Goal: Information Seeking & Learning: Compare options

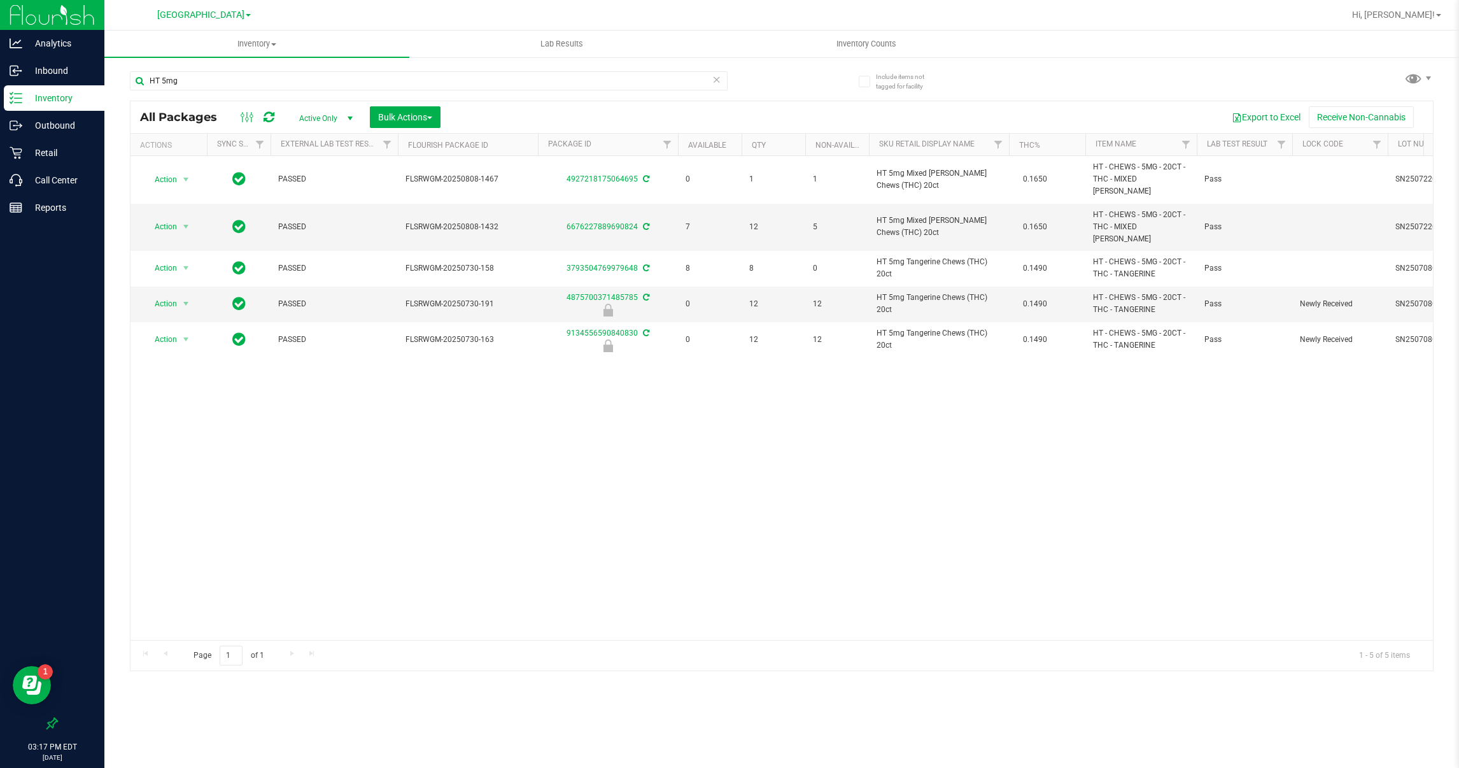
click at [714, 76] on icon at bounding box center [716, 78] width 9 height 15
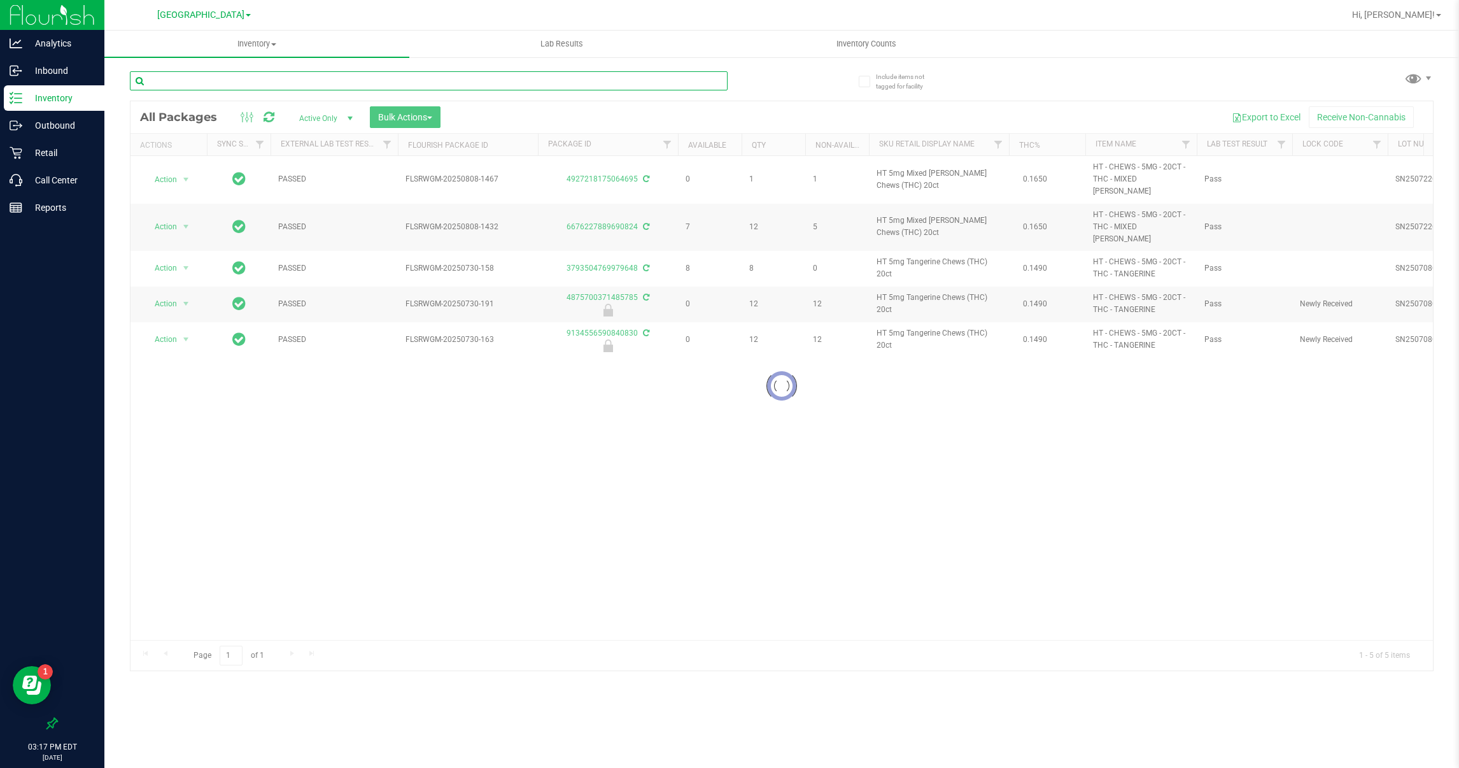
click at [532, 78] on input "text" at bounding box center [429, 80] width 598 height 19
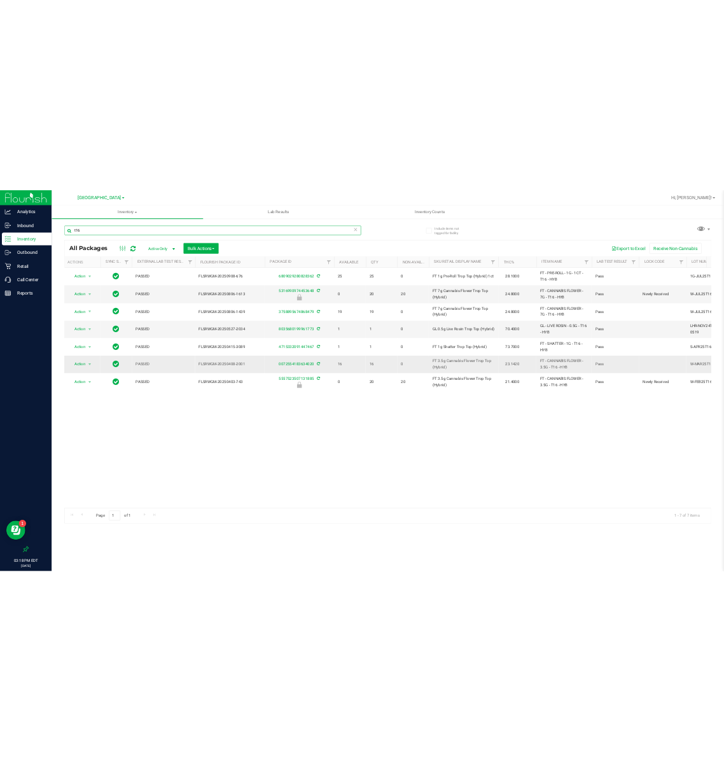
scroll to position [0, 6]
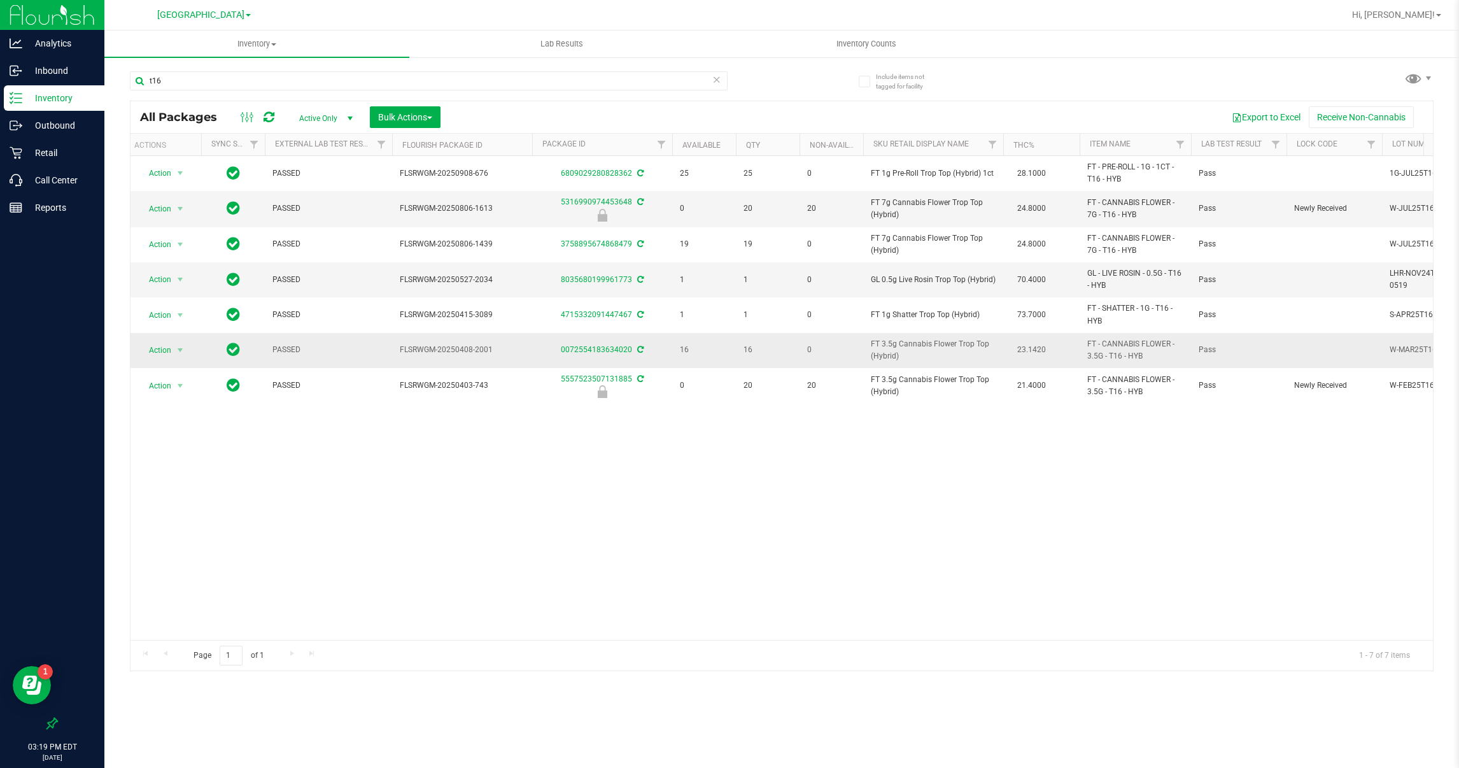
drag, startPoint x: 896, startPoint y: 356, endPoint x: 870, endPoint y: 353, distance: 26.9
click at [871, 353] on span "FT 3.5g Cannabis Flower Trop Top (Hybrid)" at bounding box center [933, 350] width 125 height 24
copy span "FT 3.5g Cannabis Flower Trop Top (Hybrid)"
click at [222, 75] on input "t16" at bounding box center [429, 80] width 598 height 19
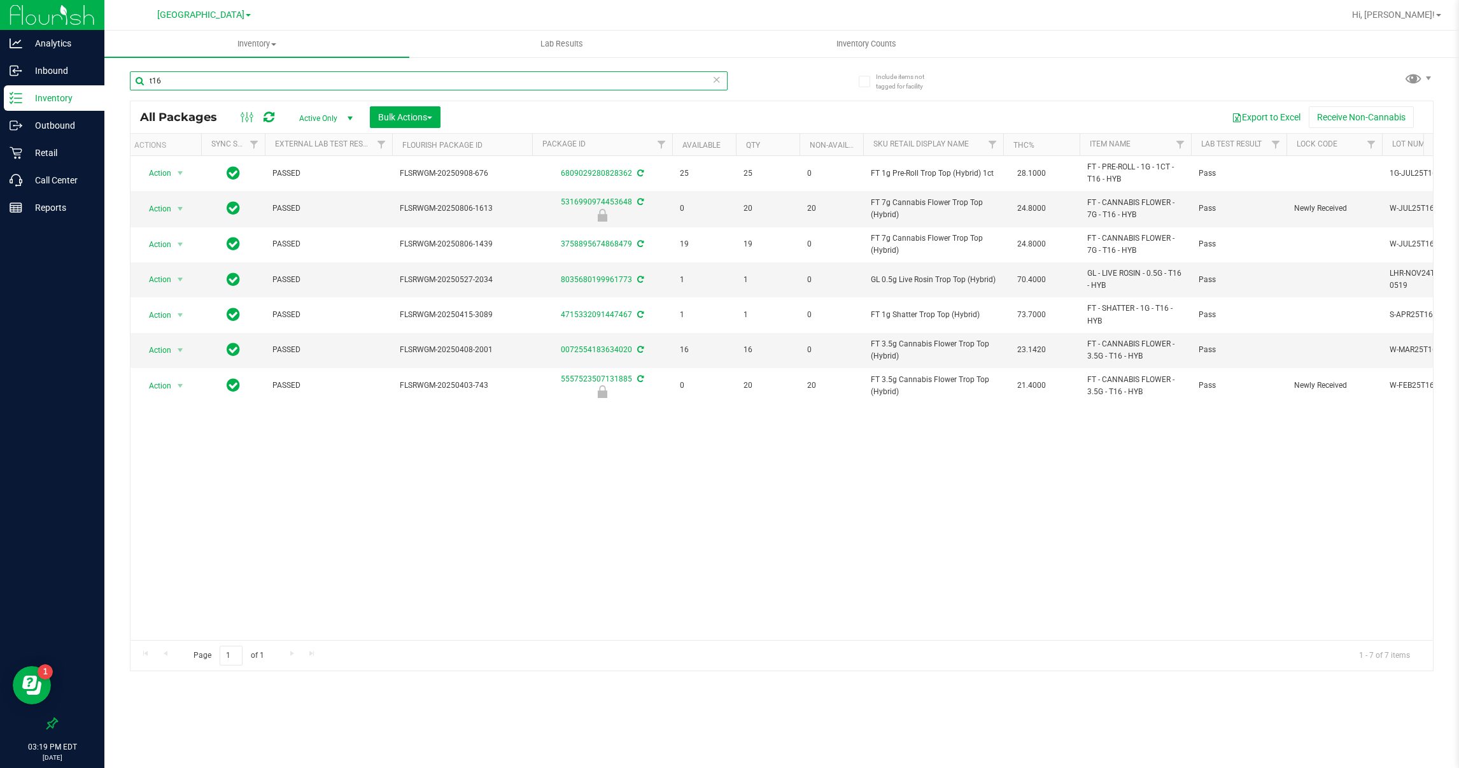
paste input "FT 3.5g Cannabis Flower Trop Top (Hybrid)"
click at [222, 75] on input "FT 3.5g Cannabis Flower Trop Top (Hybrid)" at bounding box center [429, 80] width 598 height 19
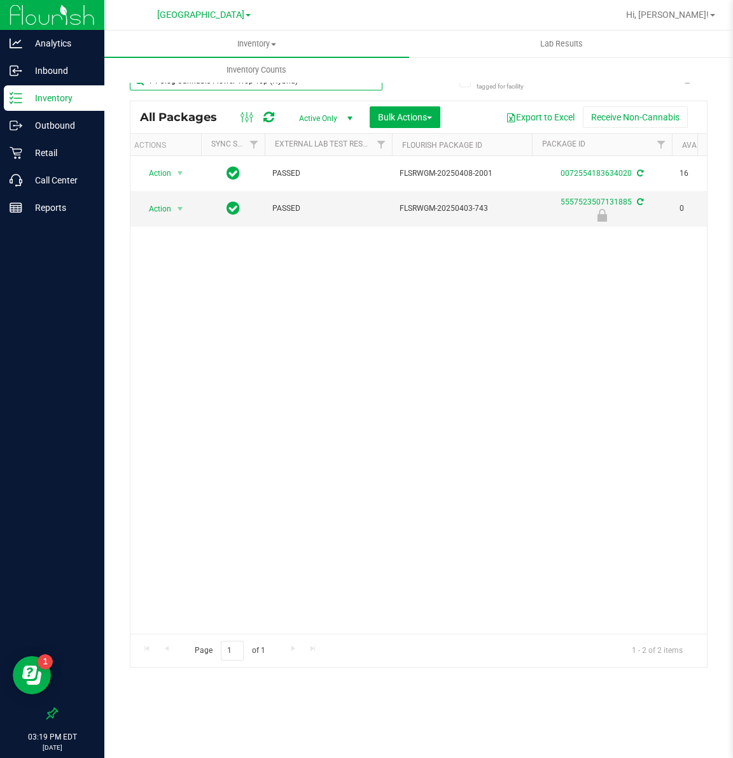
type input "FT 3.5g Cannabis Flower Trop Top (Hybrid)"
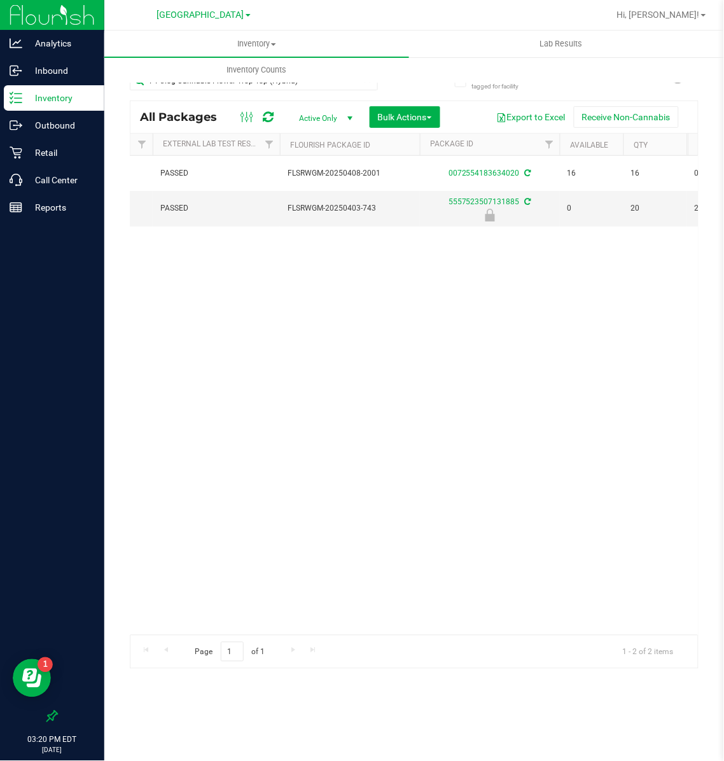
scroll to position [0, 129]
click at [220, 20] on span "[GEOGRAPHIC_DATA]" at bounding box center [200, 15] width 87 height 11
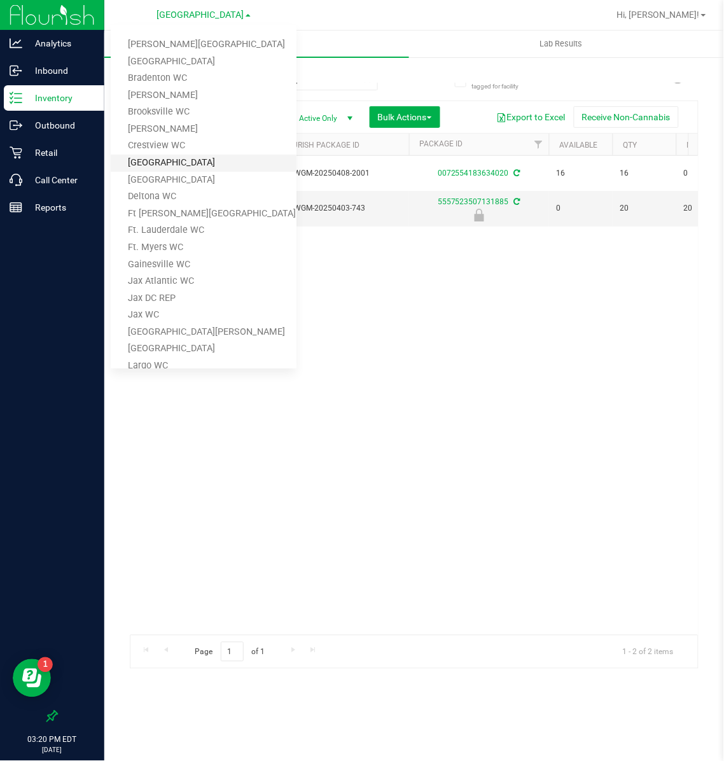
click at [160, 157] on link "[GEOGRAPHIC_DATA]" at bounding box center [204, 163] width 186 height 17
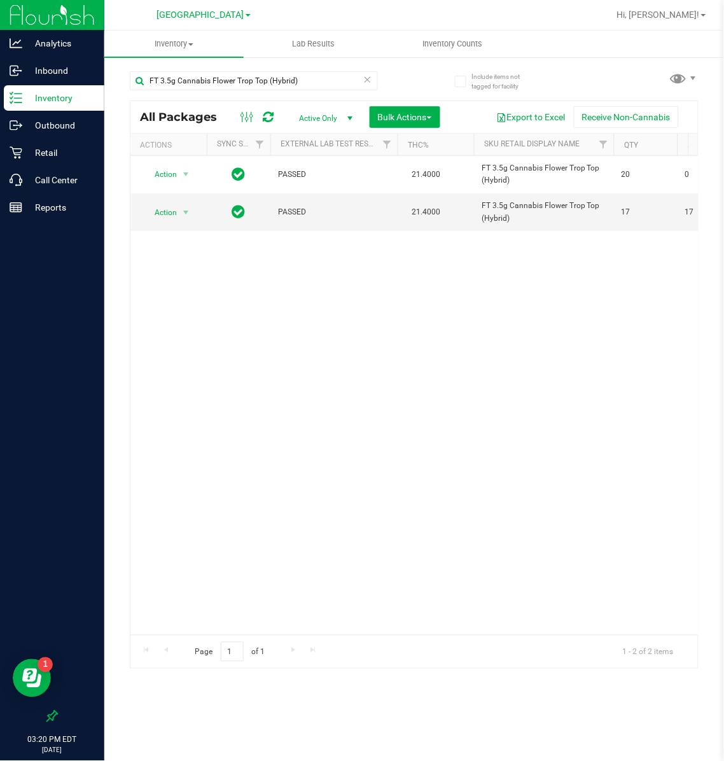
scroll to position [0, 29]
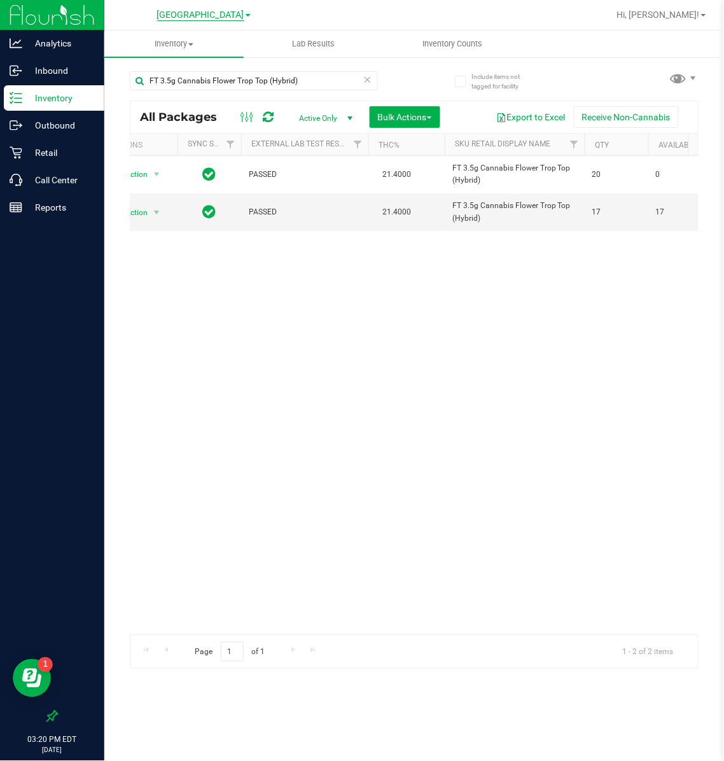
click at [227, 12] on span "[GEOGRAPHIC_DATA]" at bounding box center [200, 15] width 87 height 11
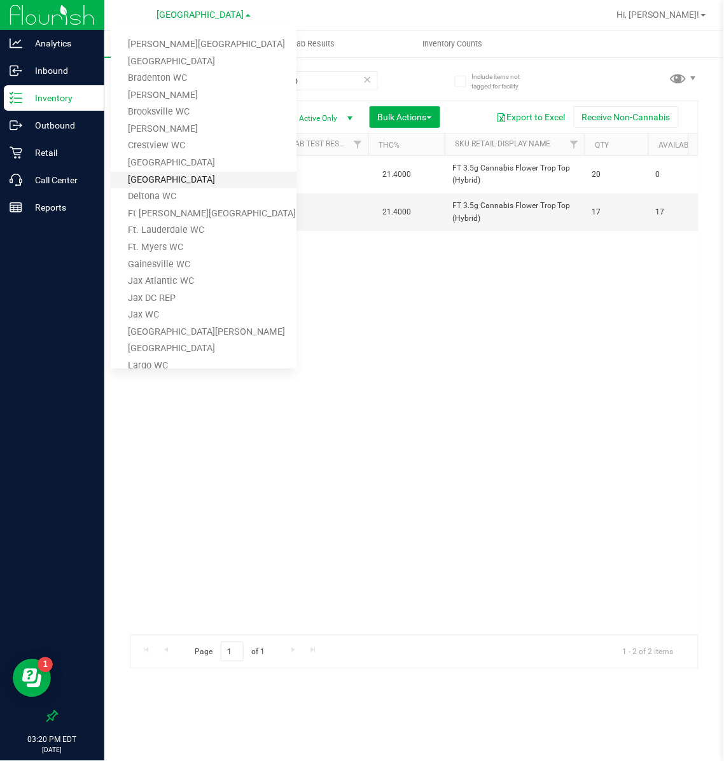
click at [159, 176] on link "[GEOGRAPHIC_DATA]" at bounding box center [204, 180] width 186 height 17
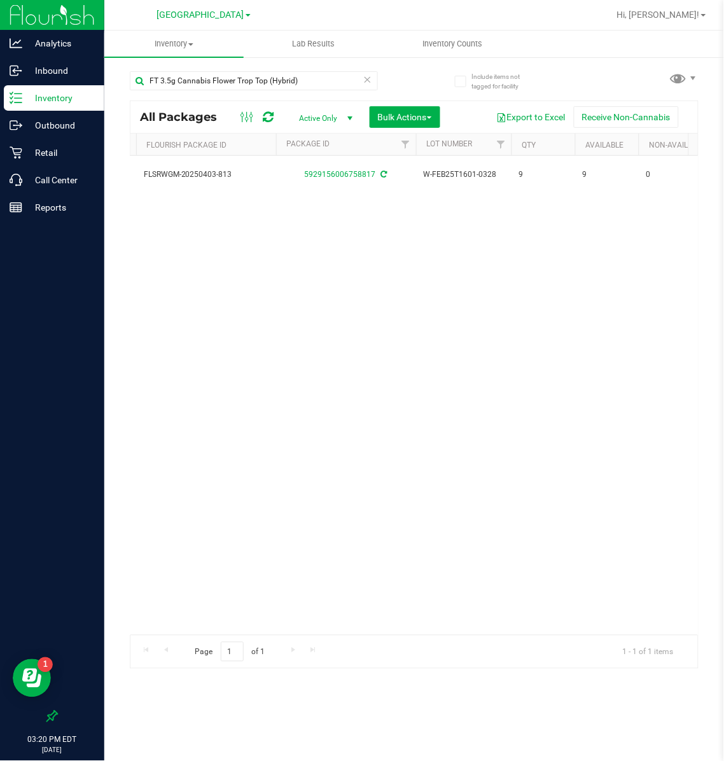
scroll to position [0, 423]
click at [208, 7] on div "[GEOGRAPHIC_DATA] WC [PERSON_NAME][GEOGRAPHIC_DATA] [PERSON_NAME][GEOGRAPHIC_DA…" at bounding box center [204, 14] width 94 height 15
click at [205, 10] on span "[GEOGRAPHIC_DATA]" at bounding box center [200, 15] width 87 height 11
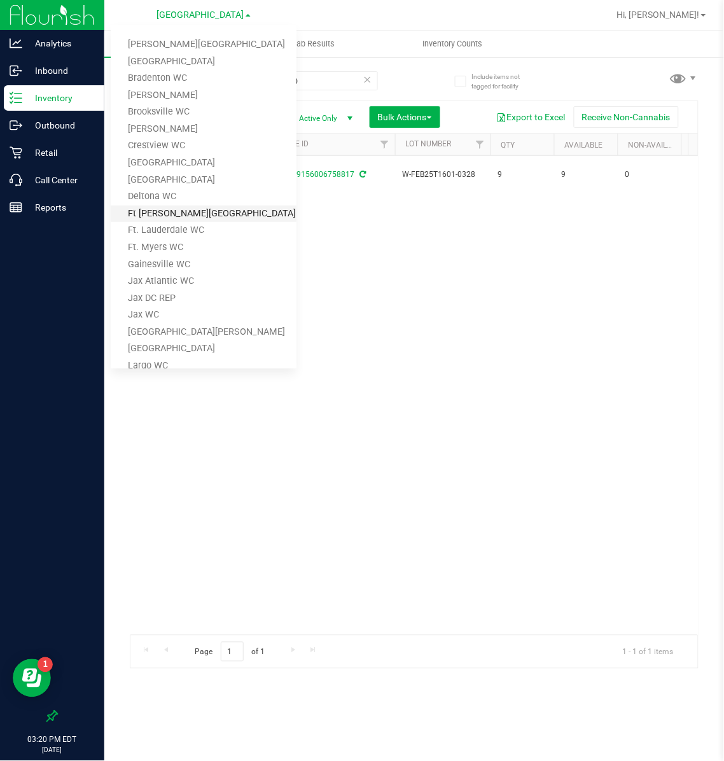
click at [173, 221] on link "Ft [PERSON_NAME][GEOGRAPHIC_DATA]" at bounding box center [204, 214] width 186 height 17
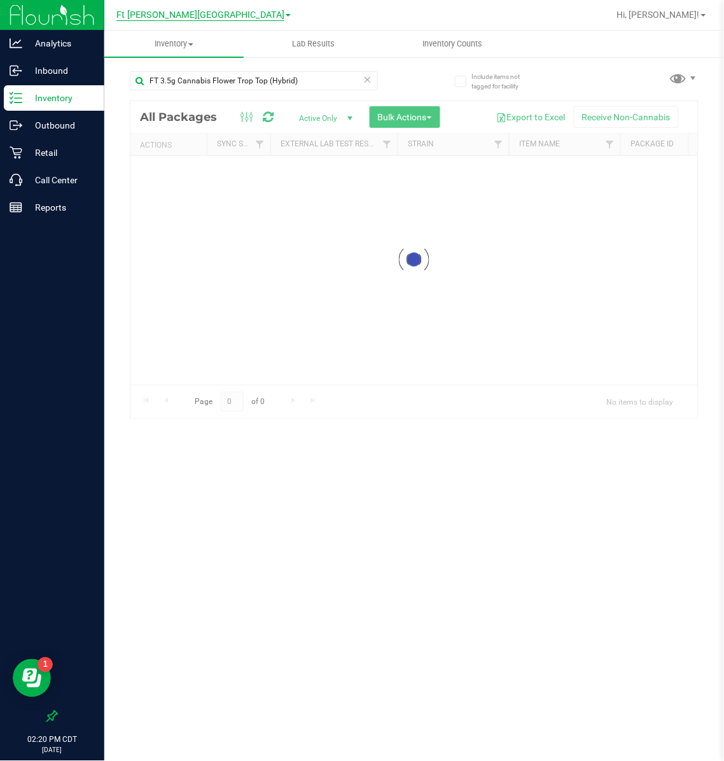
click at [188, 10] on span "Ft [PERSON_NAME][GEOGRAPHIC_DATA]" at bounding box center [200, 15] width 168 height 11
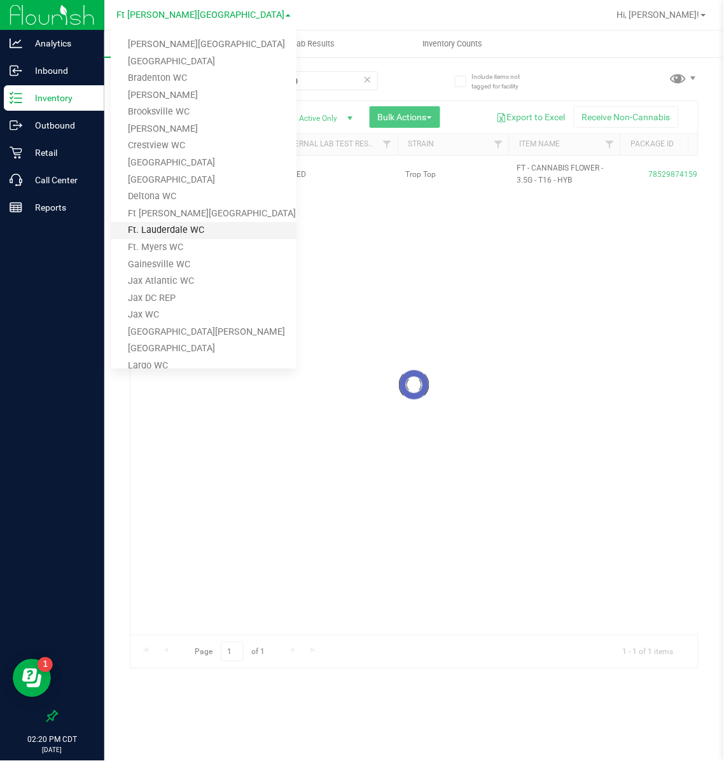
click at [166, 225] on link "Ft. Lauderdale WC" at bounding box center [204, 230] width 186 height 17
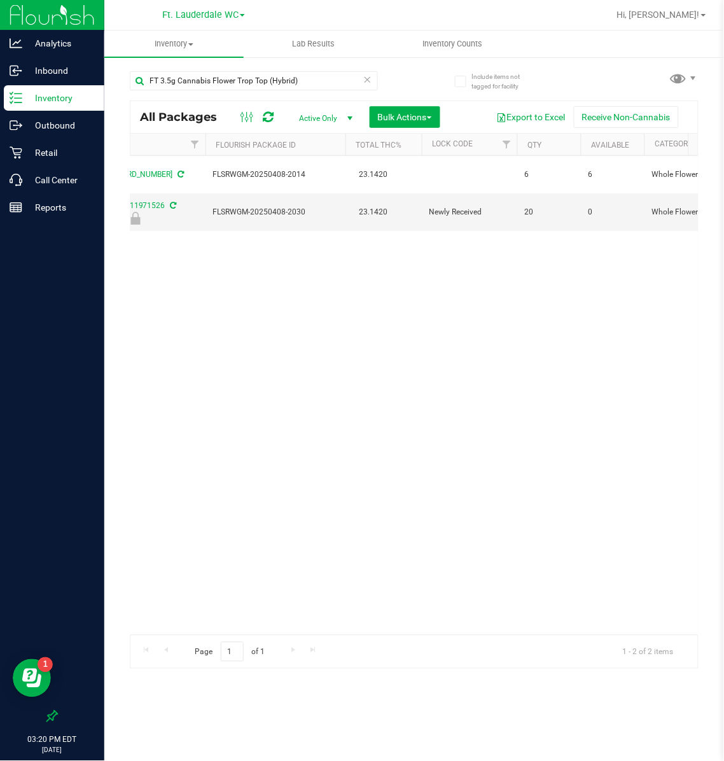
scroll to position [0, 453]
click at [227, 8] on link "Ft. Lauderdale WC" at bounding box center [203, 14] width 83 height 12
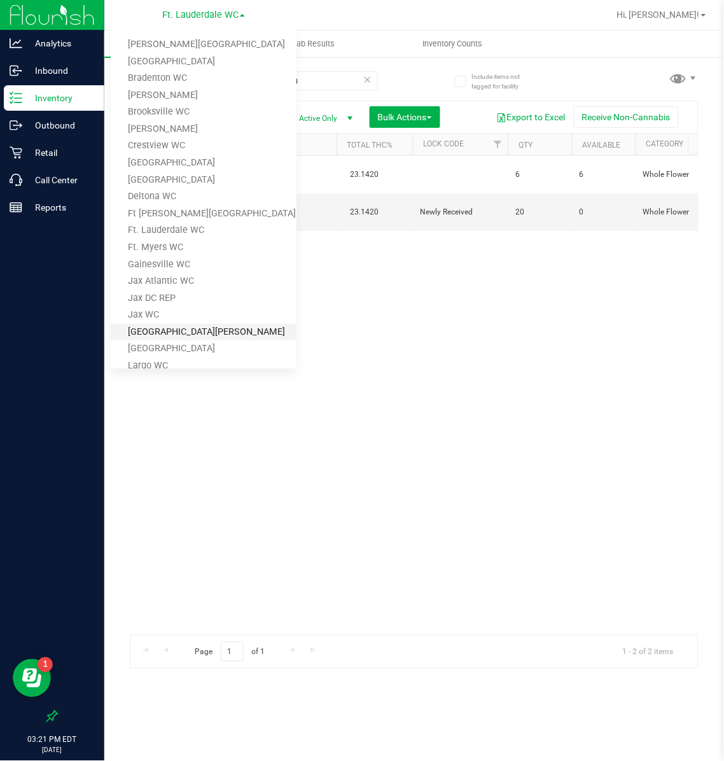
click at [148, 328] on link "[GEOGRAPHIC_DATA][PERSON_NAME]" at bounding box center [204, 332] width 186 height 17
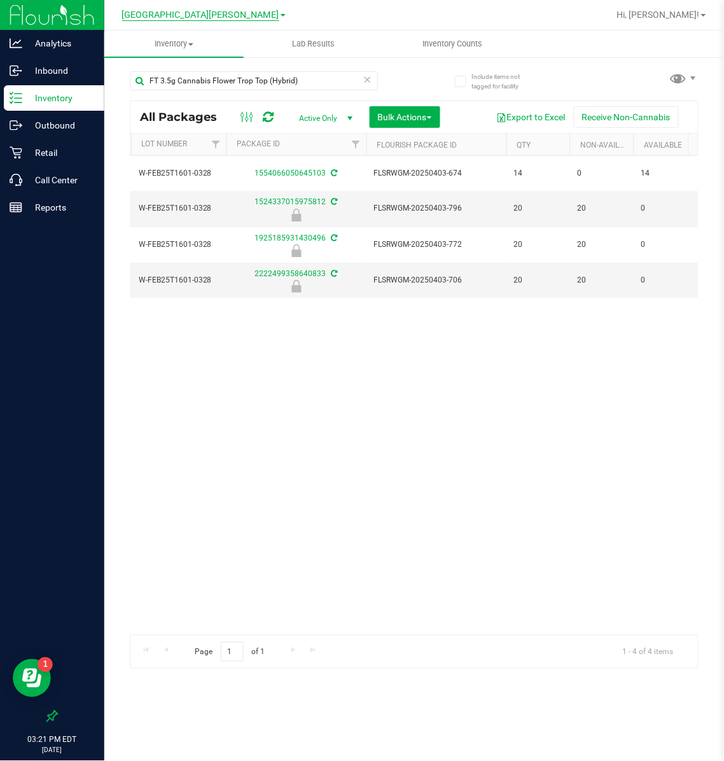
click at [190, 11] on span "[GEOGRAPHIC_DATA][PERSON_NAME]" at bounding box center [200, 15] width 157 height 11
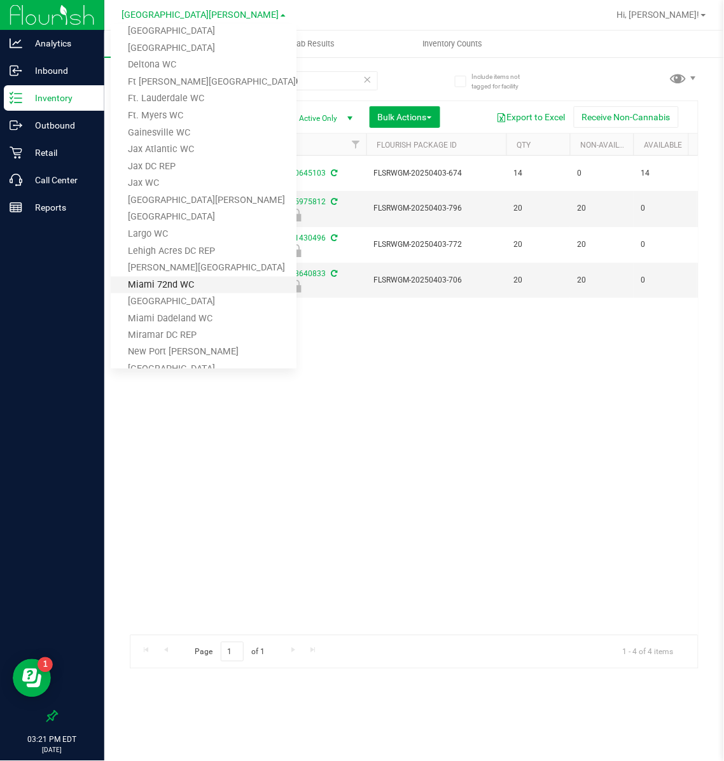
click at [179, 279] on link "Miami 72nd WC" at bounding box center [204, 285] width 186 height 17
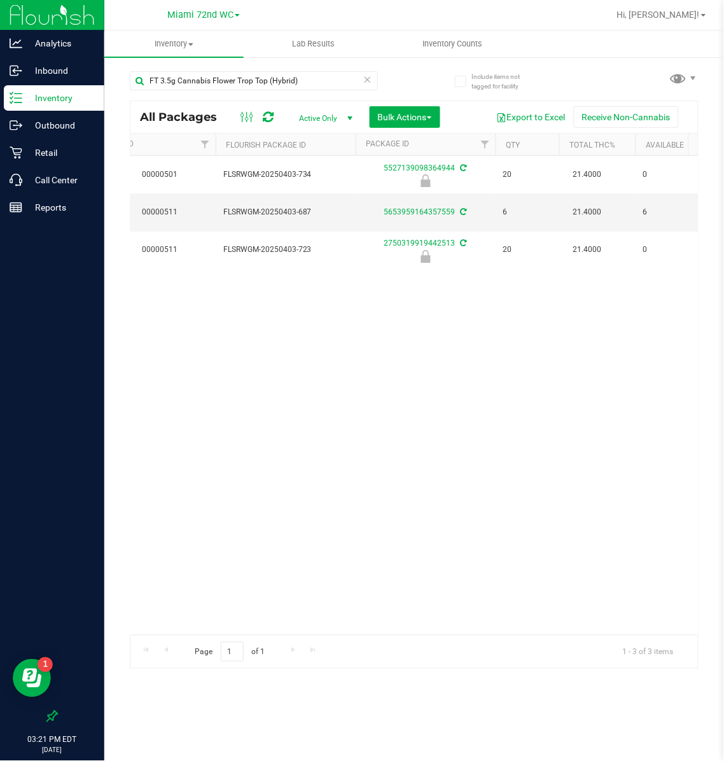
click at [201, 7] on div "Miami 72nd WC [PERSON_NAME][GEOGRAPHIC_DATA] [PERSON_NAME][GEOGRAPHIC_DATA] [GE…" at bounding box center [203, 14] width 73 height 15
click at [187, 15] on span "Miami 72nd WC" at bounding box center [200, 15] width 66 height 11
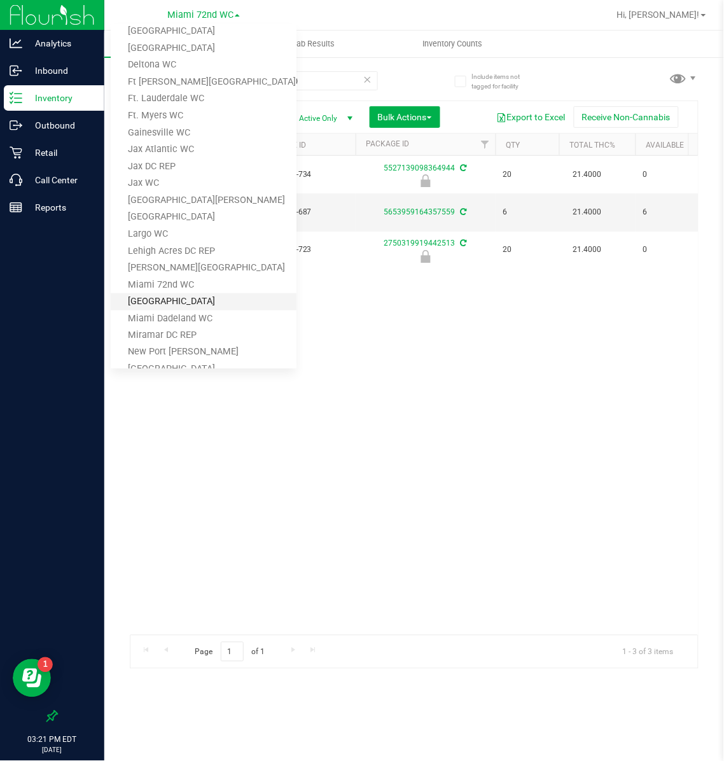
click at [171, 299] on link "[GEOGRAPHIC_DATA]" at bounding box center [204, 301] width 186 height 17
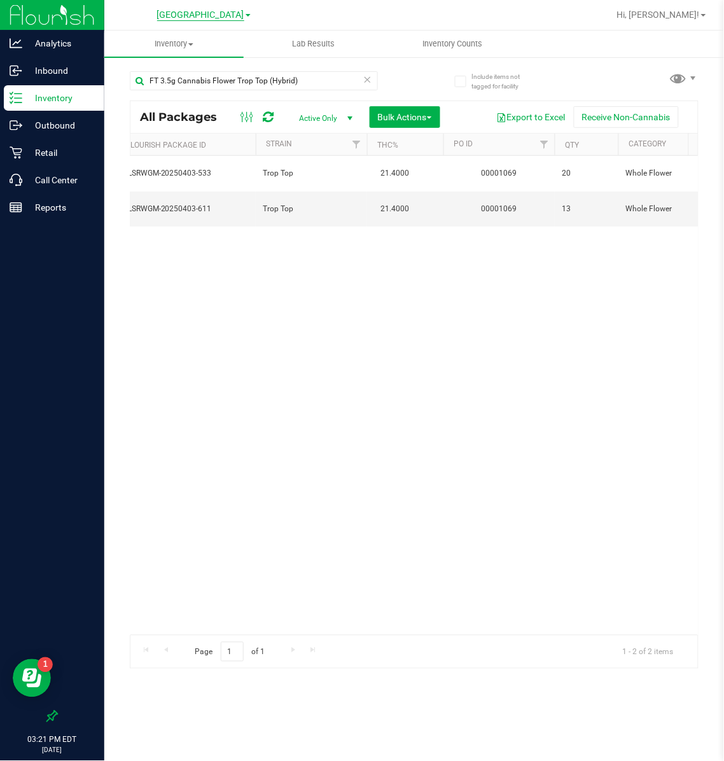
click at [208, 18] on span "[GEOGRAPHIC_DATA]" at bounding box center [200, 15] width 87 height 11
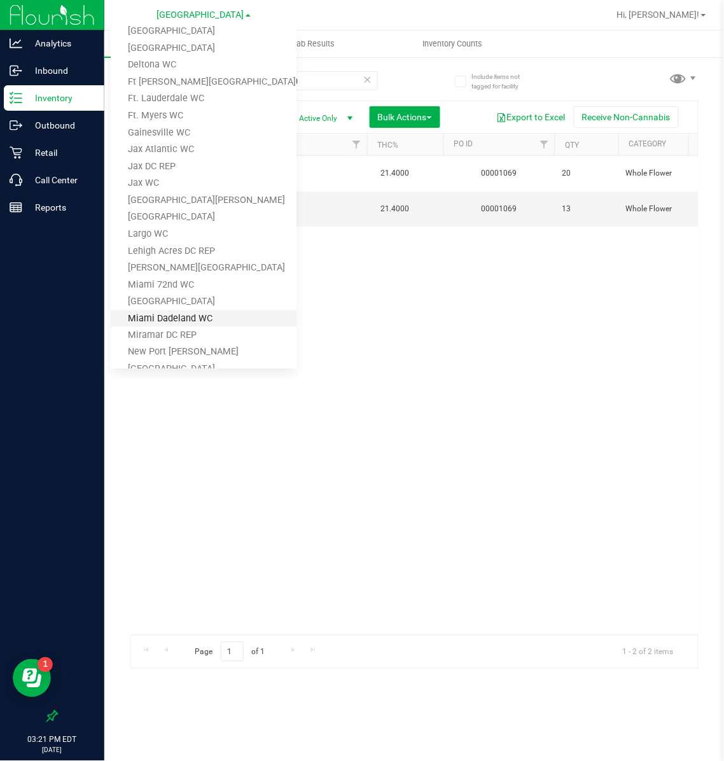
click at [192, 313] on link "Miami Dadeland WC" at bounding box center [204, 319] width 186 height 17
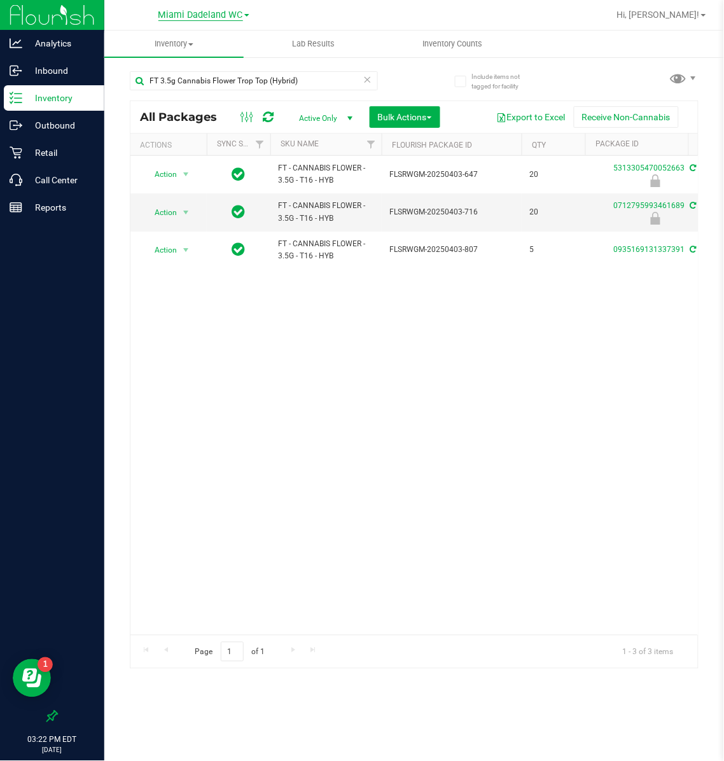
click at [225, 18] on span "Miami Dadeland WC" at bounding box center [201, 15] width 85 height 11
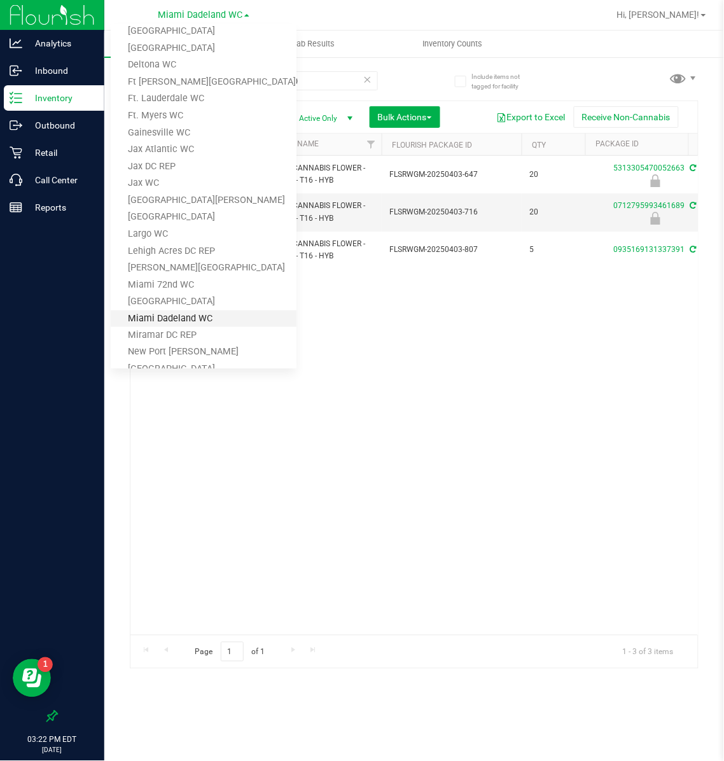
click at [175, 314] on link "Miami Dadeland WC" at bounding box center [204, 319] width 186 height 17
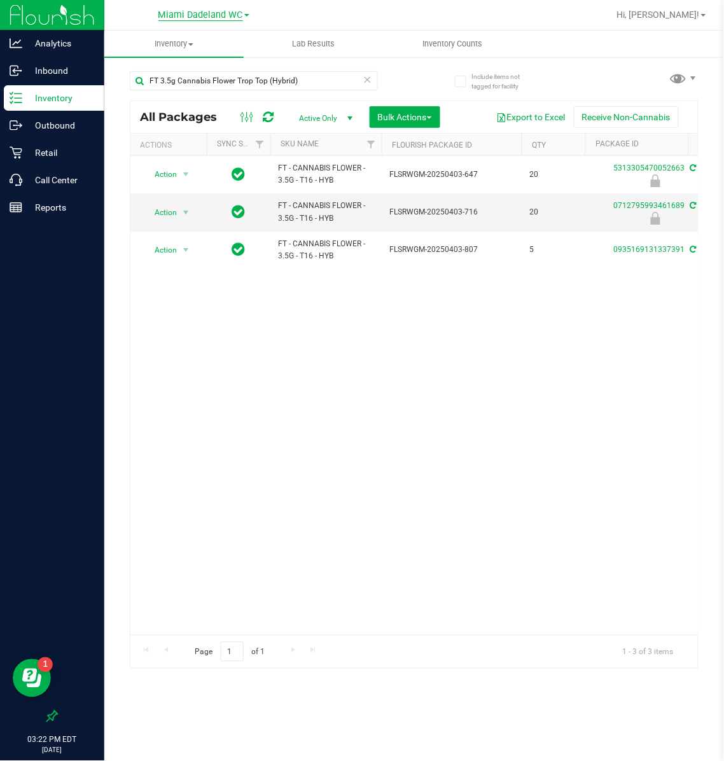
click at [223, 15] on span "Miami Dadeland WC" at bounding box center [201, 15] width 85 height 11
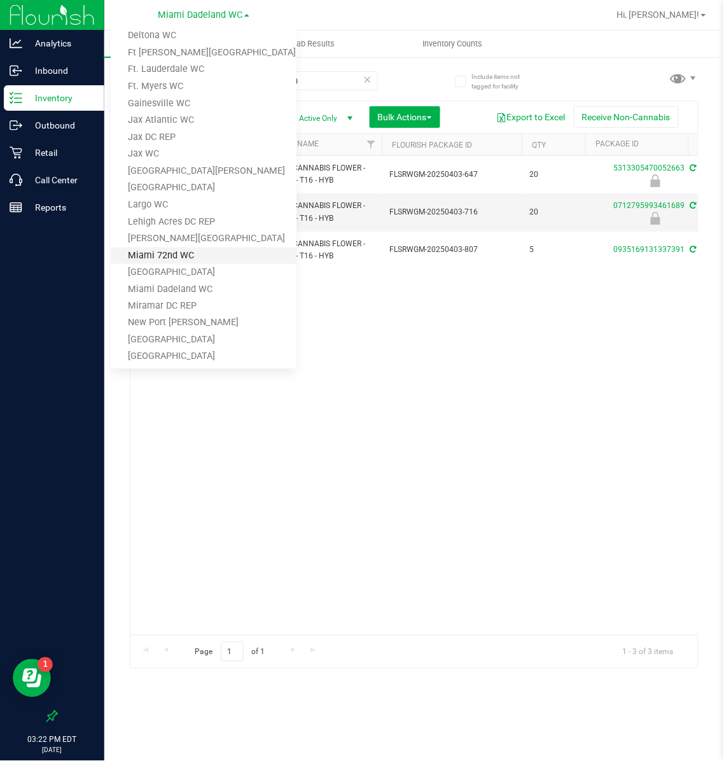
scroll to position [162, 0]
click at [196, 334] on link "[GEOGRAPHIC_DATA]" at bounding box center [204, 340] width 186 height 17
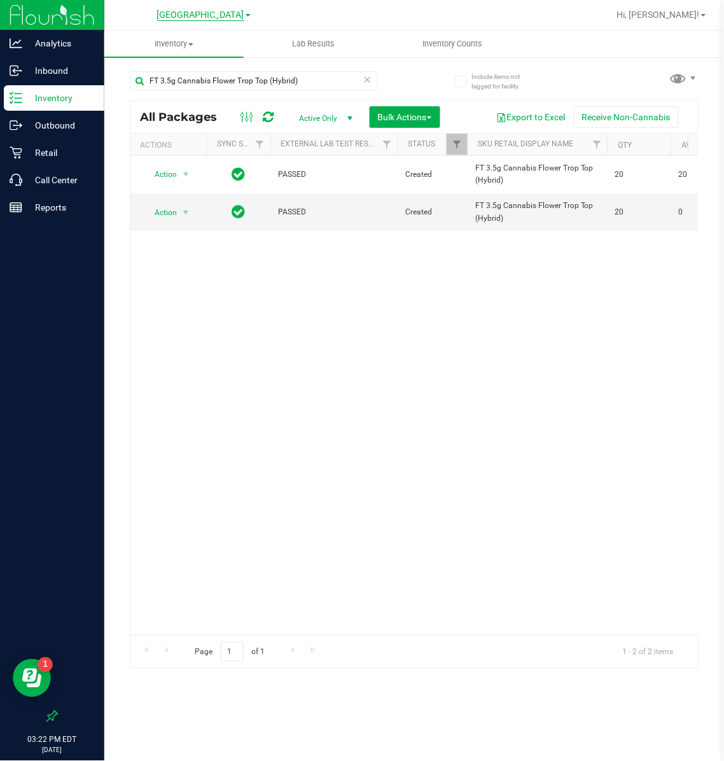
click at [212, 15] on span "[GEOGRAPHIC_DATA]" at bounding box center [200, 15] width 87 height 11
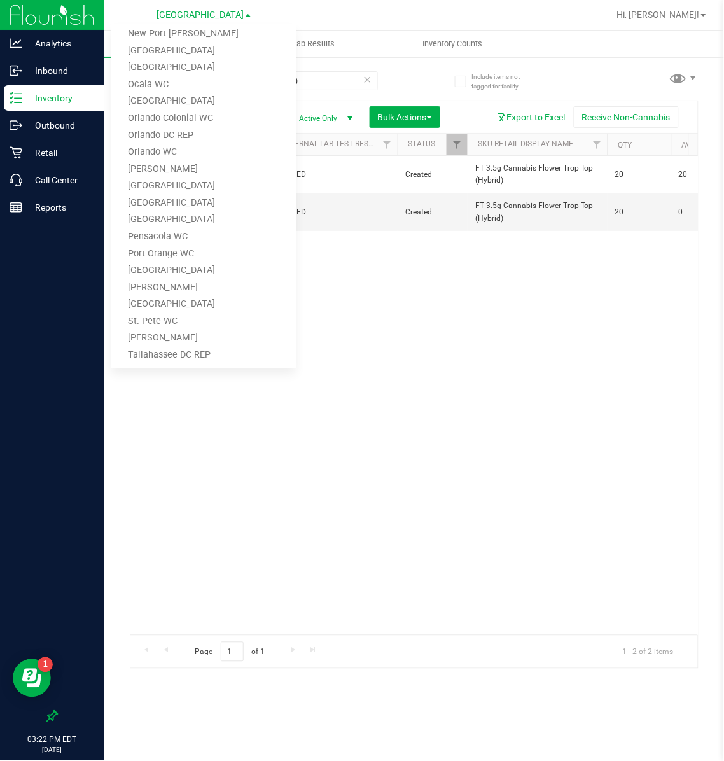
scroll to position [451, 0]
click at [174, 50] on link "[GEOGRAPHIC_DATA]" at bounding box center [204, 50] width 186 height 17
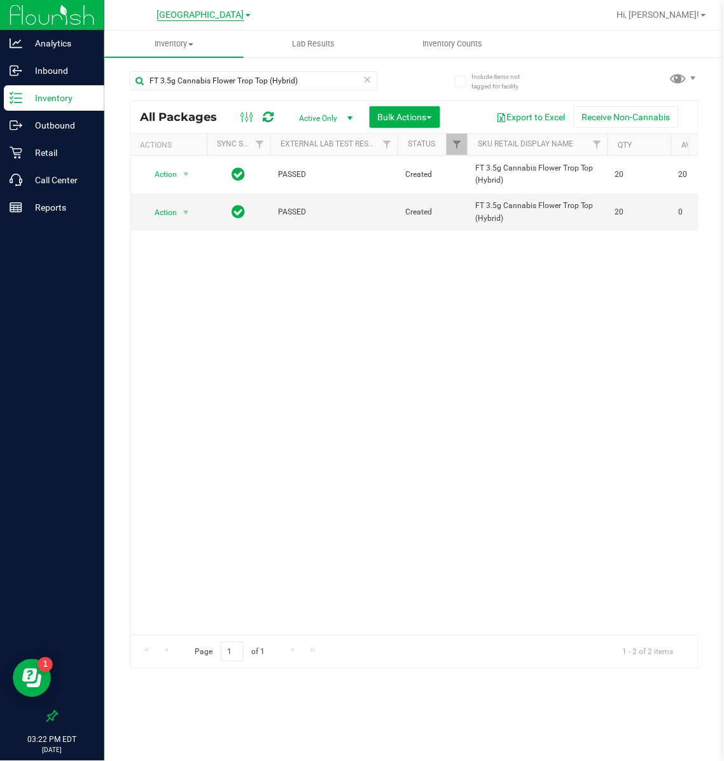
click at [211, 11] on span "[GEOGRAPHIC_DATA]" at bounding box center [200, 15] width 87 height 11
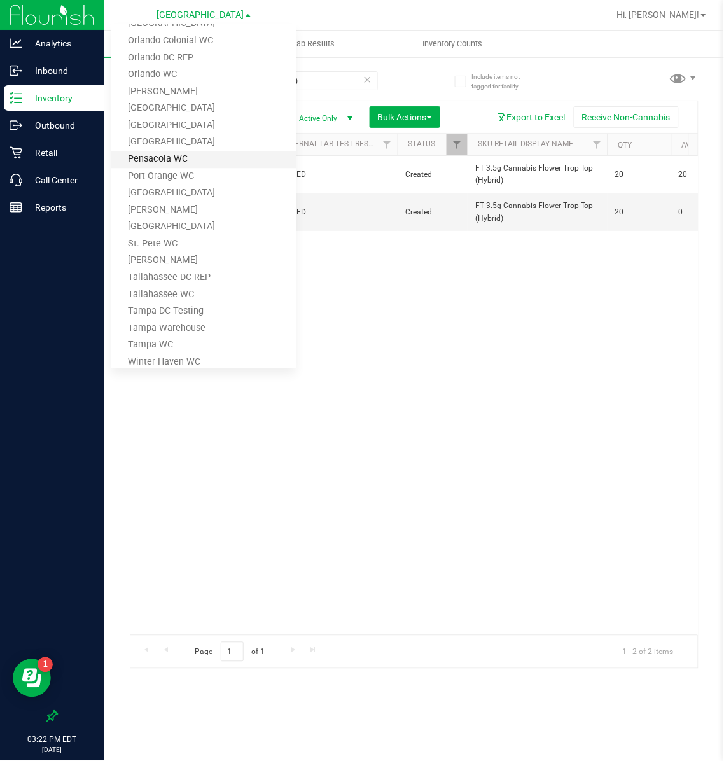
scroll to position [575, 0]
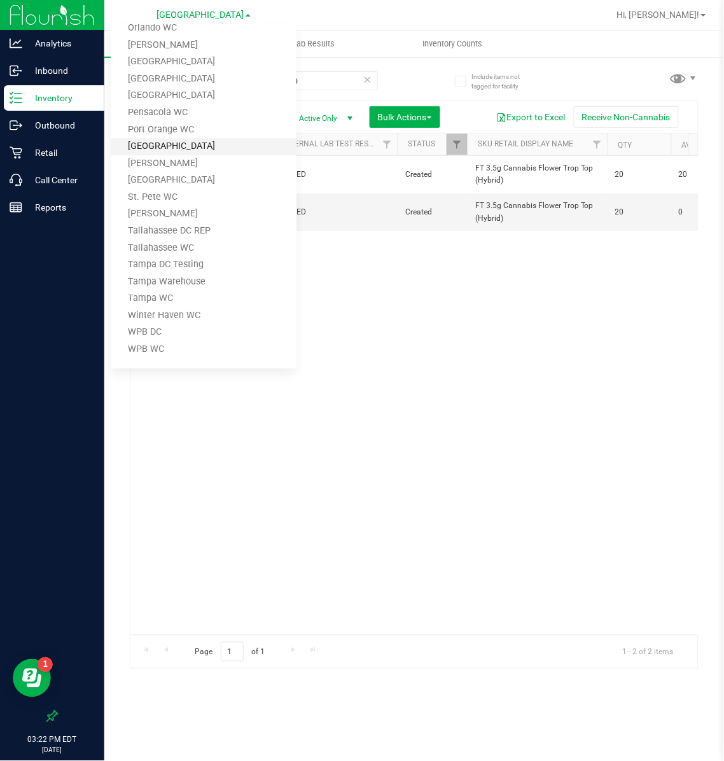
click at [184, 149] on link "[GEOGRAPHIC_DATA]" at bounding box center [204, 146] width 186 height 17
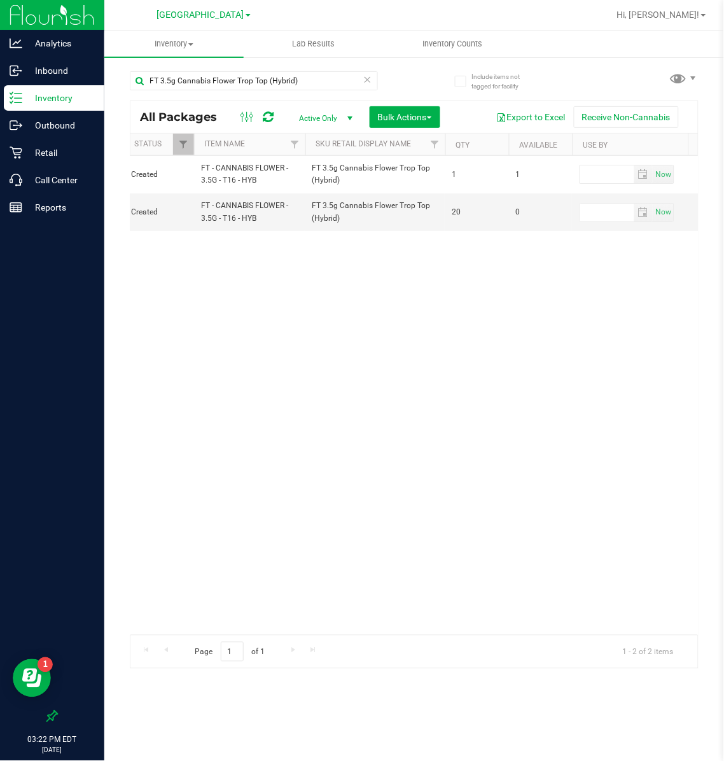
scroll to position [0, 274]
click at [216, 13] on span "[GEOGRAPHIC_DATA]" at bounding box center [200, 15] width 87 height 11
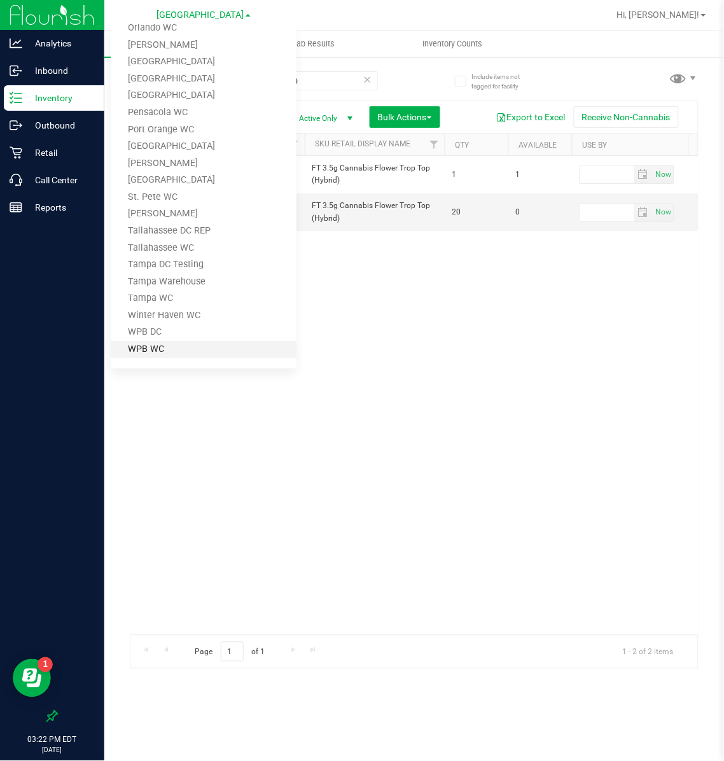
click at [160, 342] on link "WPB WC" at bounding box center [204, 349] width 186 height 17
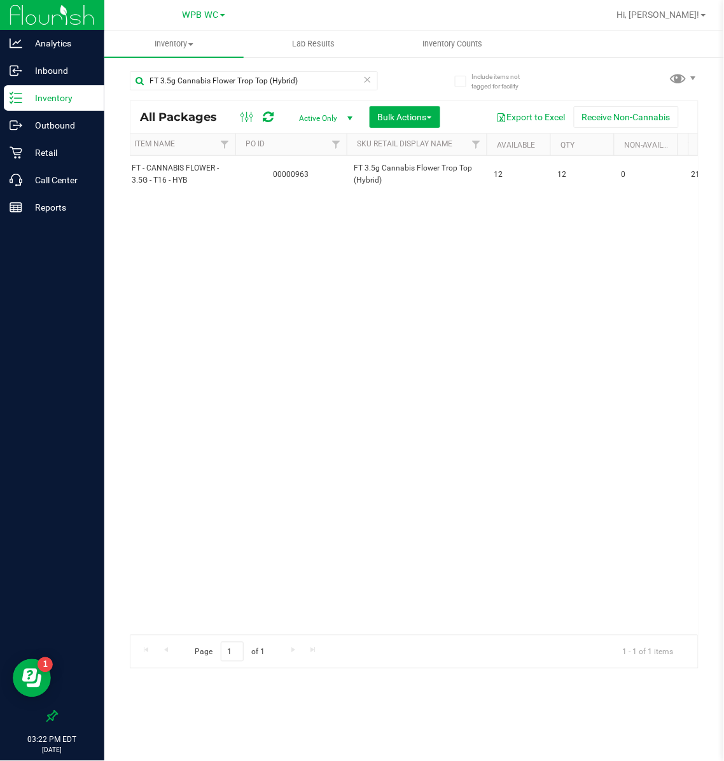
scroll to position [0, 274]
click at [367, 78] on icon at bounding box center [367, 78] width 9 height 15
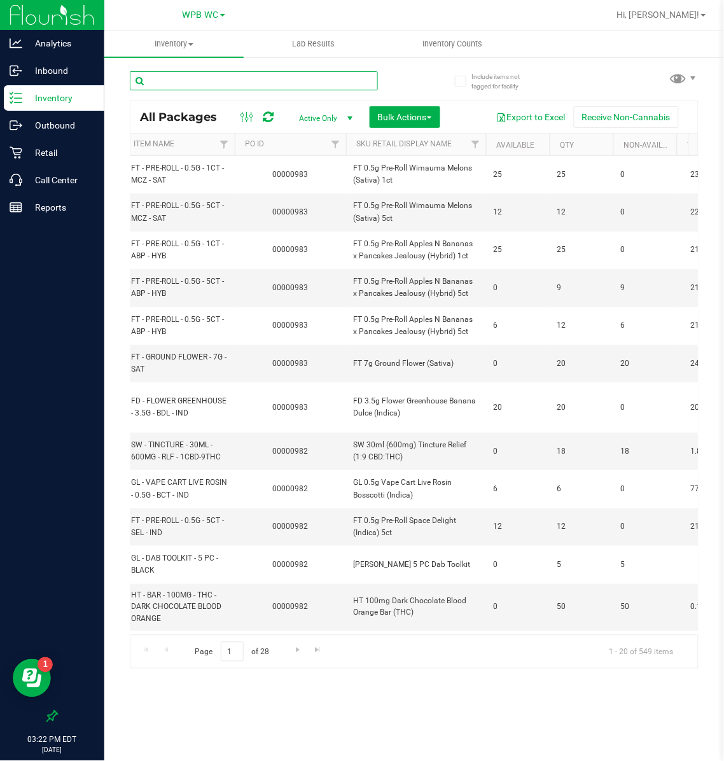
click at [311, 87] on input "text" at bounding box center [254, 80] width 248 height 19
type input "abp"
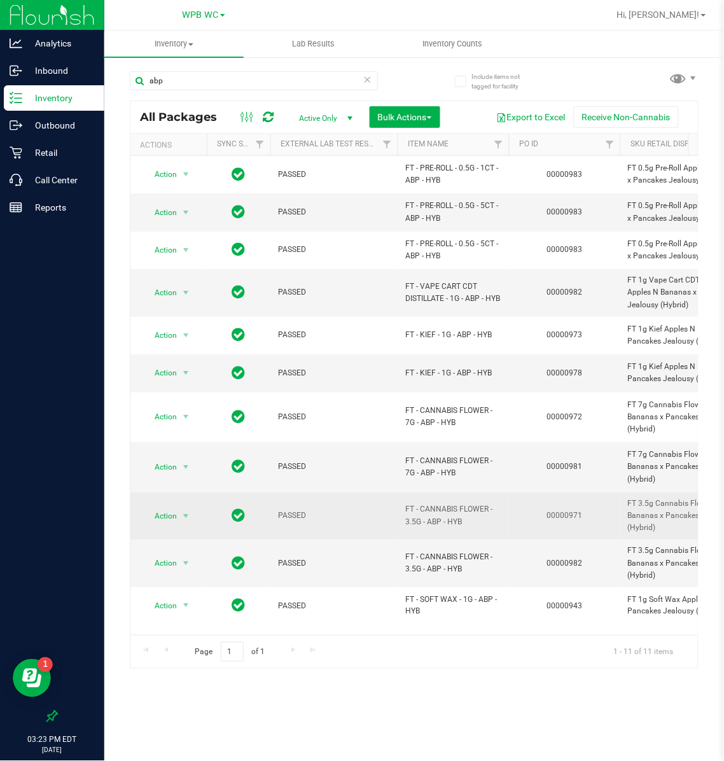
drag, startPoint x: 463, startPoint y: 518, endPoint x: 407, endPoint y: 510, distance: 56.5
click at [407, 510] on span "FT - CANNABIS FLOWER - 3.5G - ABP - HYB" at bounding box center [454, 516] width 96 height 24
copy span "FT - CANNABIS FLOWER - 3.5G - ABP - HYB"
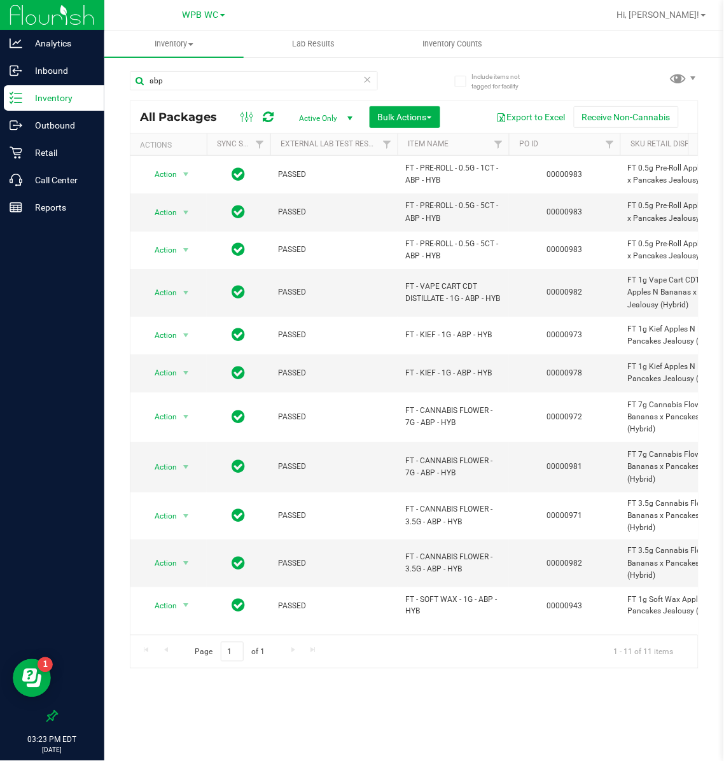
click at [370, 80] on icon at bounding box center [367, 78] width 9 height 15
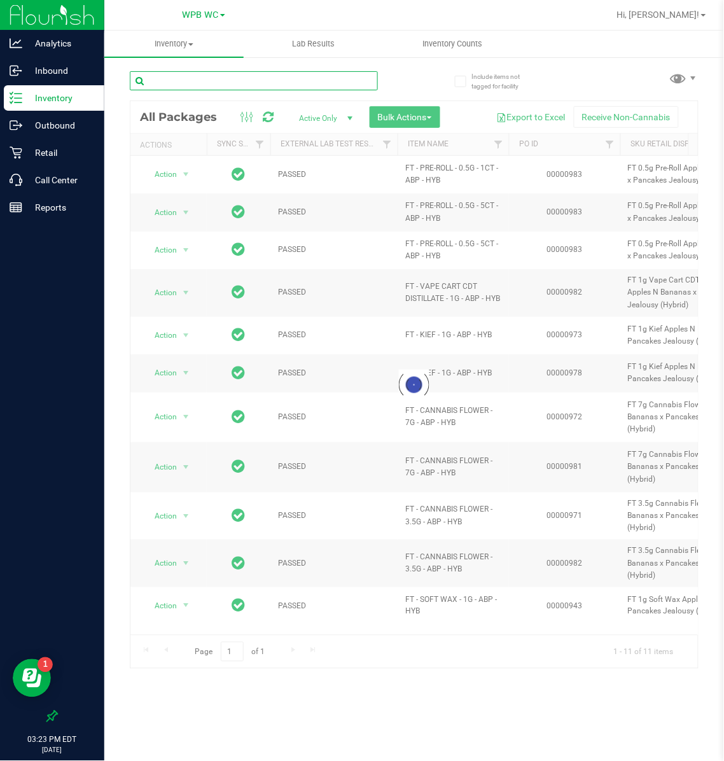
click at [269, 80] on input "text" at bounding box center [254, 80] width 248 height 19
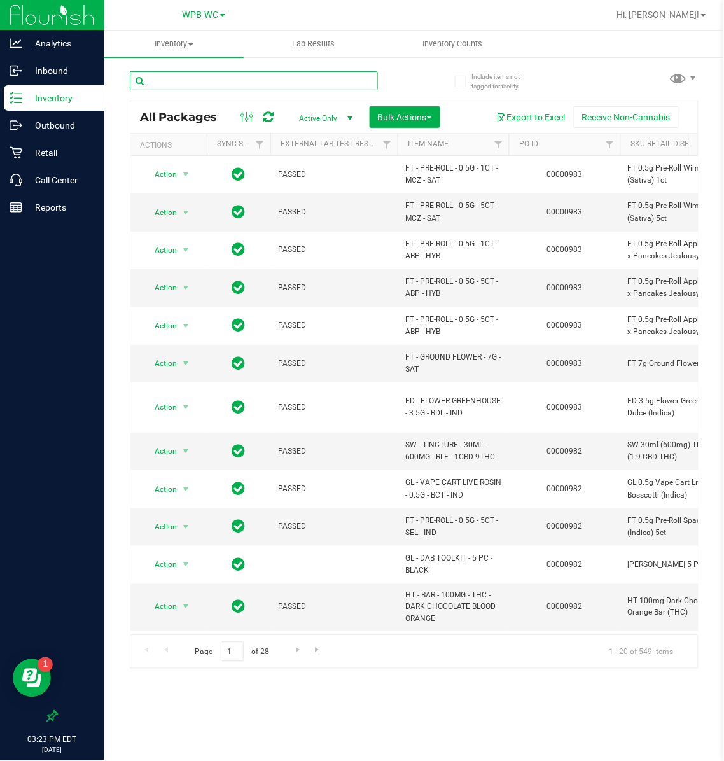
paste input "FT - CANNABIS FLOWER - 3.5G - ABP - HYB"
type input "FT - CANNABIS FLOWER - 3.5G - ABP - HYB"
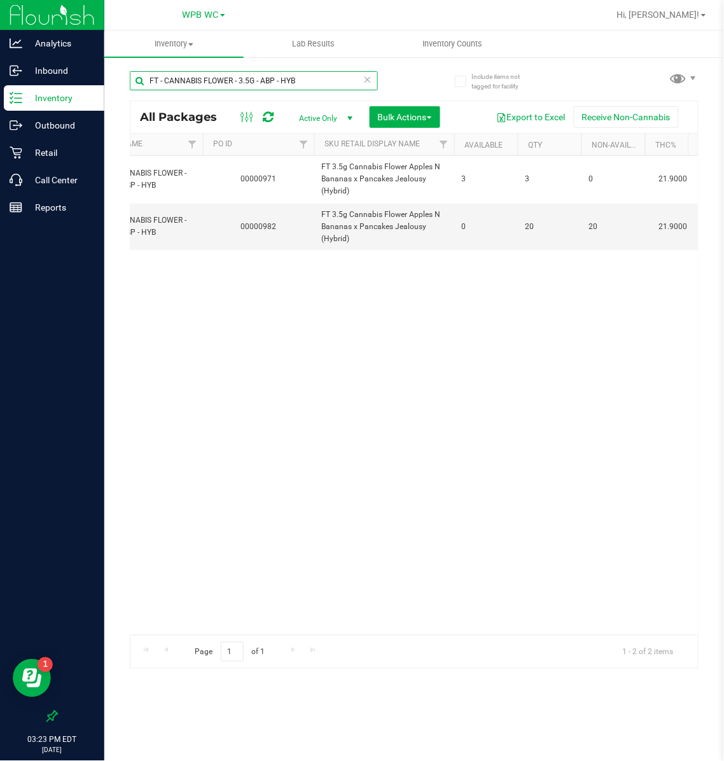
scroll to position [0, 315]
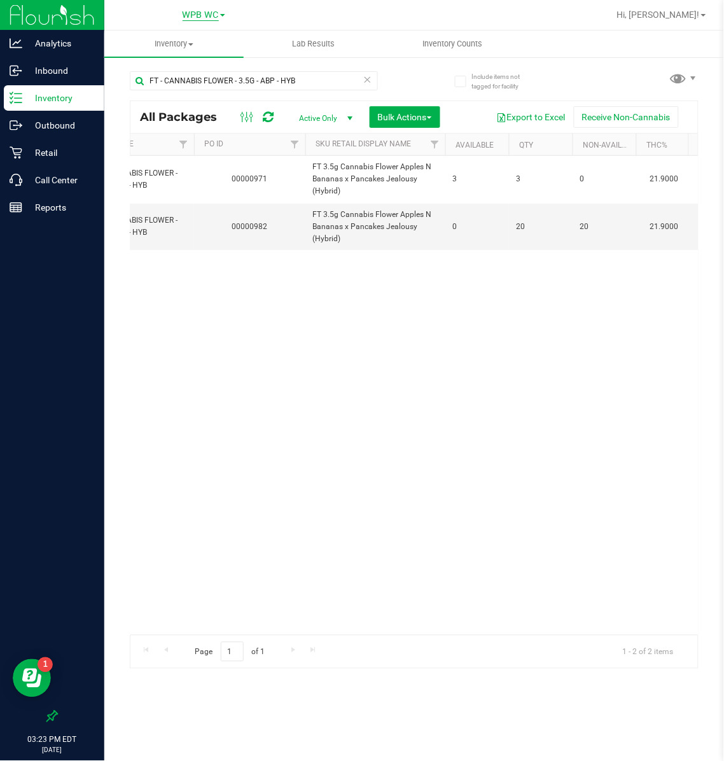
click at [209, 11] on span "WPB WC" at bounding box center [201, 15] width 36 height 11
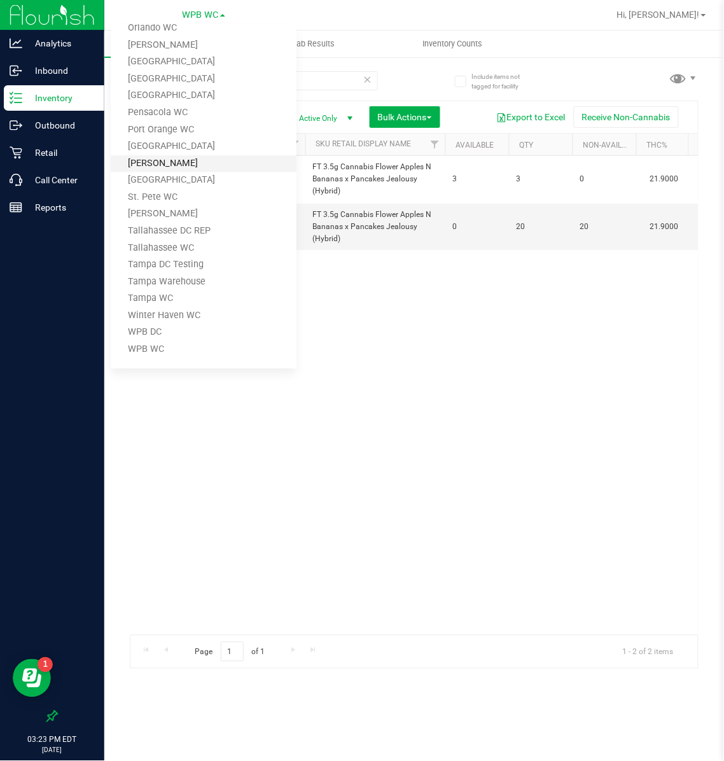
scroll to position [0, 0]
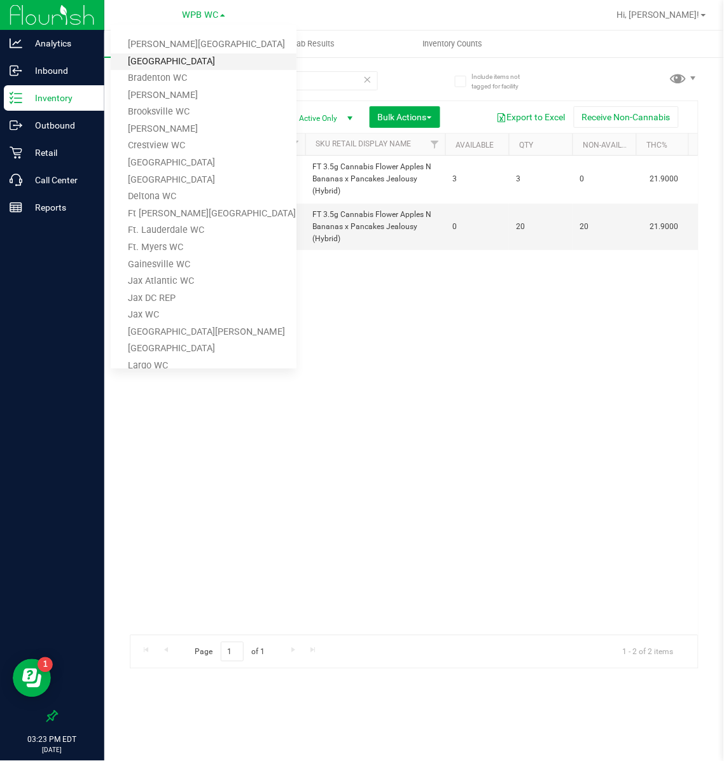
click at [185, 55] on link "[GEOGRAPHIC_DATA]" at bounding box center [204, 61] width 186 height 17
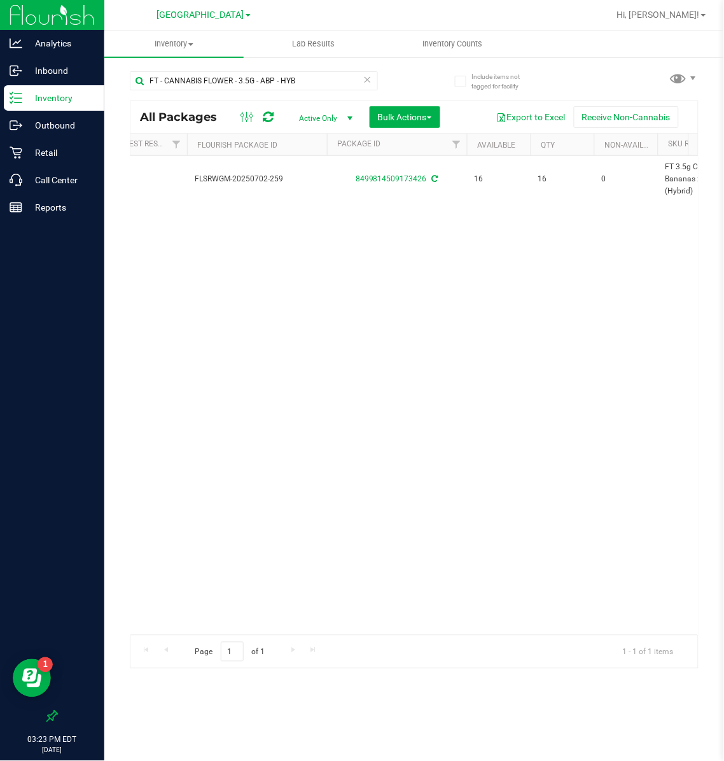
scroll to position [0, 313]
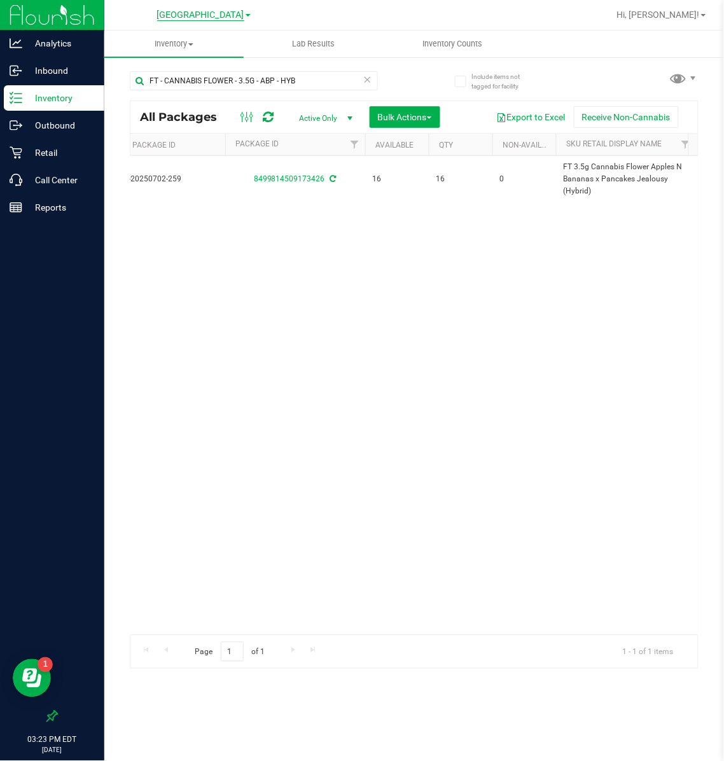
click at [208, 11] on span "[GEOGRAPHIC_DATA]" at bounding box center [200, 15] width 87 height 11
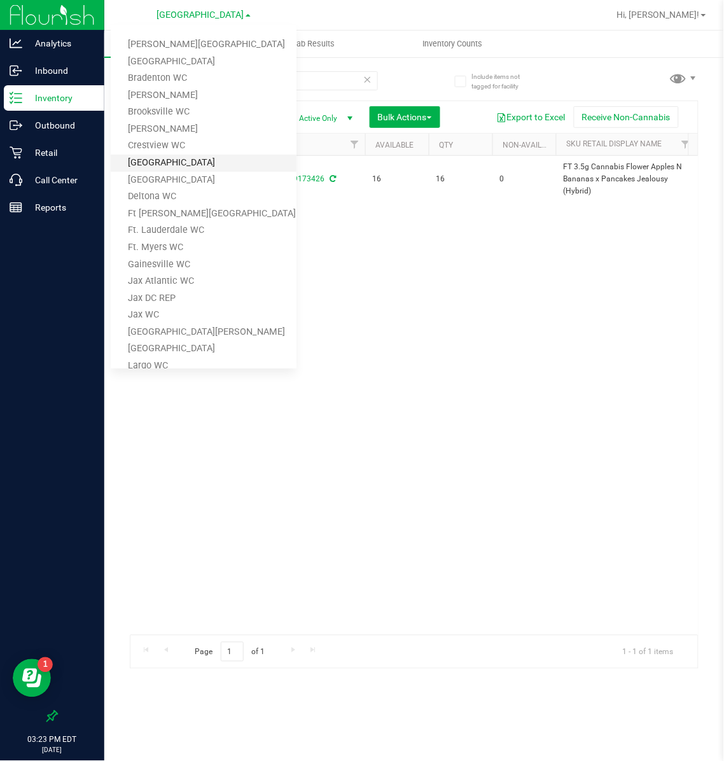
click at [159, 159] on link "[GEOGRAPHIC_DATA]" at bounding box center [204, 163] width 186 height 17
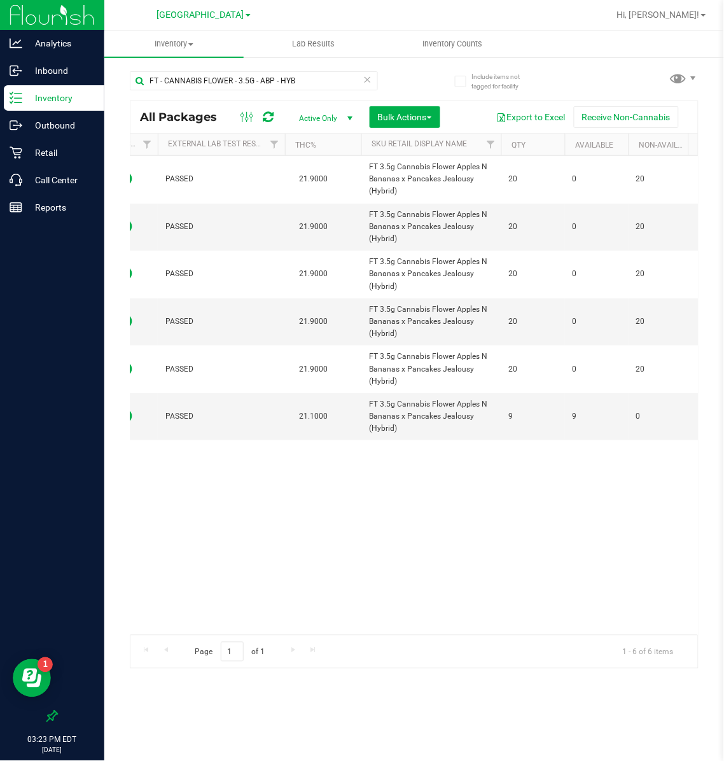
scroll to position [0, 162]
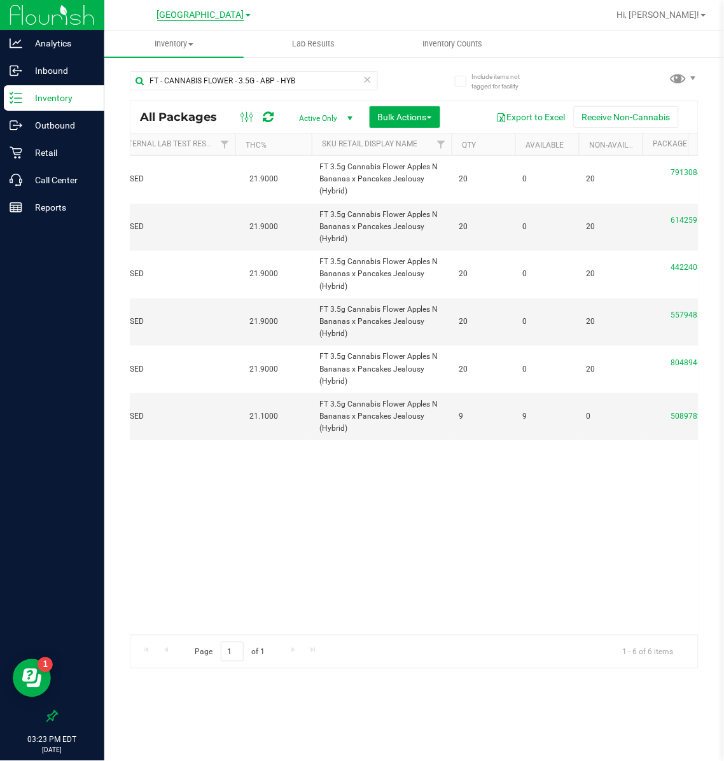
click at [211, 15] on span "[GEOGRAPHIC_DATA]" at bounding box center [200, 15] width 87 height 11
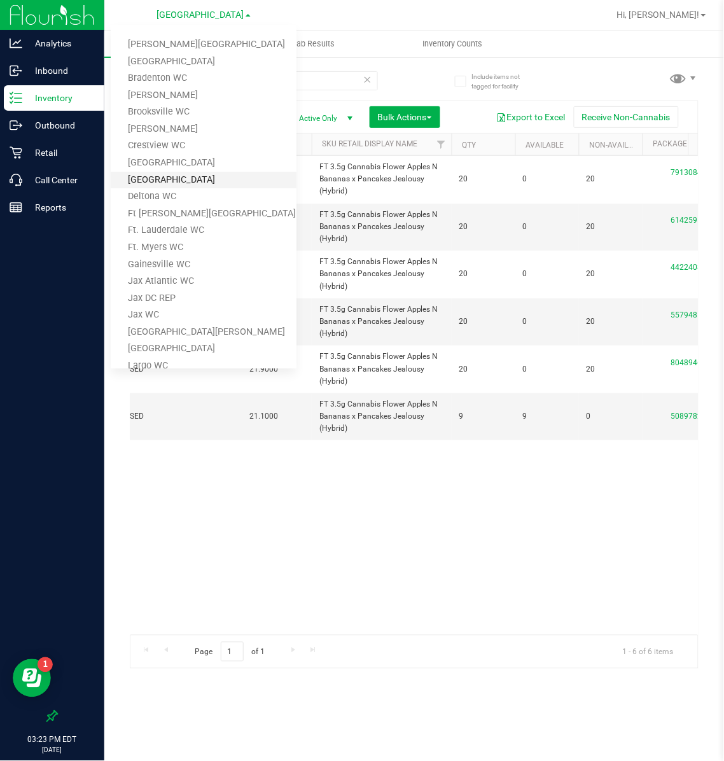
click at [173, 175] on link "[GEOGRAPHIC_DATA]" at bounding box center [204, 180] width 186 height 17
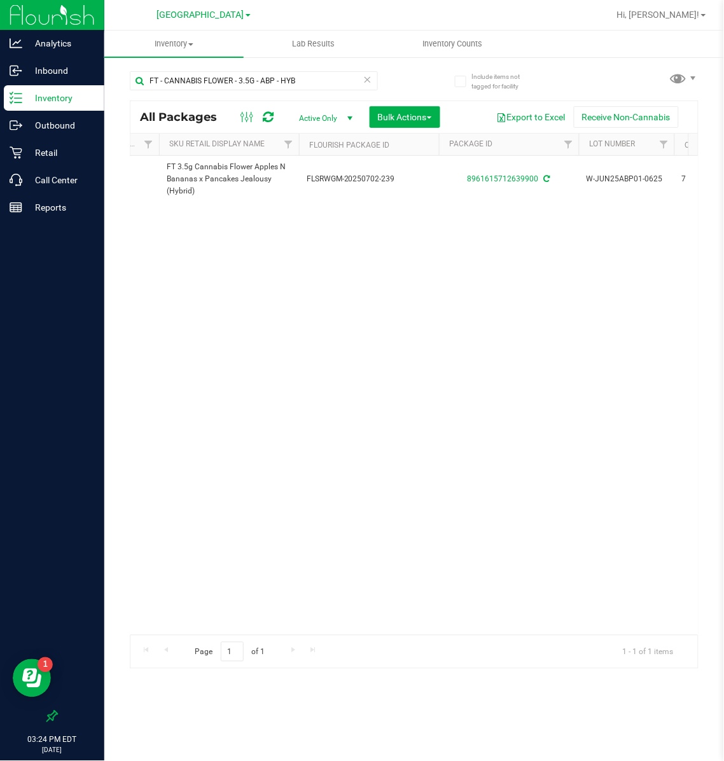
scroll to position [0, 269]
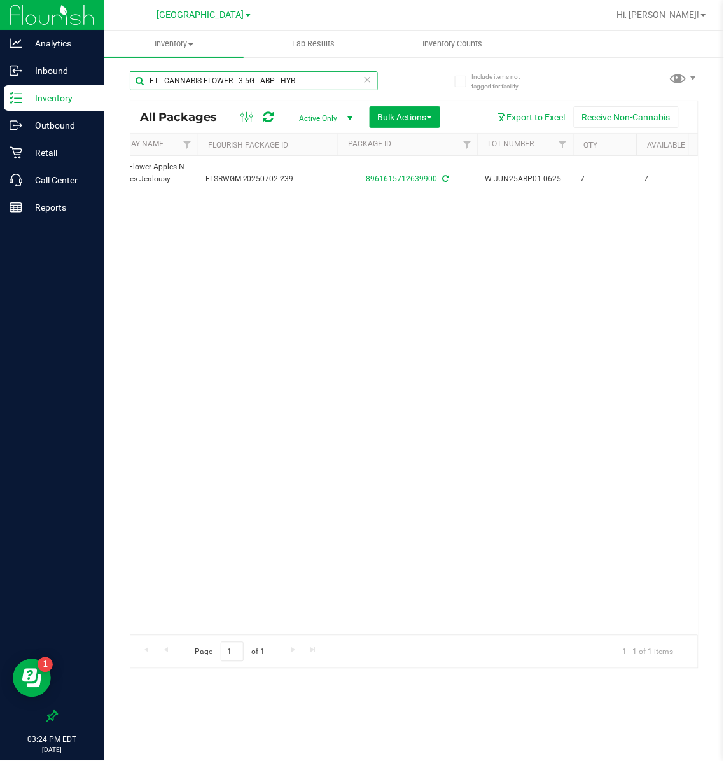
click at [311, 82] on input "FT - CANNABIS FLOWER - 3.5G - ABP - HYB" at bounding box center [254, 80] width 248 height 19
click at [211, 8] on link "[GEOGRAPHIC_DATA]" at bounding box center [204, 14] width 94 height 12
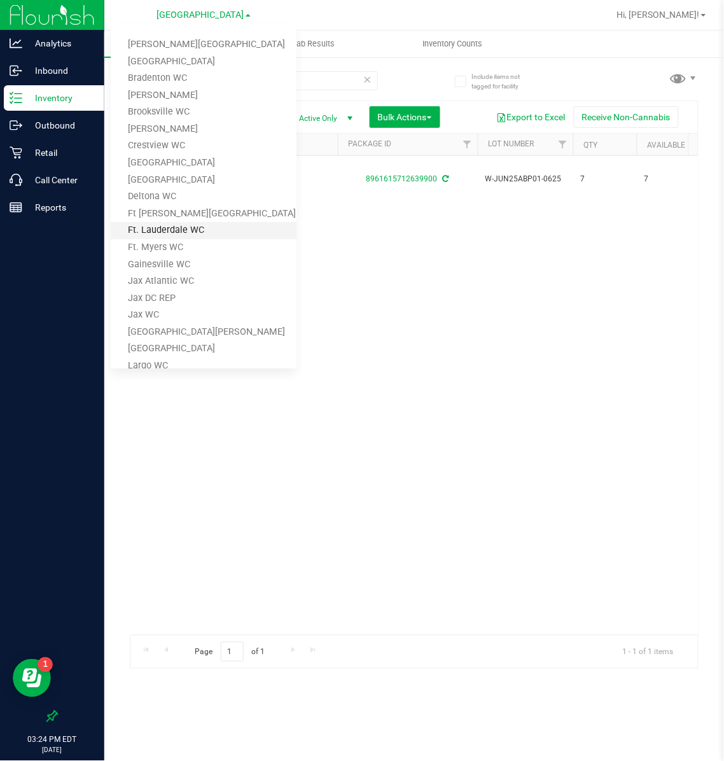
click at [159, 234] on link "Ft. Lauderdale WC" at bounding box center [204, 230] width 186 height 17
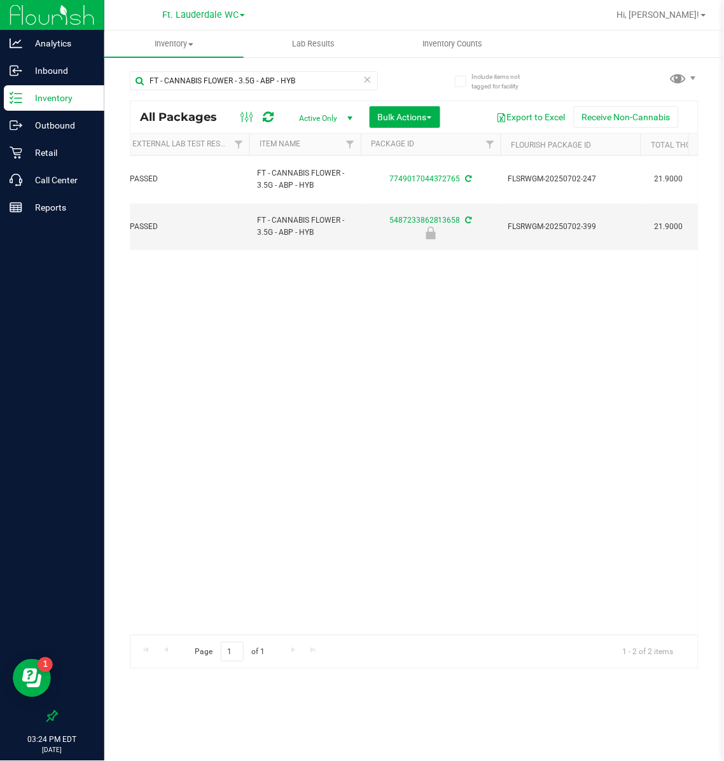
scroll to position [0, 264]
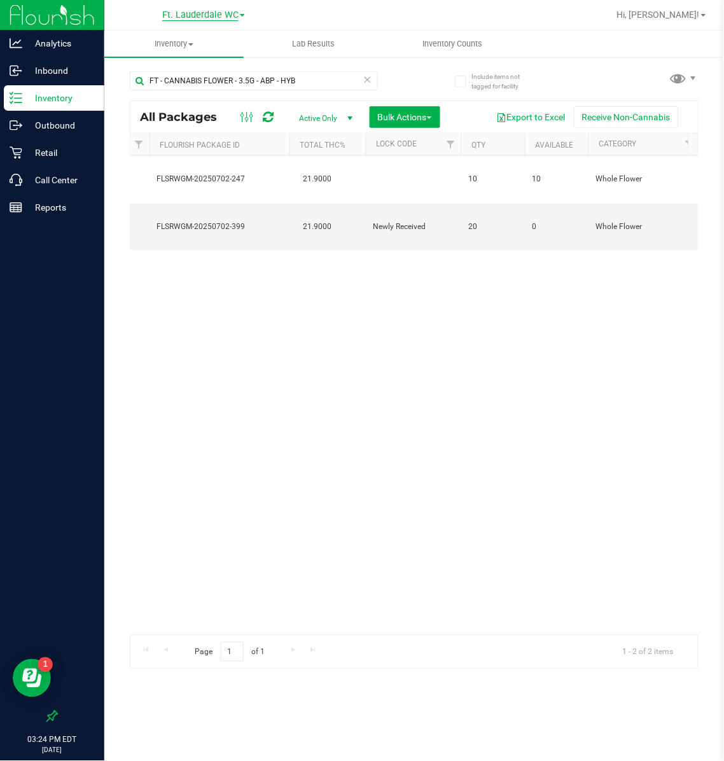
click at [213, 15] on span "Ft. Lauderdale WC" at bounding box center [200, 15] width 76 height 11
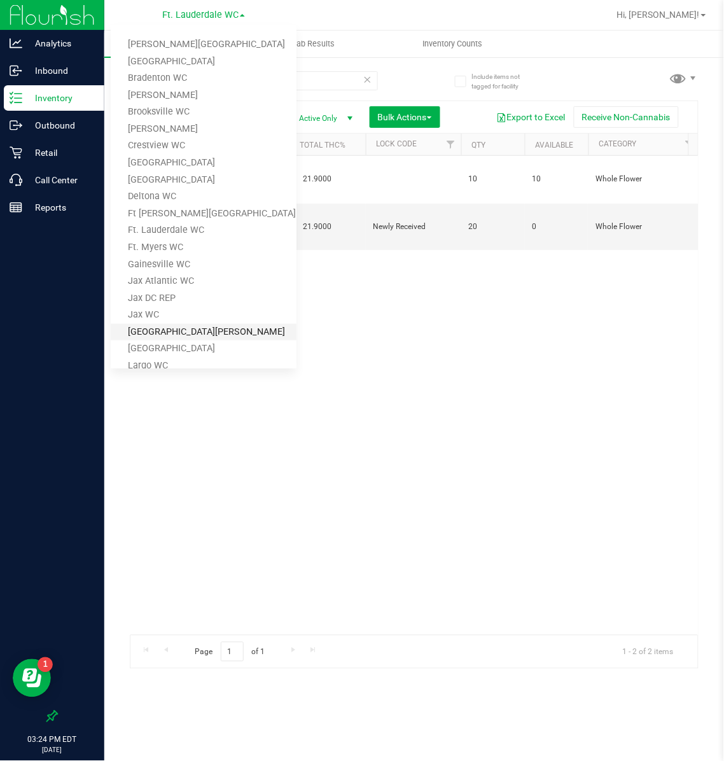
click at [162, 327] on link "[GEOGRAPHIC_DATA][PERSON_NAME]" at bounding box center [204, 332] width 186 height 17
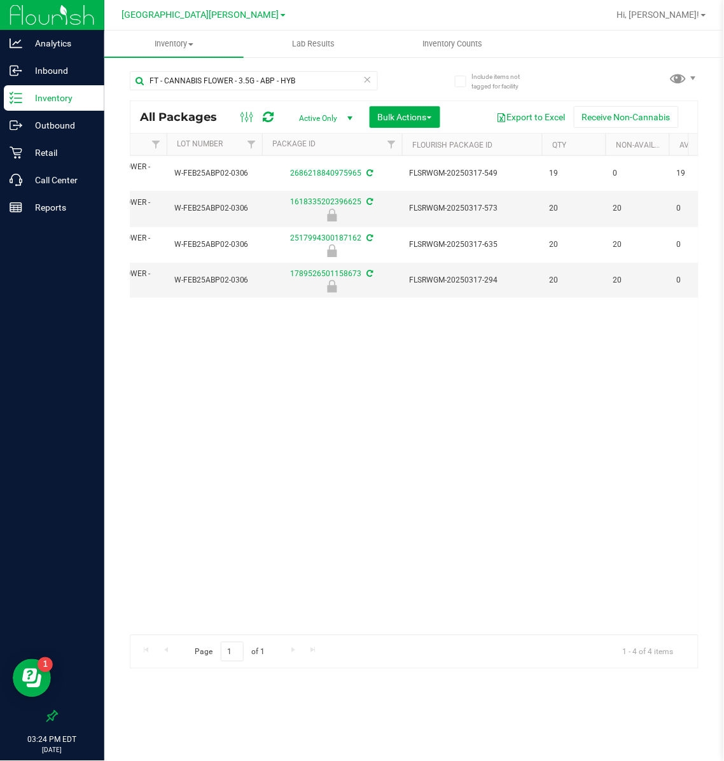
click at [198, 8] on link "[GEOGRAPHIC_DATA][PERSON_NAME]" at bounding box center [204, 14] width 164 height 12
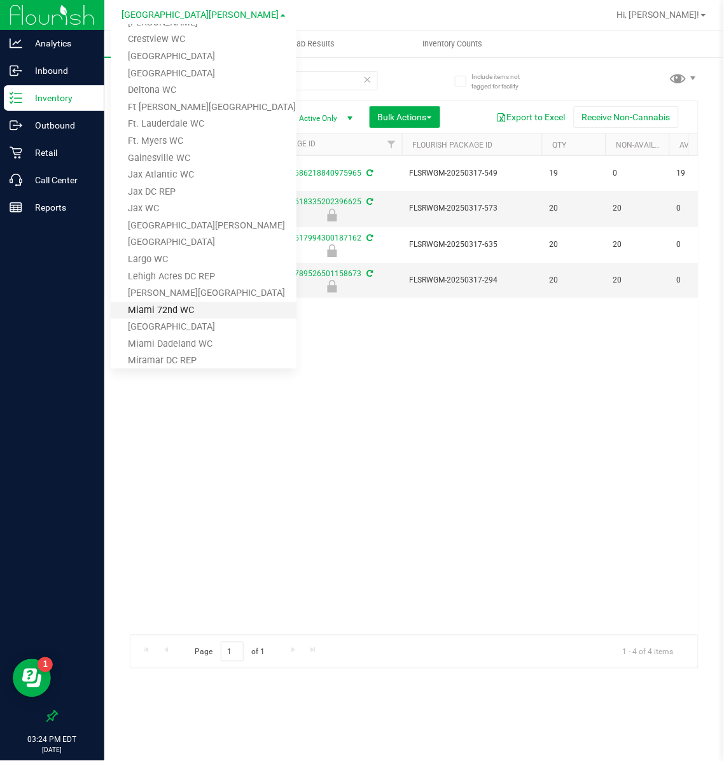
click at [179, 303] on link "Miami 72nd WC" at bounding box center [204, 310] width 186 height 17
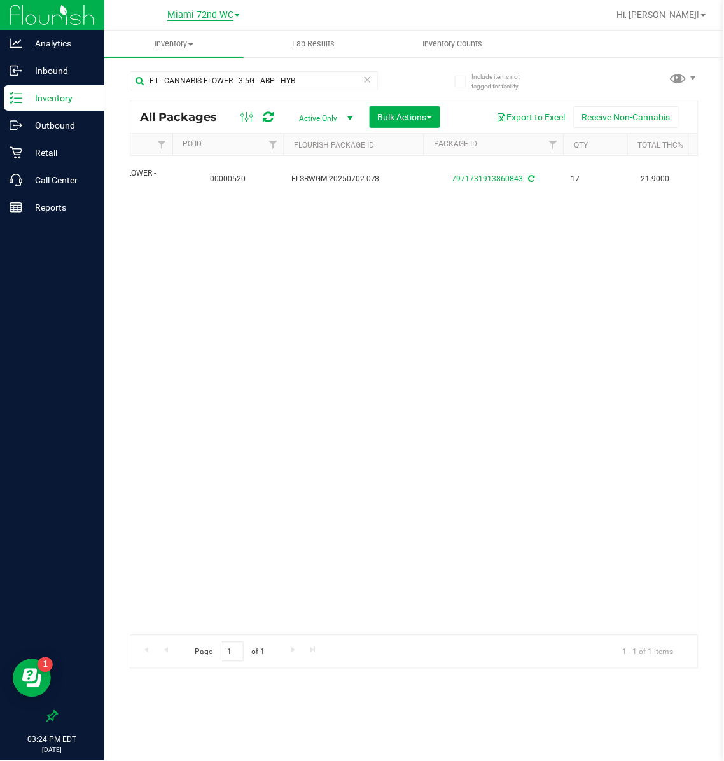
click at [178, 10] on span "Miami 72nd WC" at bounding box center [200, 15] width 66 height 11
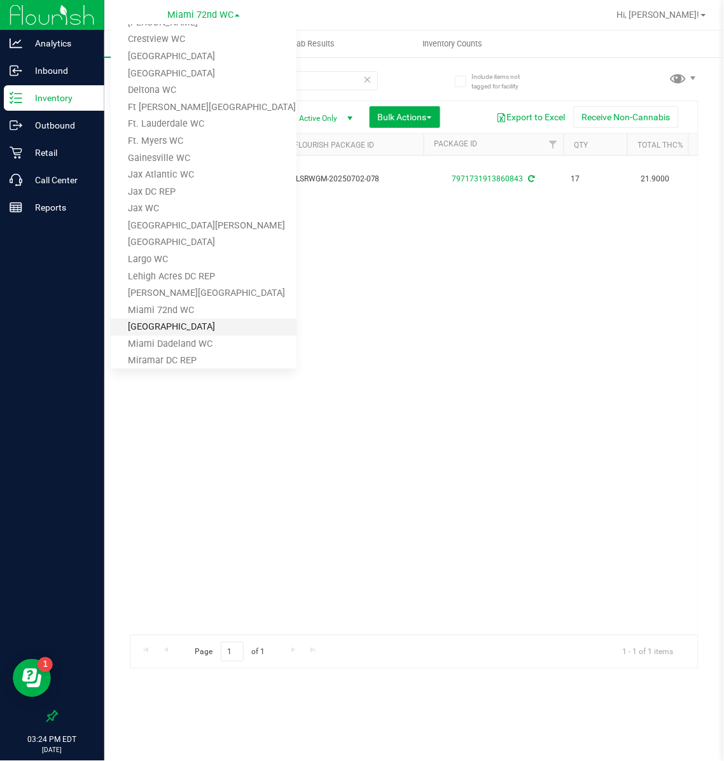
click at [170, 321] on link "[GEOGRAPHIC_DATA]" at bounding box center [204, 327] width 186 height 17
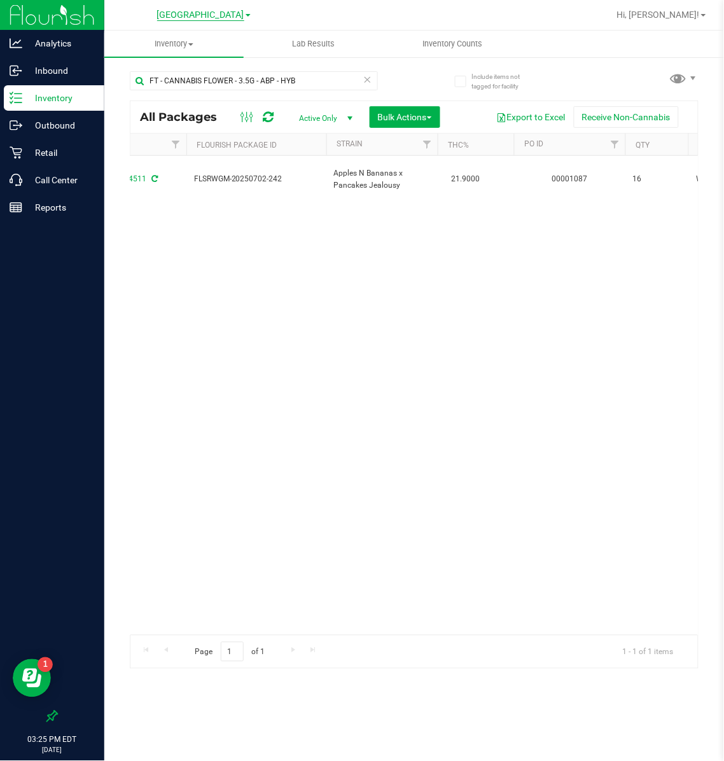
click at [222, 10] on span "[GEOGRAPHIC_DATA]" at bounding box center [200, 15] width 87 height 11
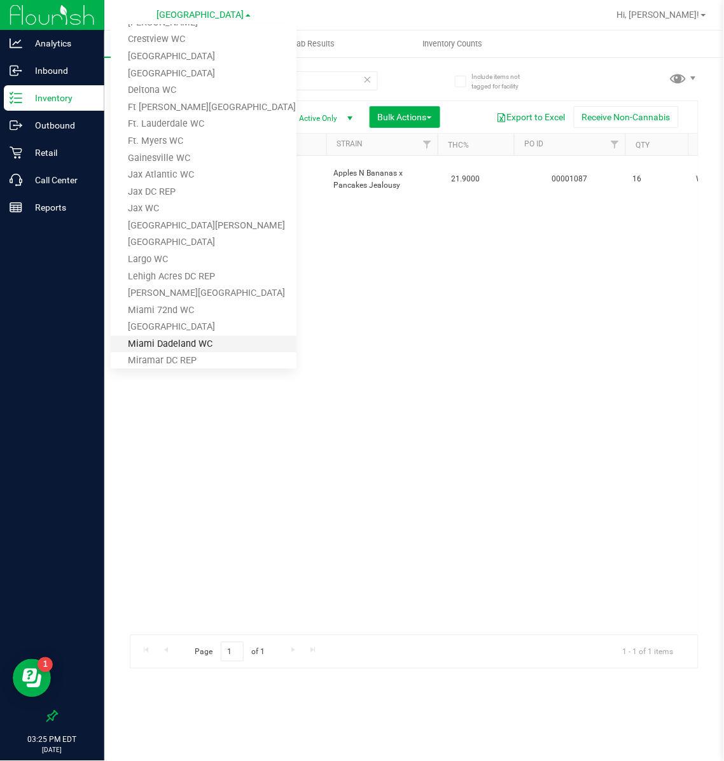
click at [175, 341] on link "Miami Dadeland WC" at bounding box center [204, 344] width 186 height 17
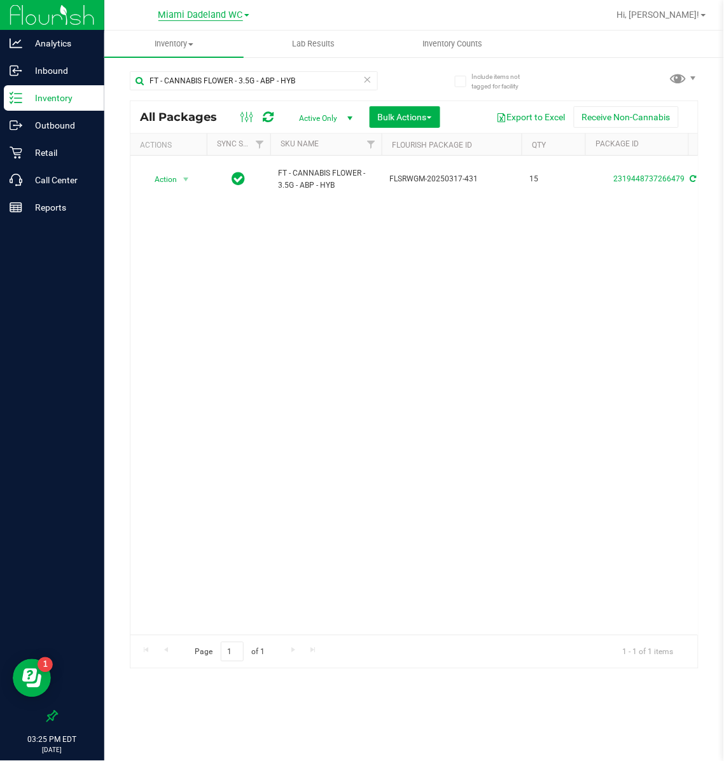
click at [193, 17] on span "Miami Dadeland WC" at bounding box center [201, 15] width 85 height 11
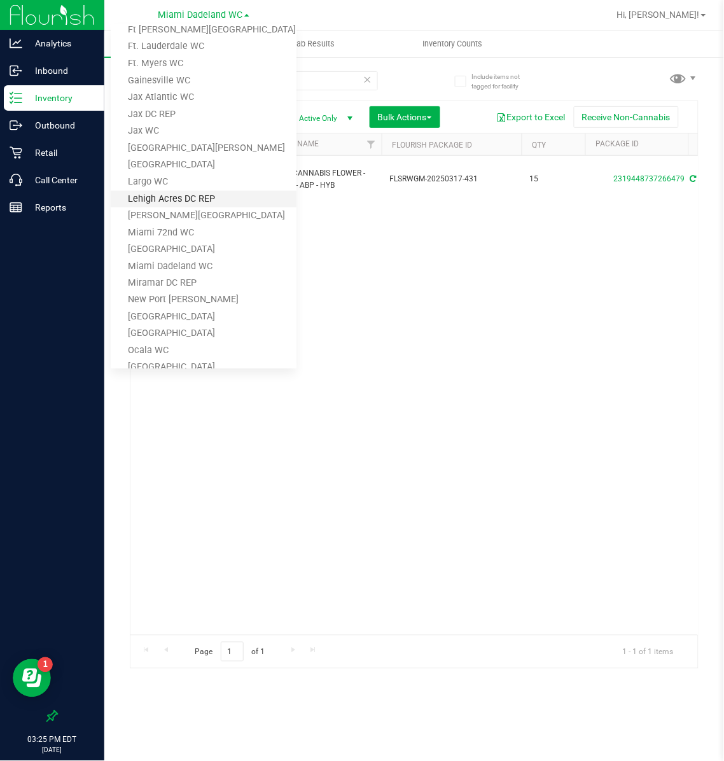
scroll to position [187, 0]
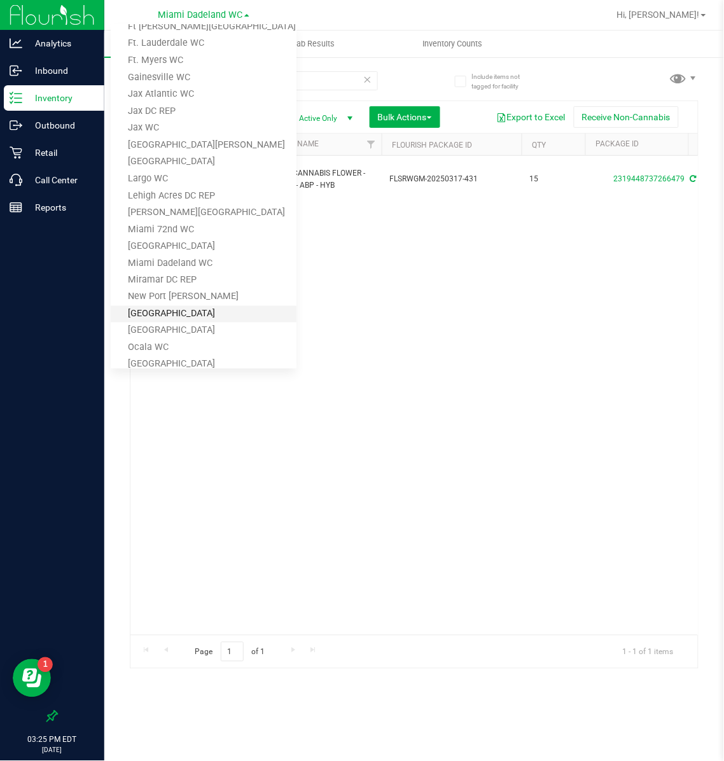
click at [194, 311] on link "[GEOGRAPHIC_DATA]" at bounding box center [204, 314] width 186 height 17
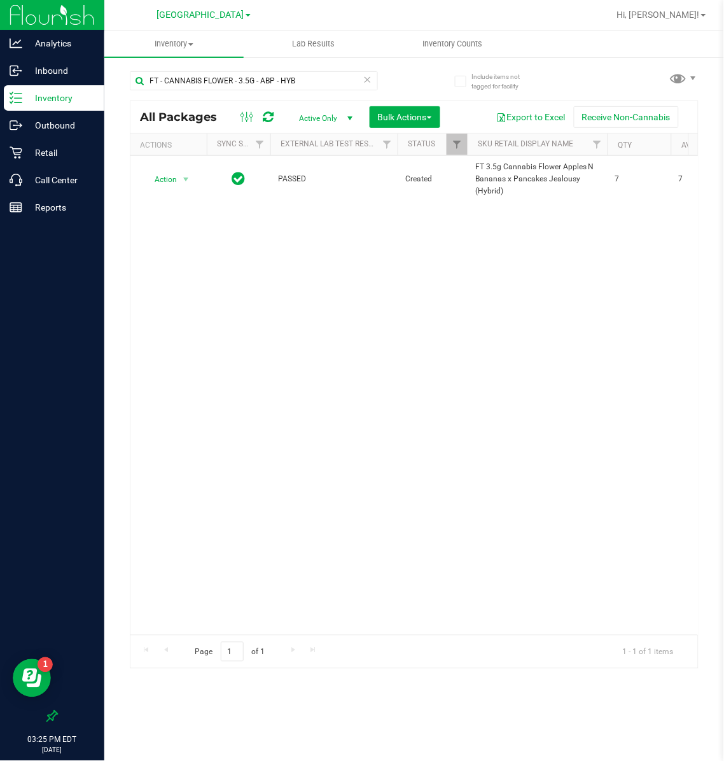
scroll to position [0, 106]
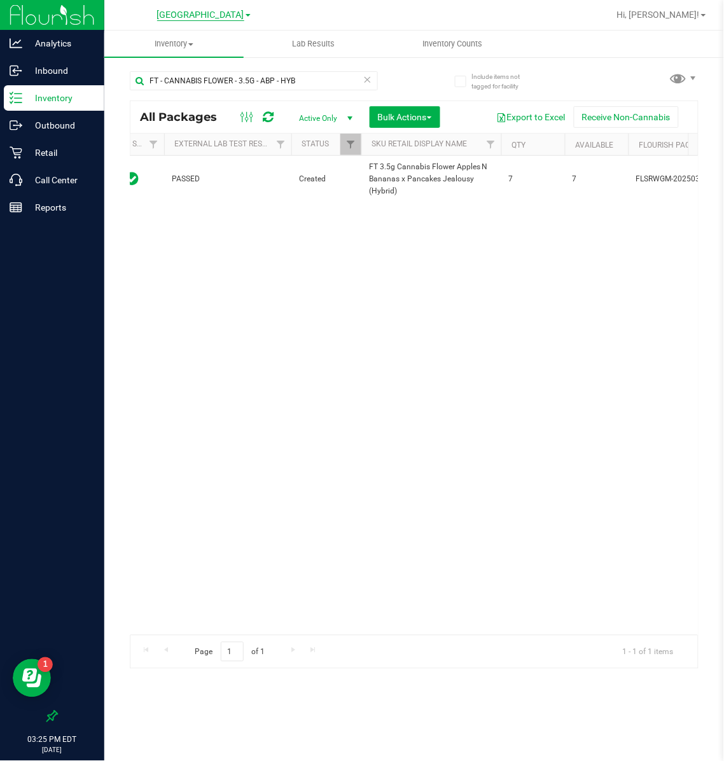
click at [201, 19] on span "[GEOGRAPHIC_DATA]" at bounding box center [200, 15] width 87 height 11
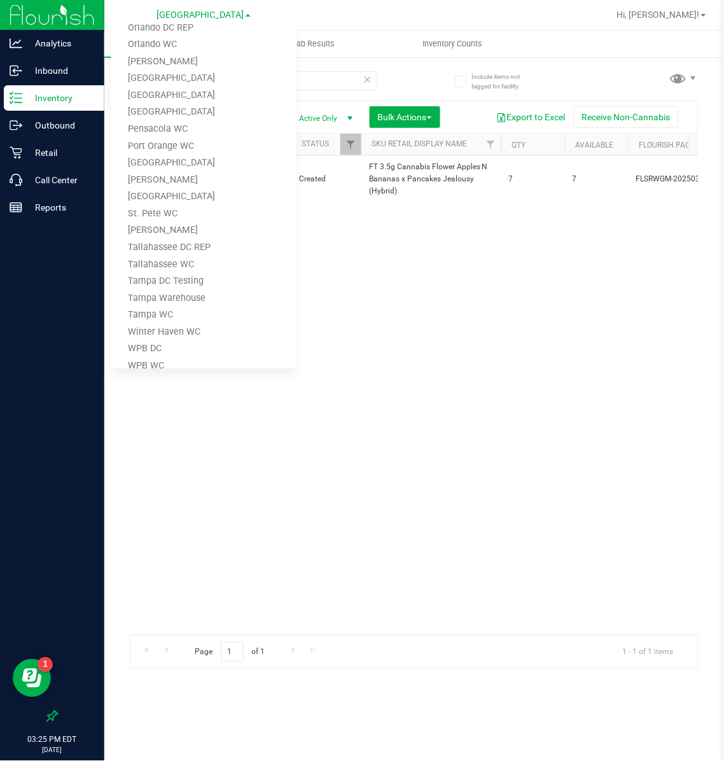
scroll to position [575, 0]
click at [171, 143] on link "[GEOGRAPHIC_DATA]" at bounding box center [204, 146] width 186 height 17
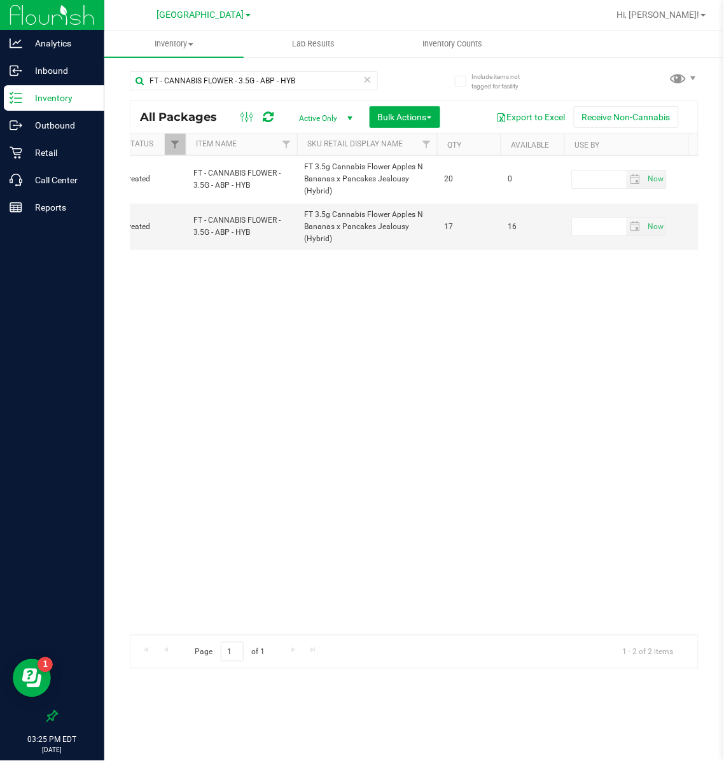
scroll to position [0, 283]
click at [465, 372] on div "Action Action Edit attributes Global inventory Package audit log Print package …" at bounding box center [414, 395] width 568 height 479
click at [62, 76] on p "Inbound" at bounding box center [60, 70] width 76 height 15
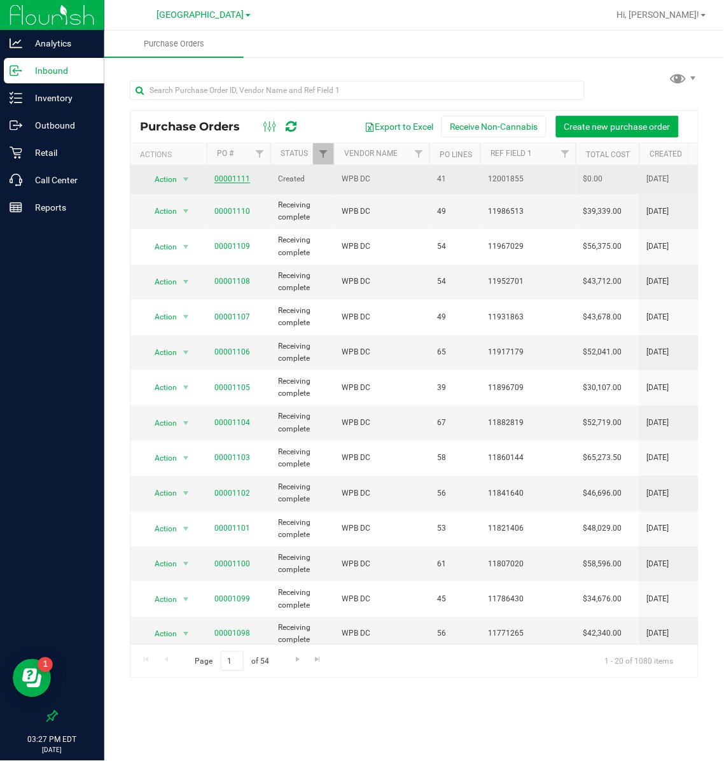
click at [224, 181] on link "00001111" at bounding box center [233, 178] width 36 height 9
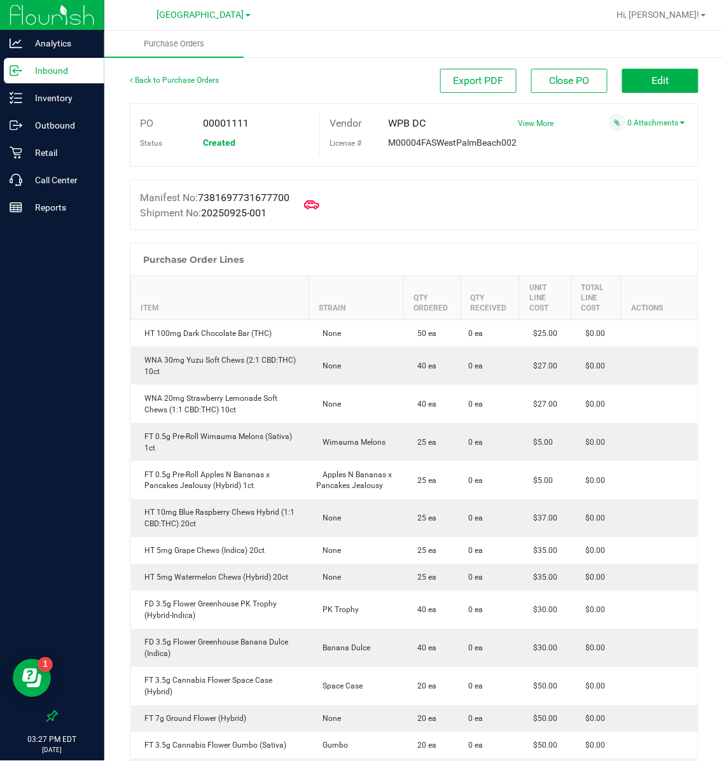
click at [150, 307] on th "Item" at bounding box center [220, 298] width 178 height 44
click at [66, 150] on p "Retail" at bounding box center [60, 152] width 76 height 15
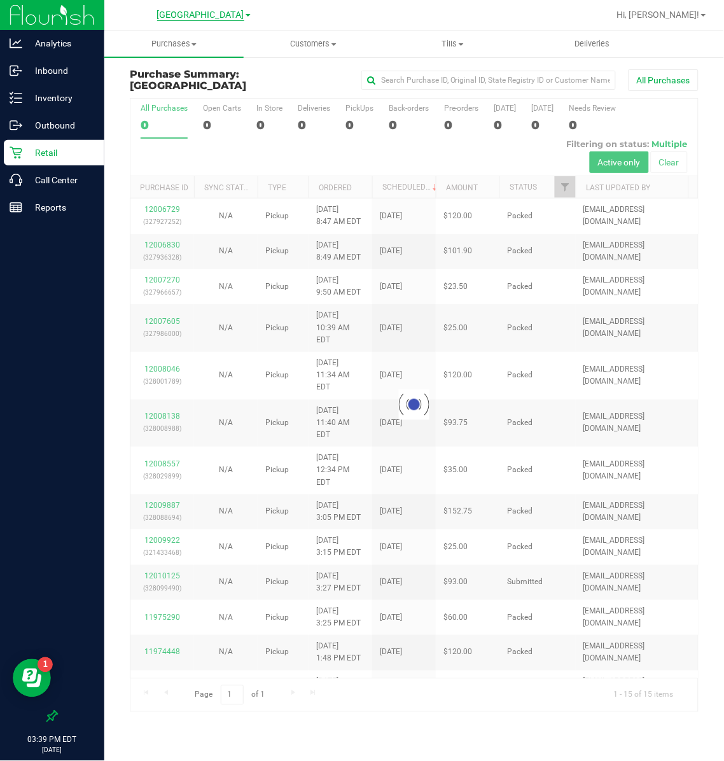
click at [232, 15] on span "[GEOGRAPHIC_DATA]" at bounding box center [200, 15] width 87 height 11
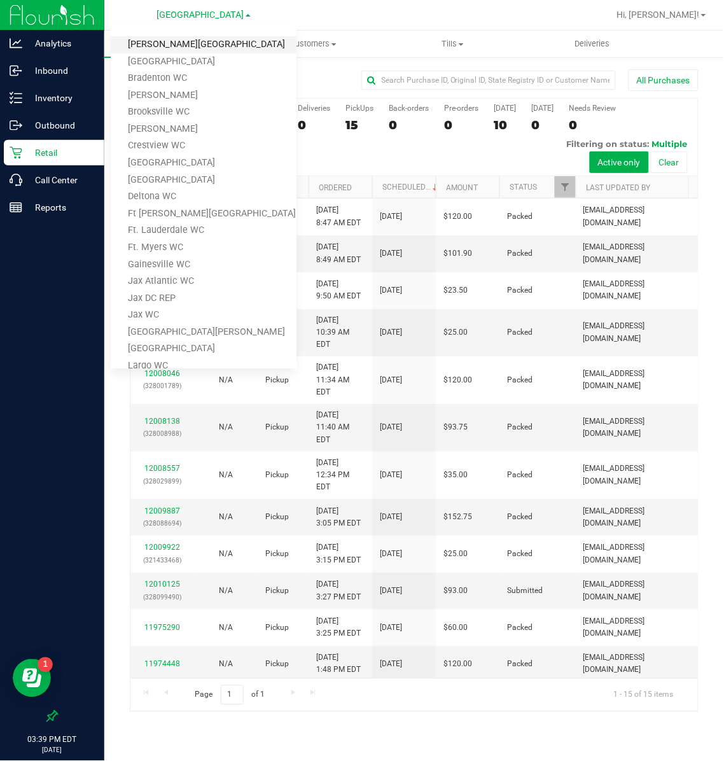
click at [188, 47] on link "[PERSON_NAME][GEOGRAPHIC_DATA]" at bounding box center [204, 44] width 186 height 17
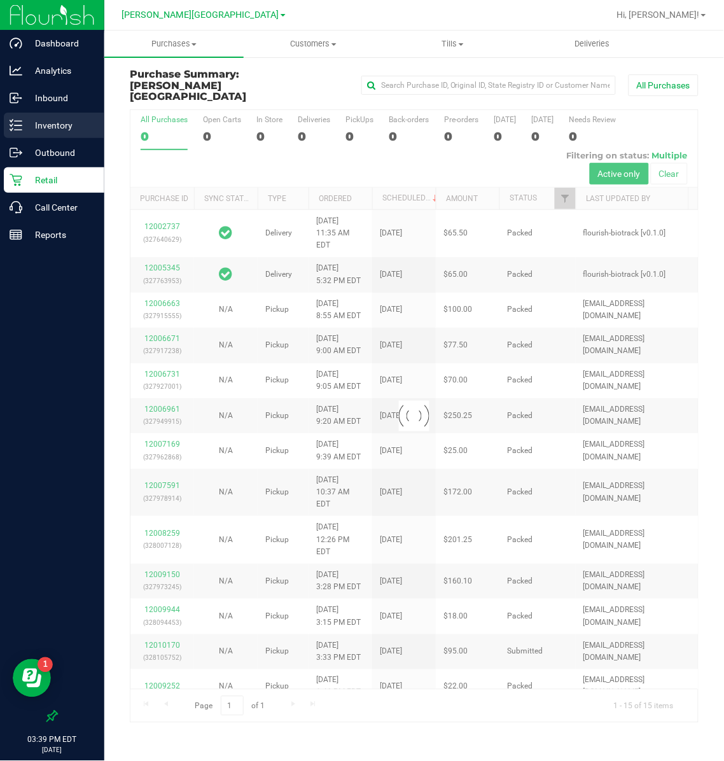
click at [40, 119] on p "Inventory" at bounding box center [60, 125] width 76 height 15
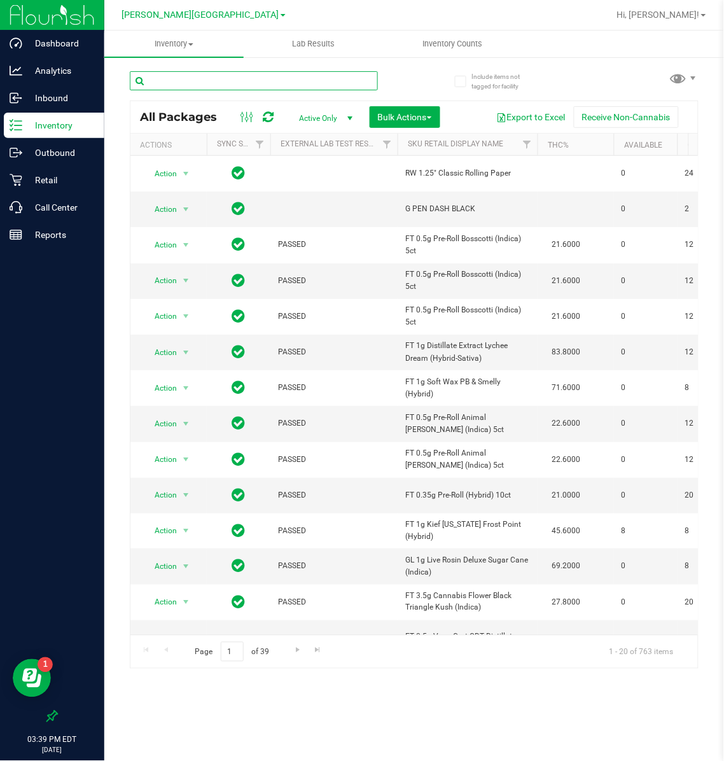
click at [213, 83] on input "text" at bounding box center [254, 80] width 248 height 19
type input "A"
click at [320, 87] on input "text" at bounding box center [254, 80] width 248 height 19
paste input "FT - CANNABIS FLOWER - 3.5G - ABP - HYB"
type input "FT - CANNABIS FLOWER - 3.5G - ABP - HYB"
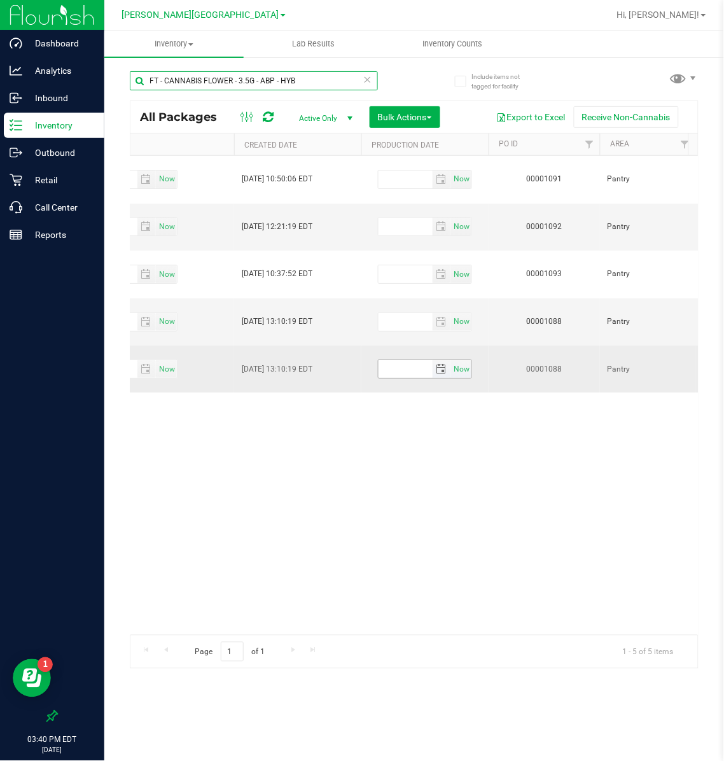
scroll to position [0, 1042]
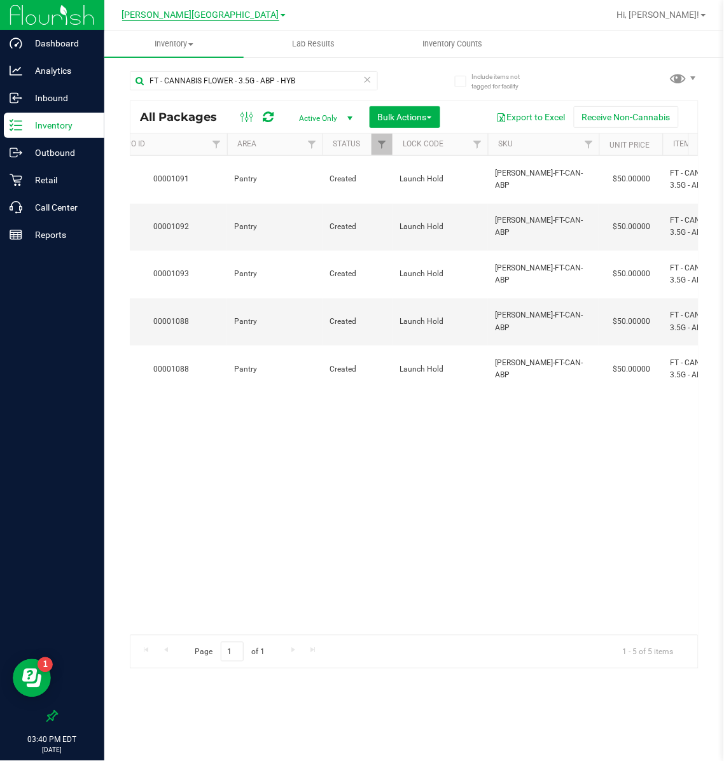
click at [192, 11] on span "[PERSON_NAME][GEOGRAPHIC_DATA]" at bounding box center [200, 15] width 157 height 11
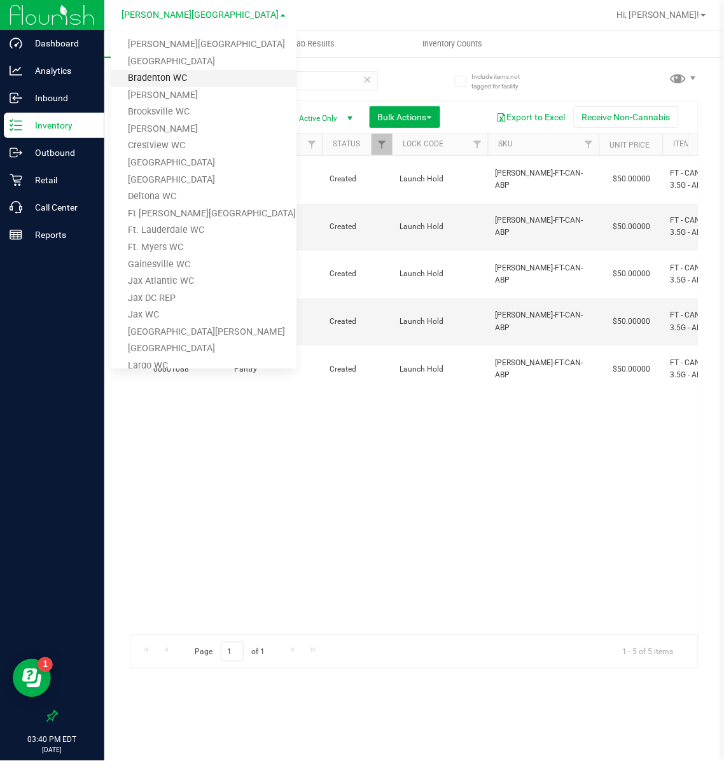
click at [167, 74] on link "Bradenton WC" at bounding box center [204, 78] width 186 height 17
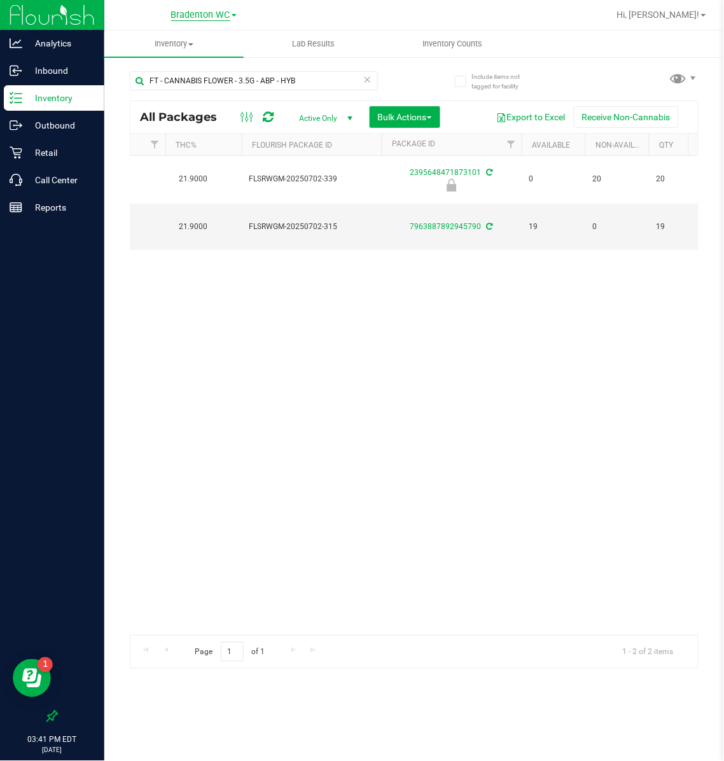
click at [218, 11] on span "Bradenton WC" at bounding box center [200, 15] width 59 height 11
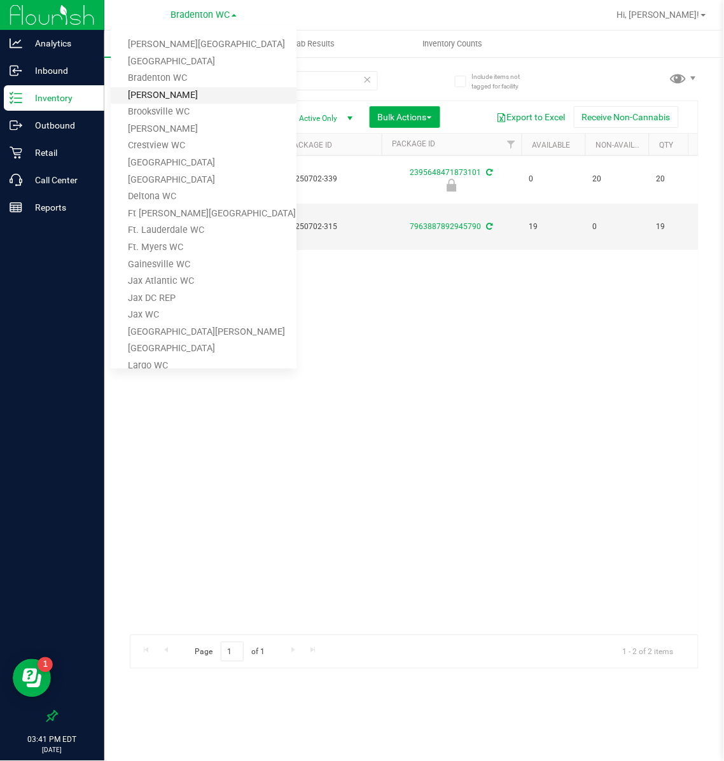
click at [166, 96] on link "[PERSON_NAME]" at bounding box center [204, 95] width 186 height 17
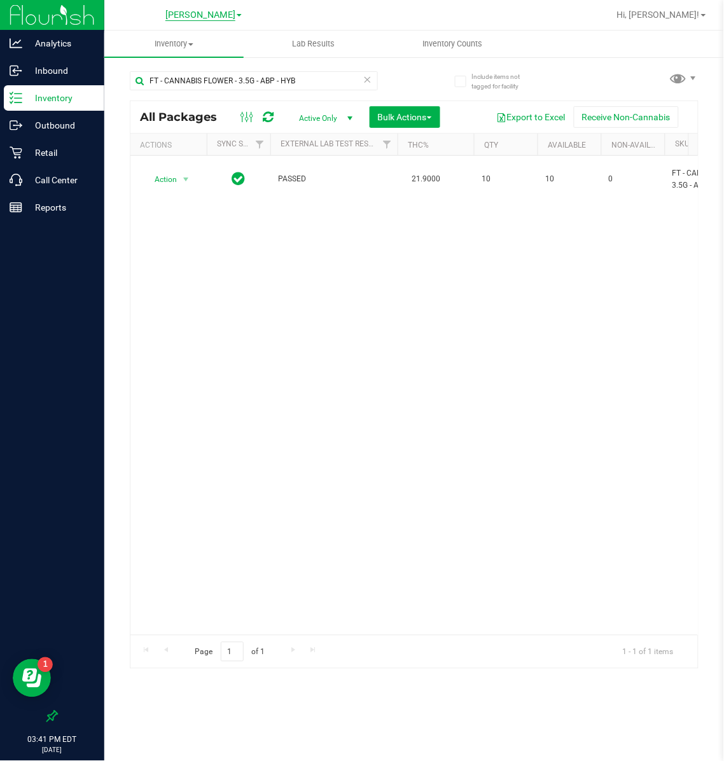
click at [215, 15] on span "[PERSON_NAME]" at bounding box center [201, 15] width 70 height 11
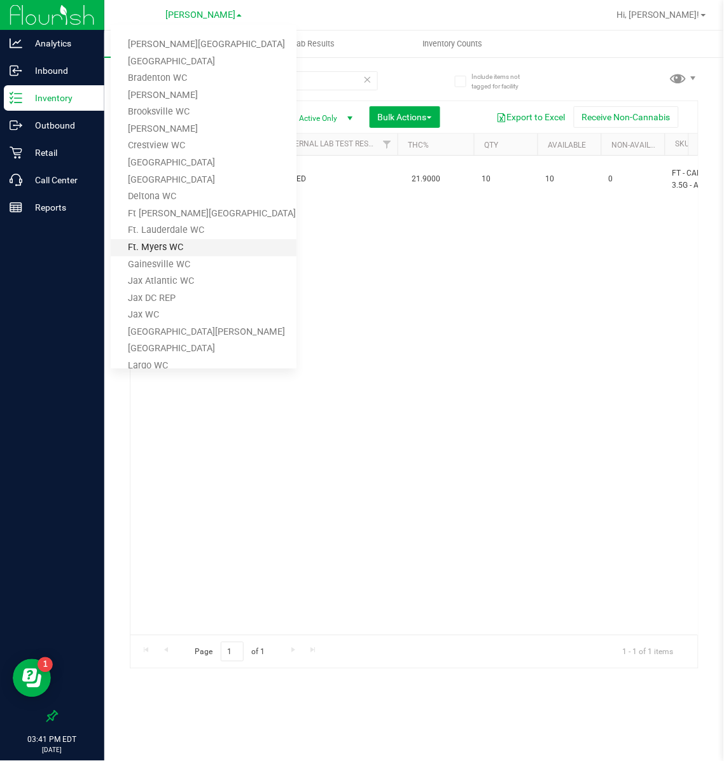
click at [167, 241] on link "Ft. Myers WC" at bounding box center [204, 247] width 186 height 17
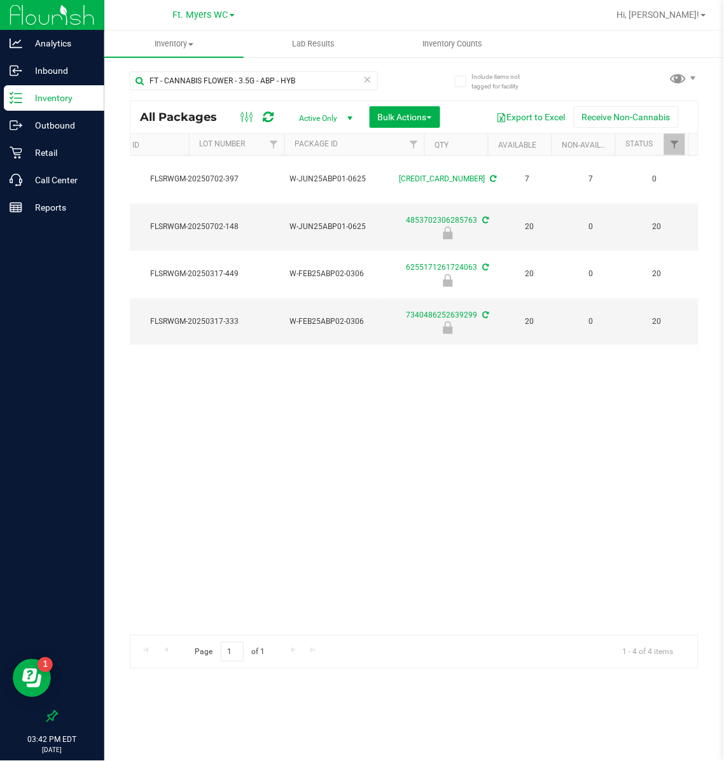
scroll to position [0, 316]
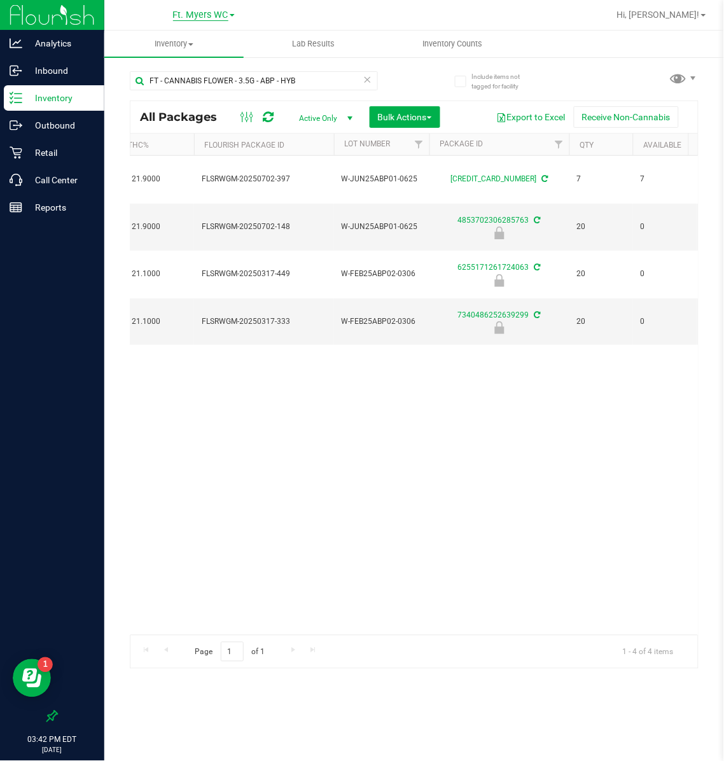
click at [217, 16] on span "Ft. Myers WC" at bounding box center [200, 15] width 55 height 11
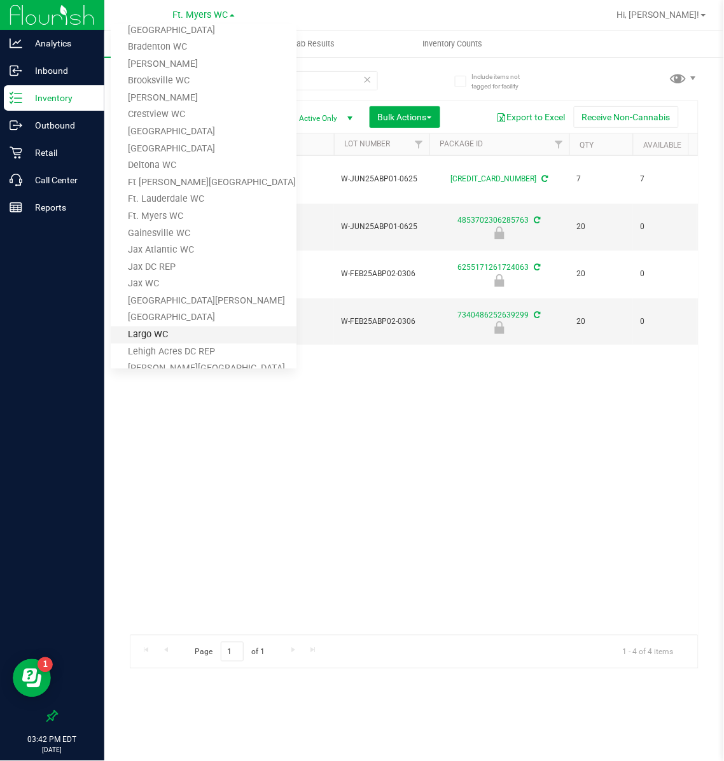
click at [142, 333] on link "Largo WC" at bounding box center [204, 335] width 186 height 17
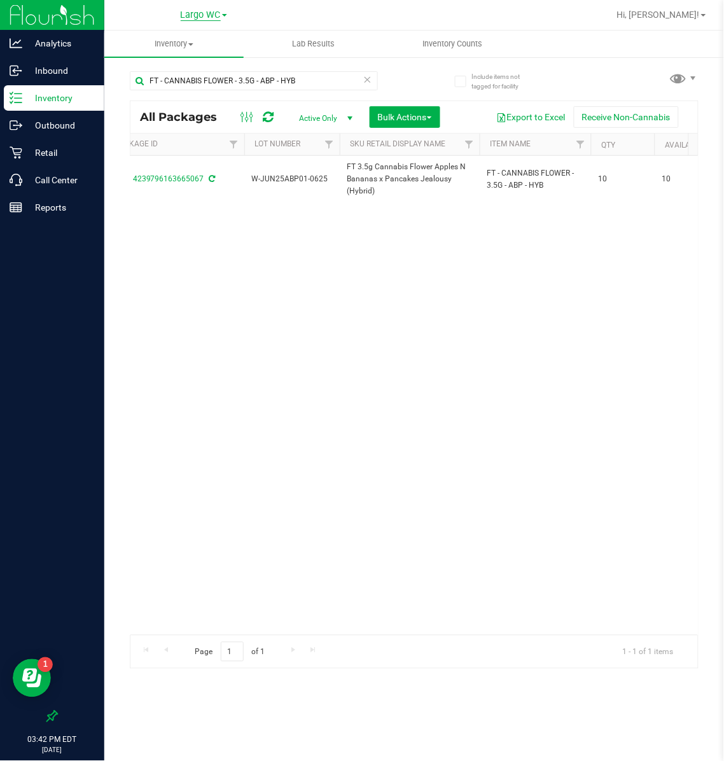
click at [209, 19] on span "Largo WC" at bounding box center [201, 15] width 40 height 11
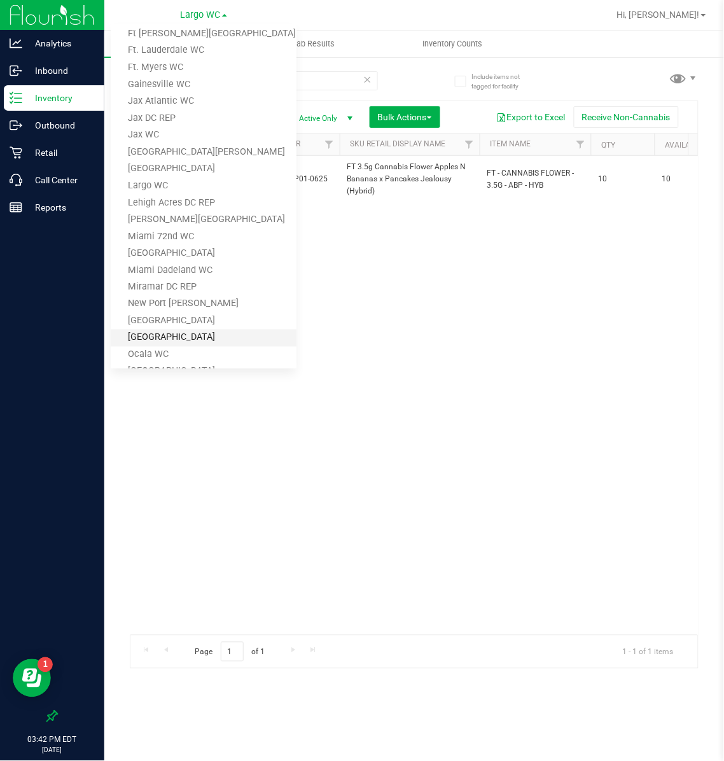
click at [166, 336] on link "[GEOGRAPHIC_DATA]" at bounding box center [204, 338] width 186 height 17
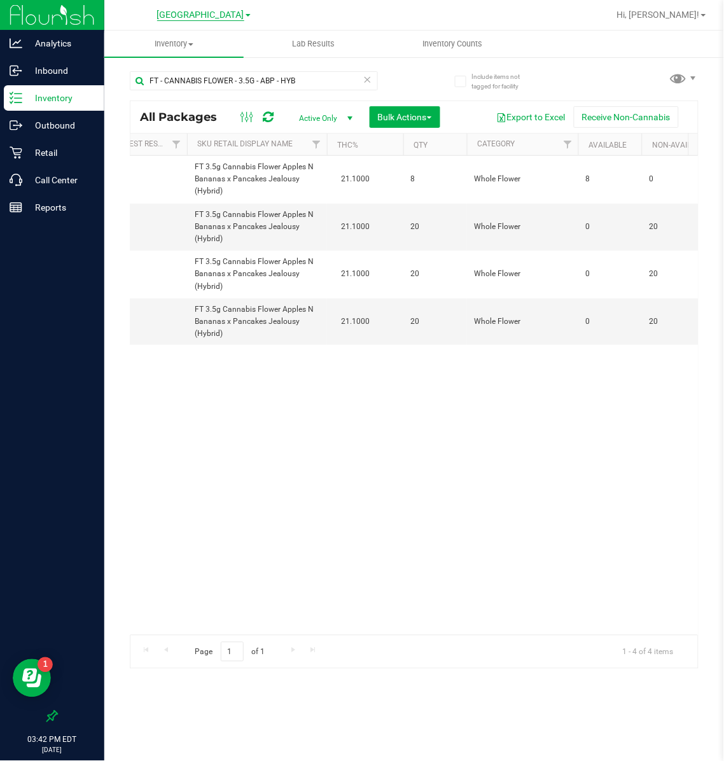
click at [220, 12] on span "[GEOGRAPHIC_DATA]" at bounding box center [200, 15] width 87 height 11
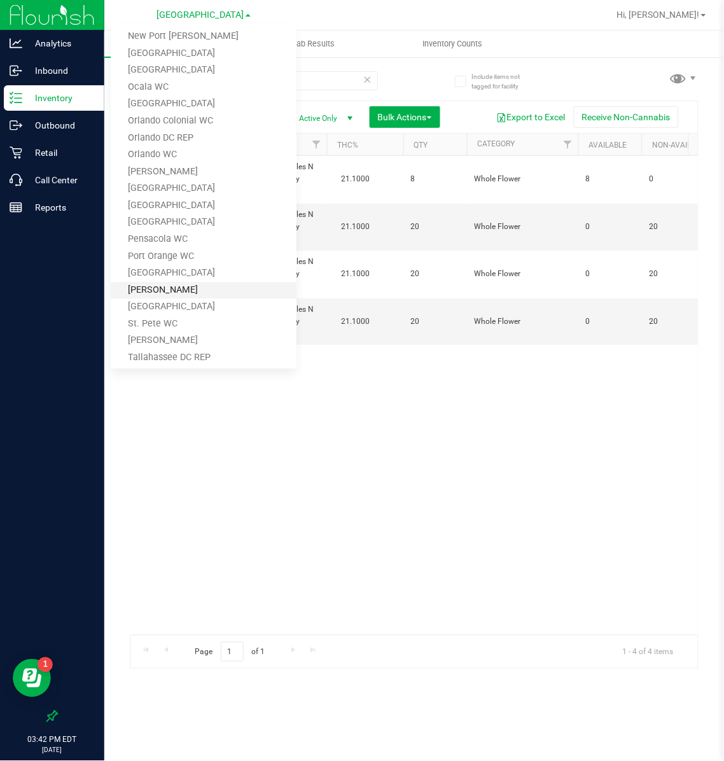
click at [152, 287] on link "[PERSON_NAME]" at bounding box center [204, 291] width 186 height 17
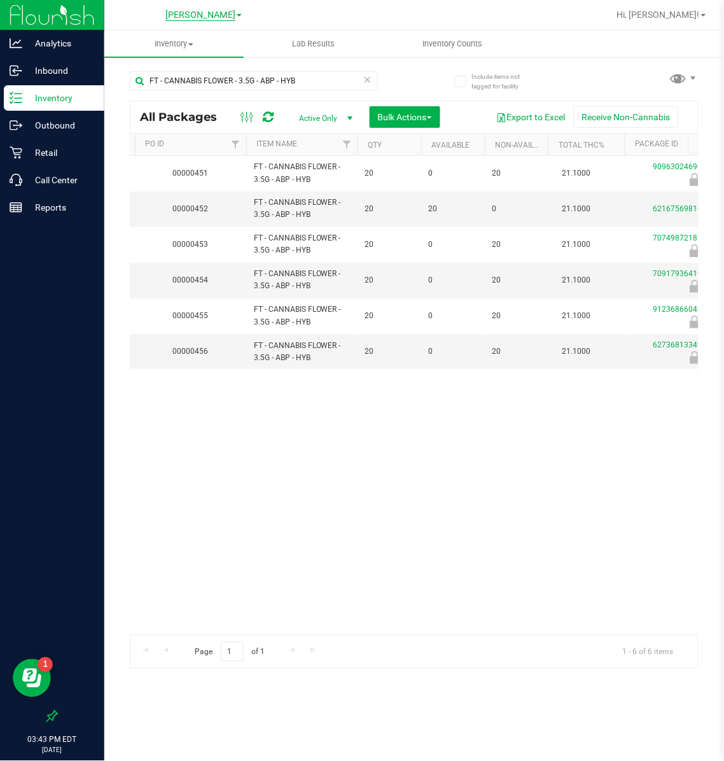
click at [201, 20] on span "[PERSON_NAME]" at bounding box center [201, 15] width 70 height 11
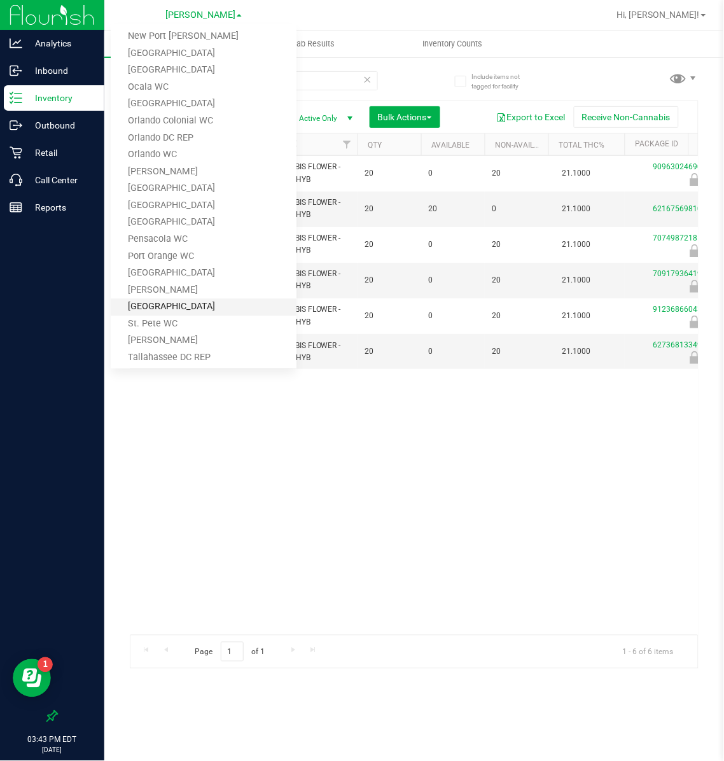
click at [188, 300] on link "[GEOGRAPHIC_DATA]" at bounding box center [204, 307] width 186 height 17
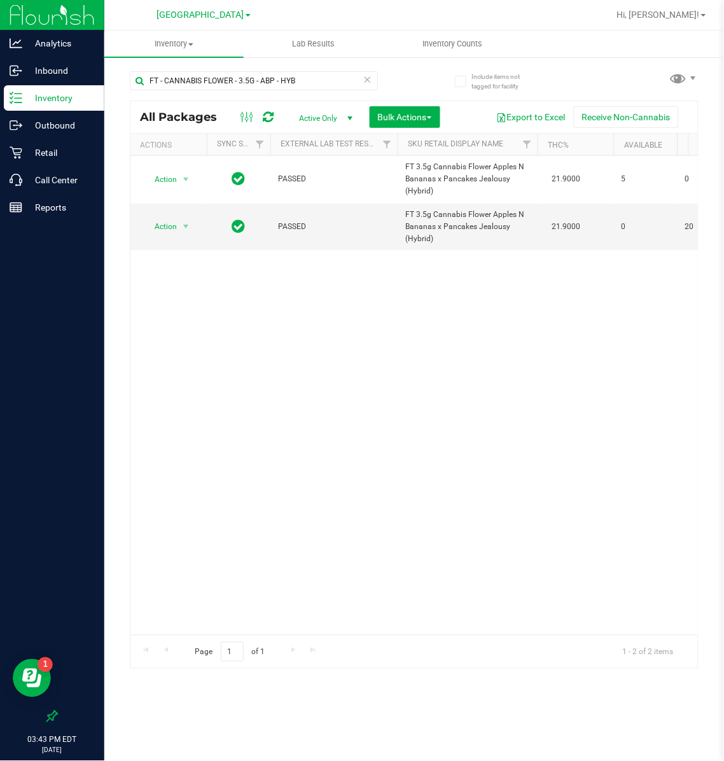
scroll to position [0, 243]
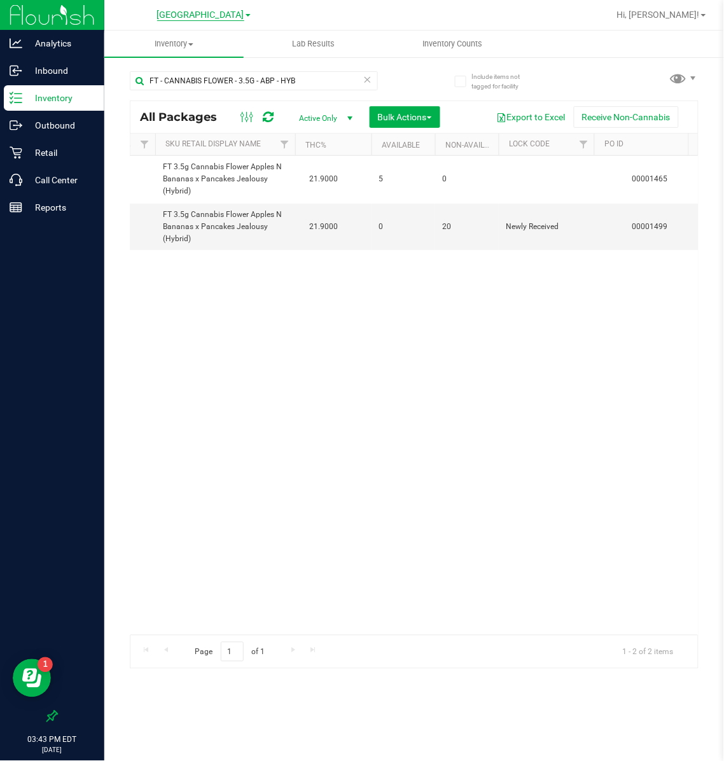
click at [215, 18] on span "[GEOGRAPHIC_DATA]" at bounding box center [200, 15] width 87 height 11
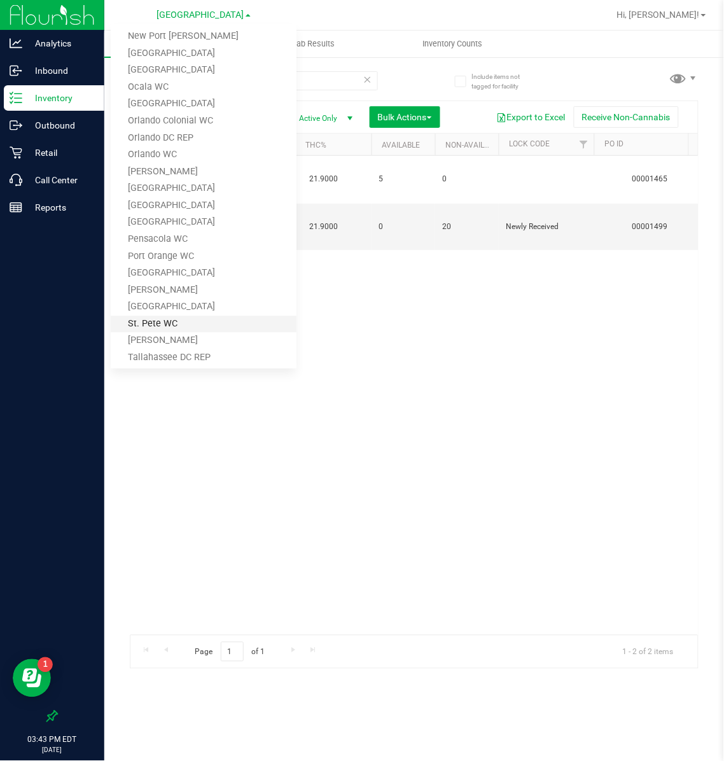
click at [162, 316] on link "St. Pete WC" at bounding box center [204, 324] width 186 height 17
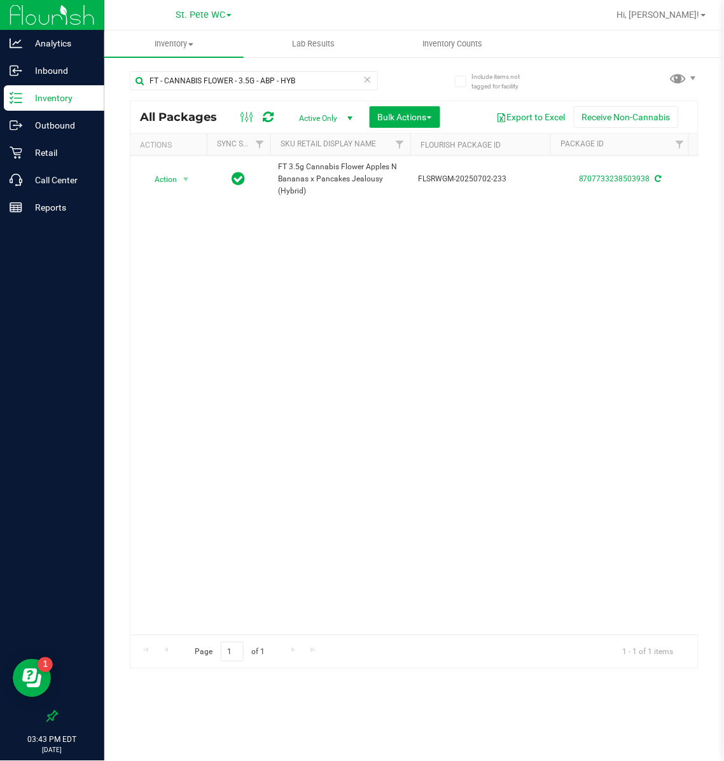
scroll to position [0, 278]
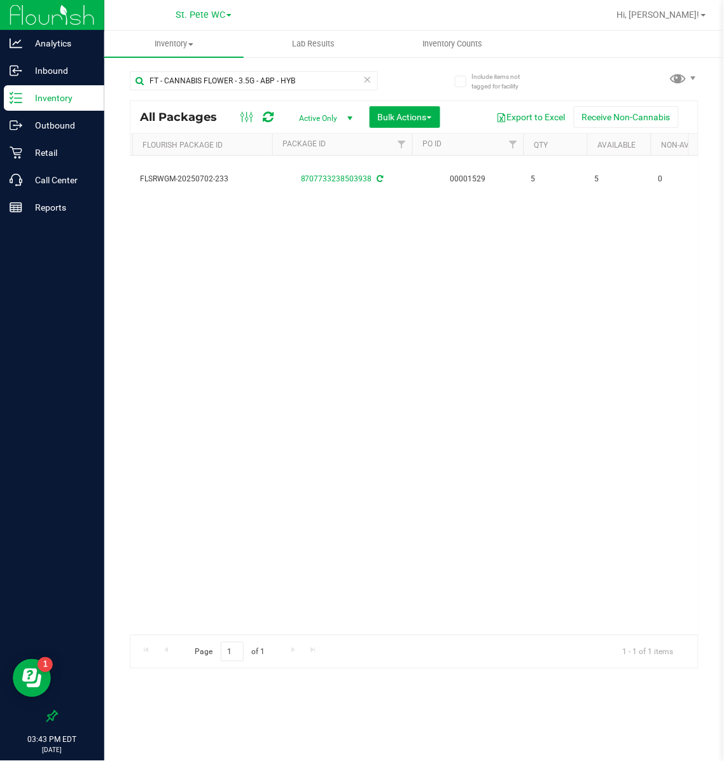
click at [208, 5] on div "St. [PERSON_NAME] WC [PERSON_NAME][GEOGRAPHIC_DATA] [PERSON_NAME][GEOGRAPHIC_DA…" at bounding box center [204, 15] width 186 height 20
click at [203, 8] on link "St. Pete WC" at bounding box center [204, 14] width 56 height 12
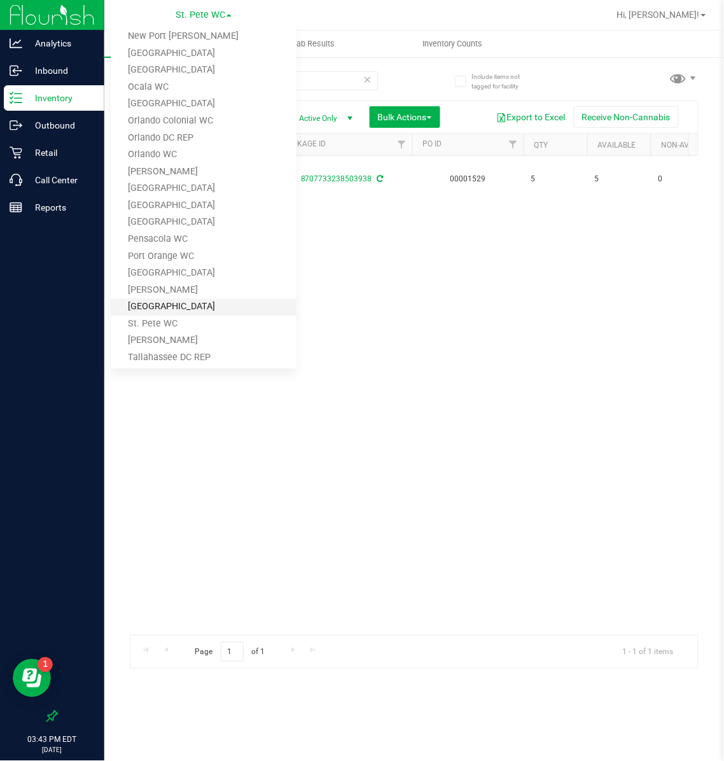
scroll to position [546, 0]
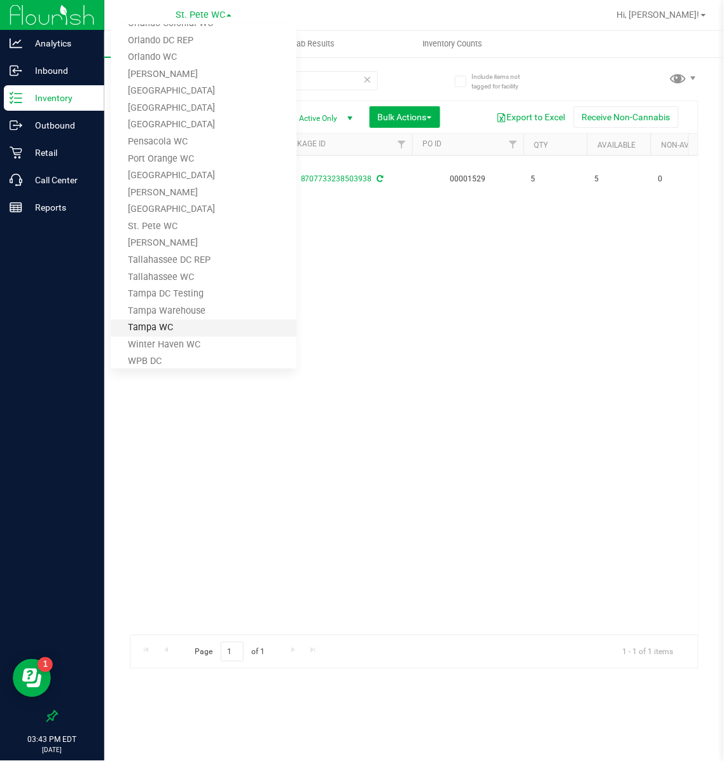
click at [162, 329] on link "Tampa WC" at bounding box center [204, 328] width 186 height 17
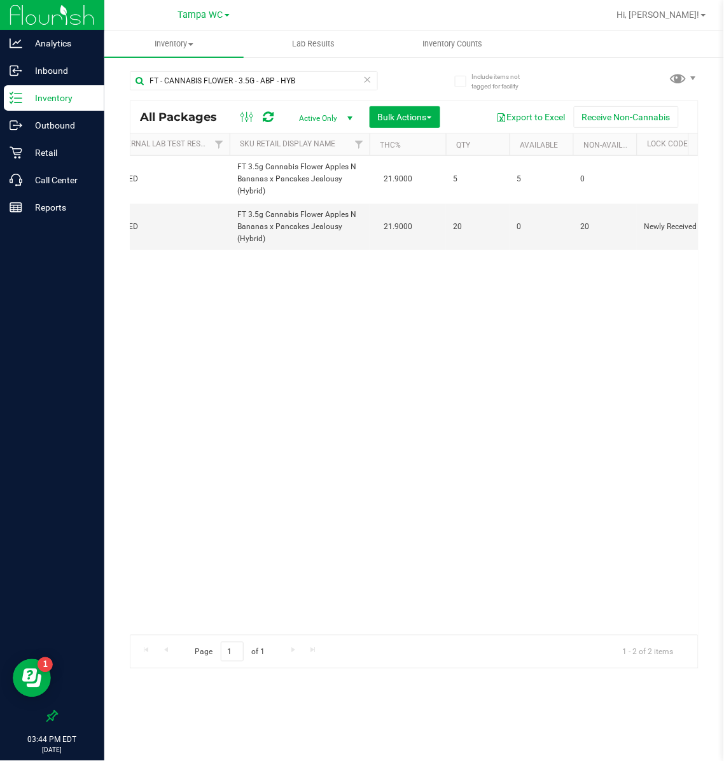
scroll to position [0, 165]
click at [277, 78] on input "FT - CANNABIS FLOWER - 3.5G - ABP - HYB" at bounding box center [254, 80] width 248 height 19
type input "trop top"
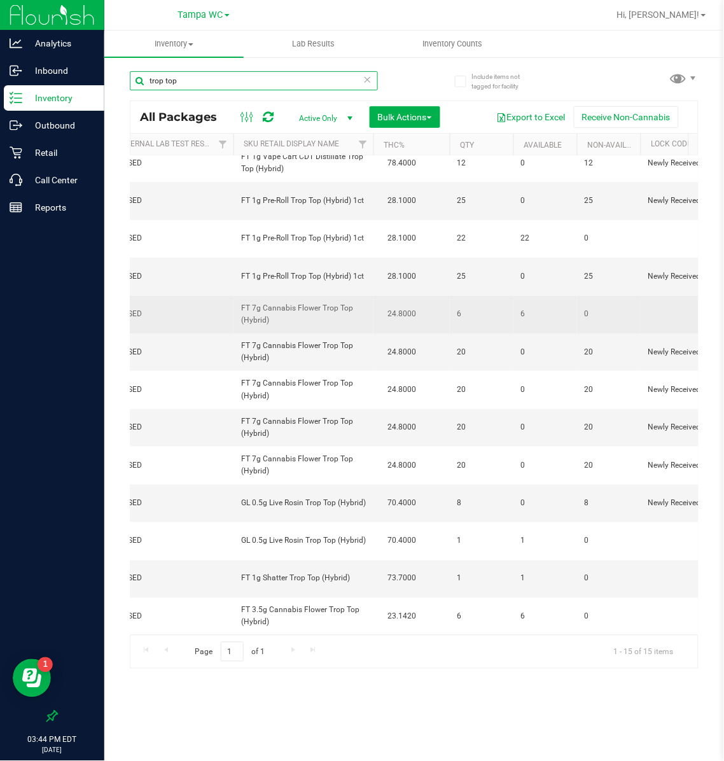
scroll to position [112, 164]
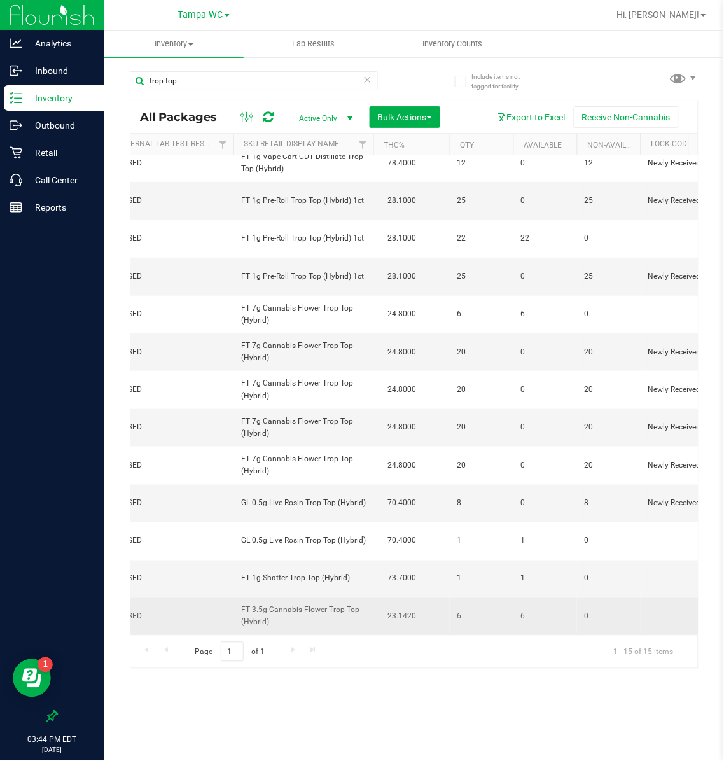
drag, startPoint x: 269, startPoint y: 605, endPoint x: 232, endPoint y: 593, distance: 39.3
copy tr "FT 3.5g Cannabis Flower Trop Top (Hybrid)"
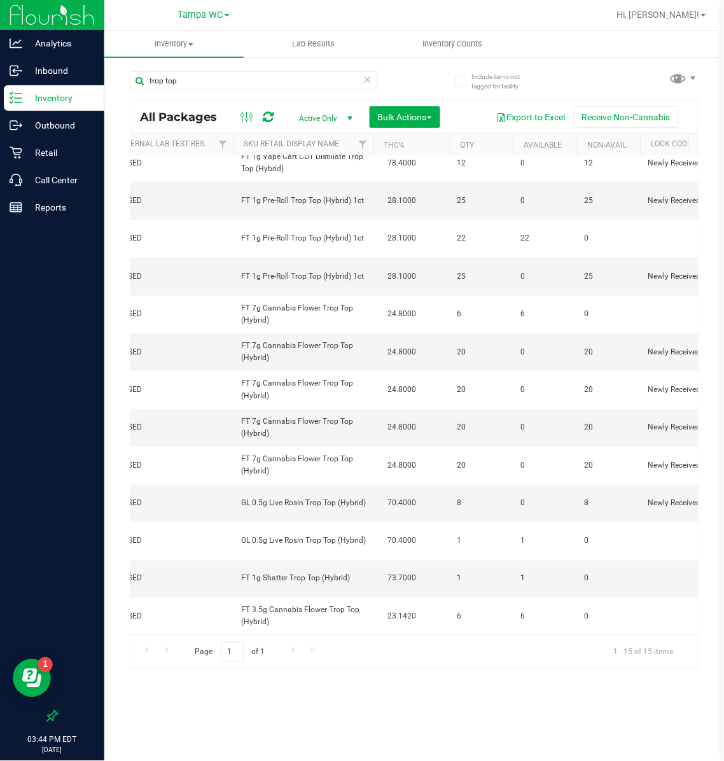
click at [369, 78] on icon at bounding box center [367, 78] width 9 height 15
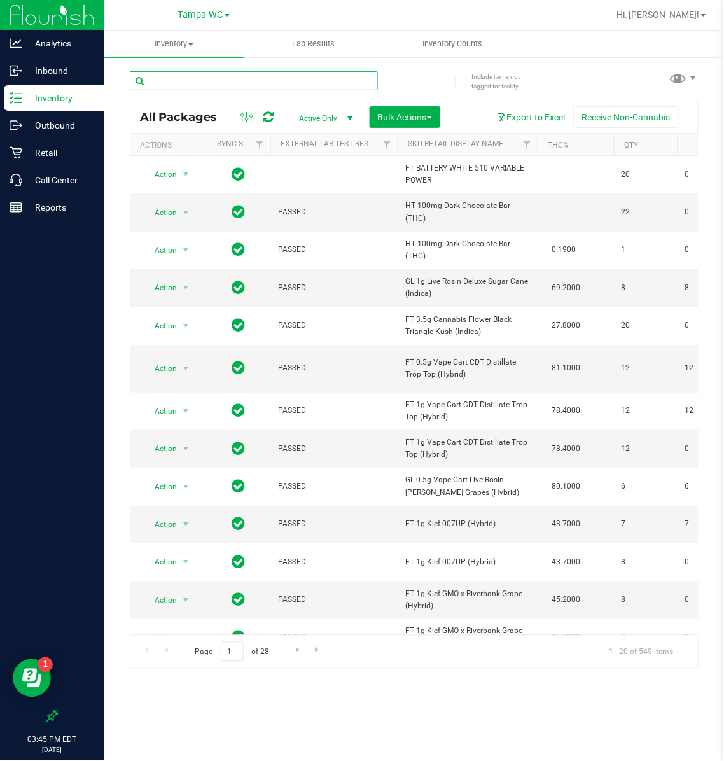
click at [299, 80] on input "text" at bounding box center [254, 80] width 248 height 19
paste input "FT 3.5g Cannabis Flower Trop Top (Hybrid)"
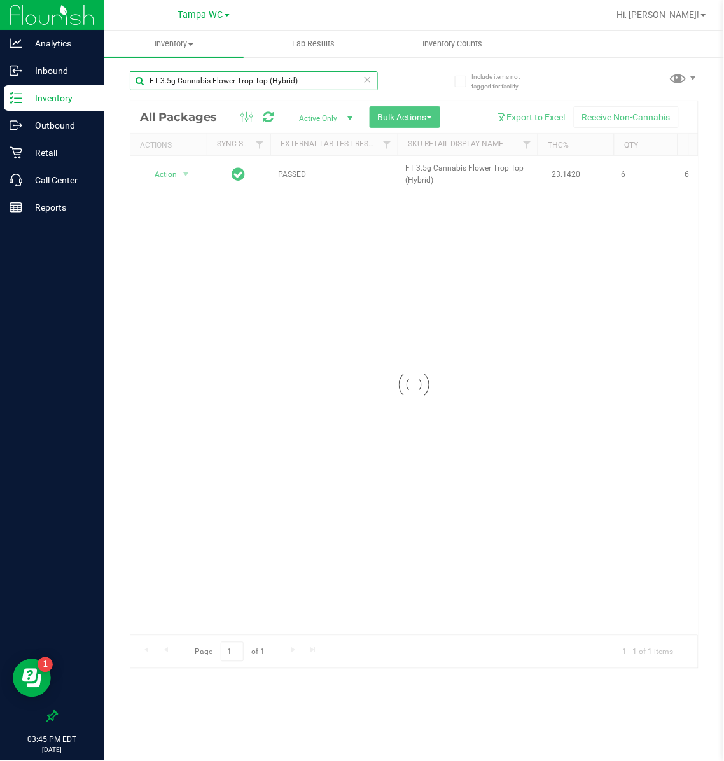
type input "FT 3.5g Cannabis Flower Trop Top (Hybrid)"
drag, startPoint x: 241, startPoint y: 23, endPoint x: 227, endPoint y: 16, distance: 16.2
click at [227, 16] on span at bounding box center [227, 15] width 5 height 3
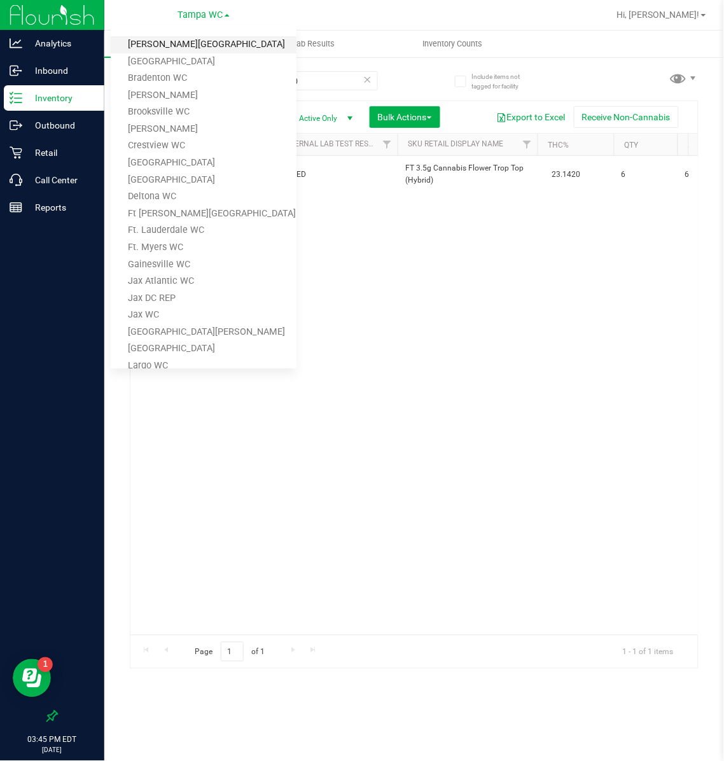
click at [181, 38] on link "[PERSON_NAME][GEOGRAPHIC_DATA]" at bounding box center [204, 44] width 186 height 17
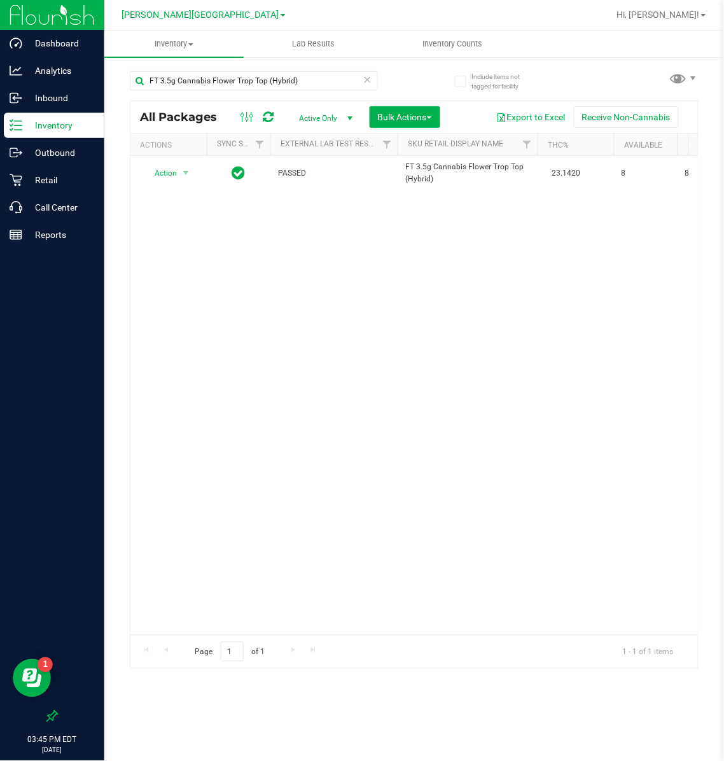
click at [212, 8] on link "[PERSON_NAME][GEOGRAPHIC_DATA]" at bounding box center [204, 14] width 164 height 12
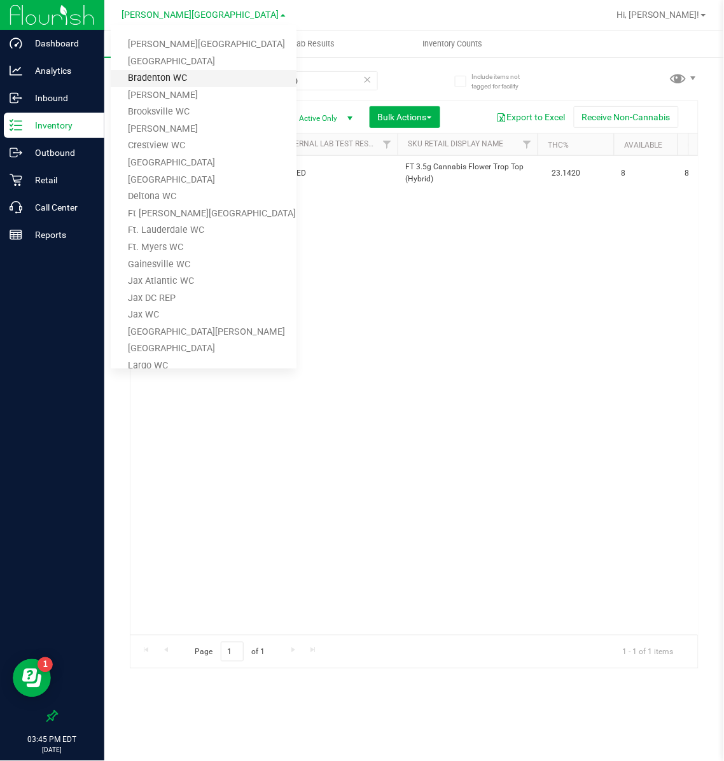
click at [166, 76] on link "Bradenton WC" at bounding box center [204, 78] width 186 height 17
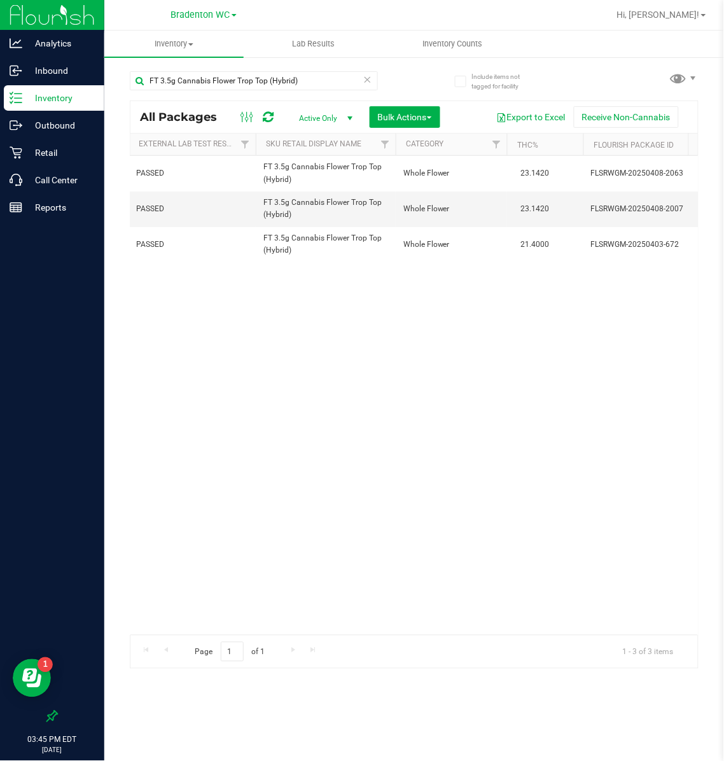
scroll to position [0, 133]
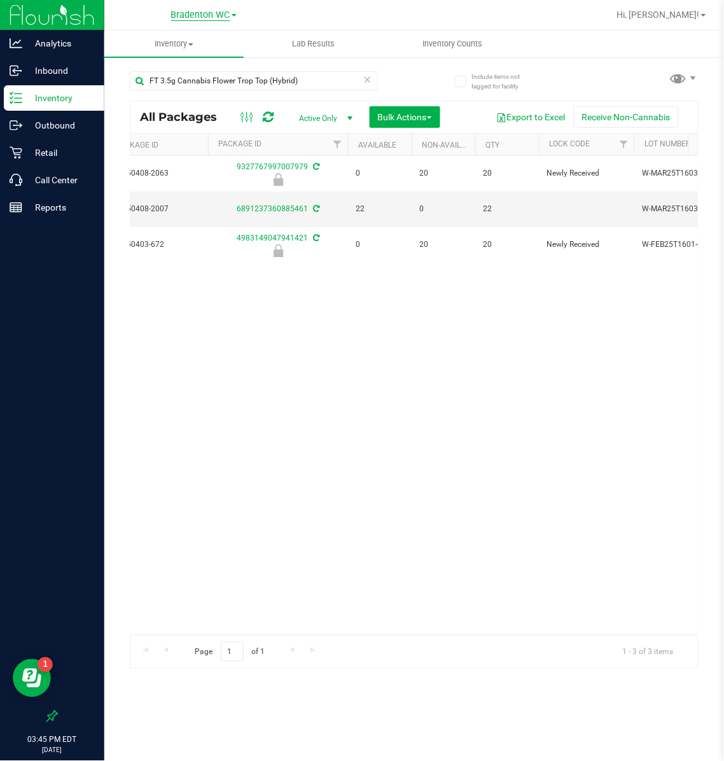
click at [204, 19] on span "Bradenton WC" at bounding box center [200, 15] width 59 height 11
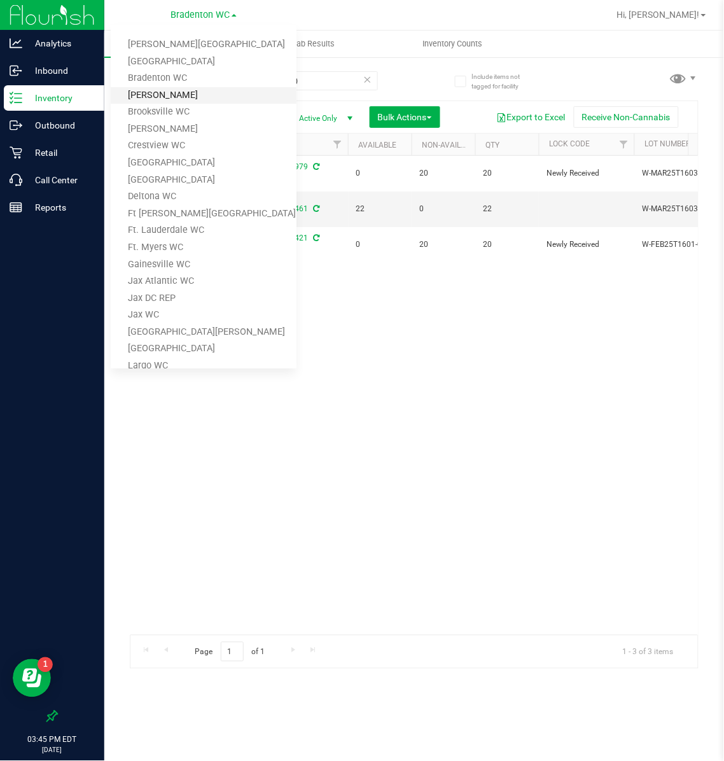
click at [159, 97] on link "[PERSON_NAME]" at bounding box center [204, 95] width 186 height 17
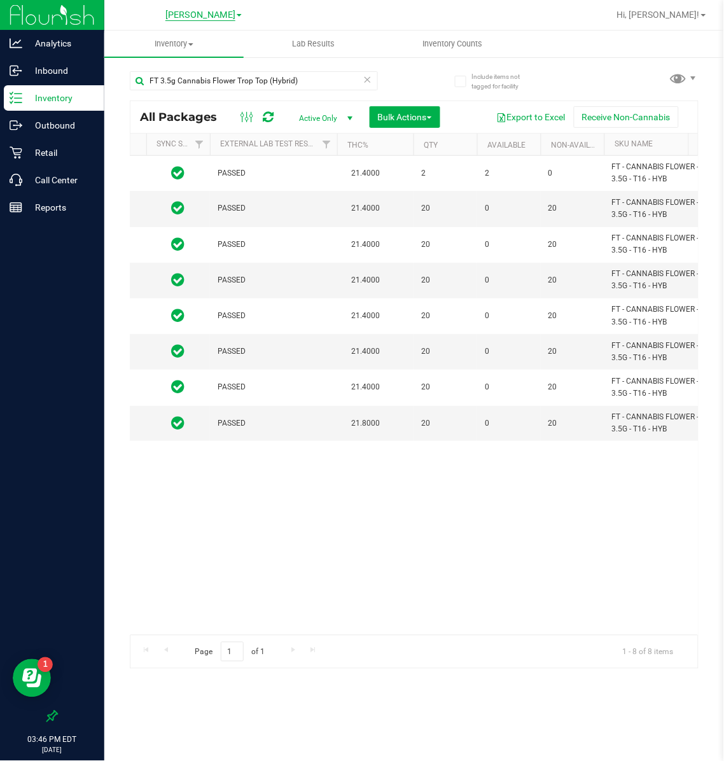
click at [220, 10] on span "[PERSON_NAME]" at bounding box center [201, 15] width 70 height 11
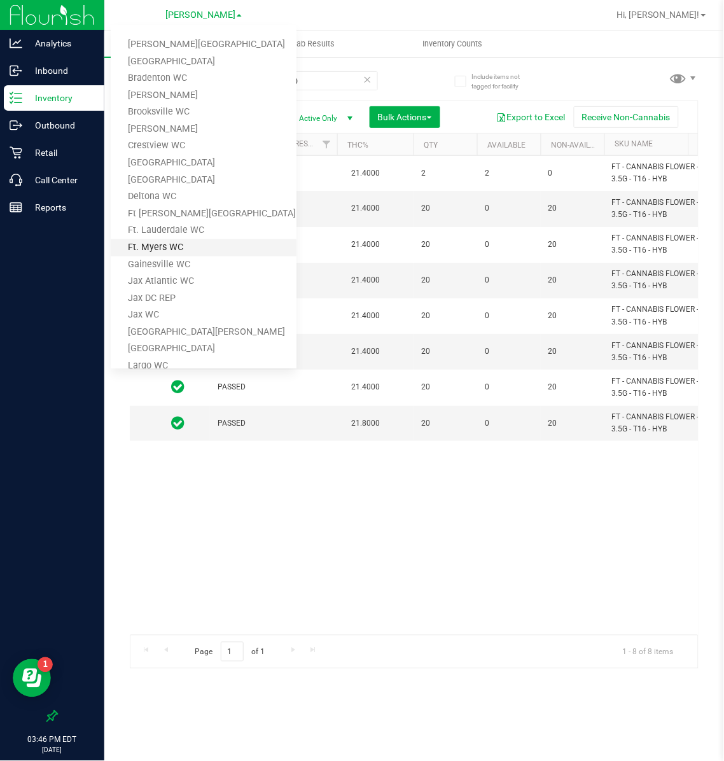
click at [150, 241] on link "Ft. Myers WC" at bounding box center [204, 247] width 186 height 17
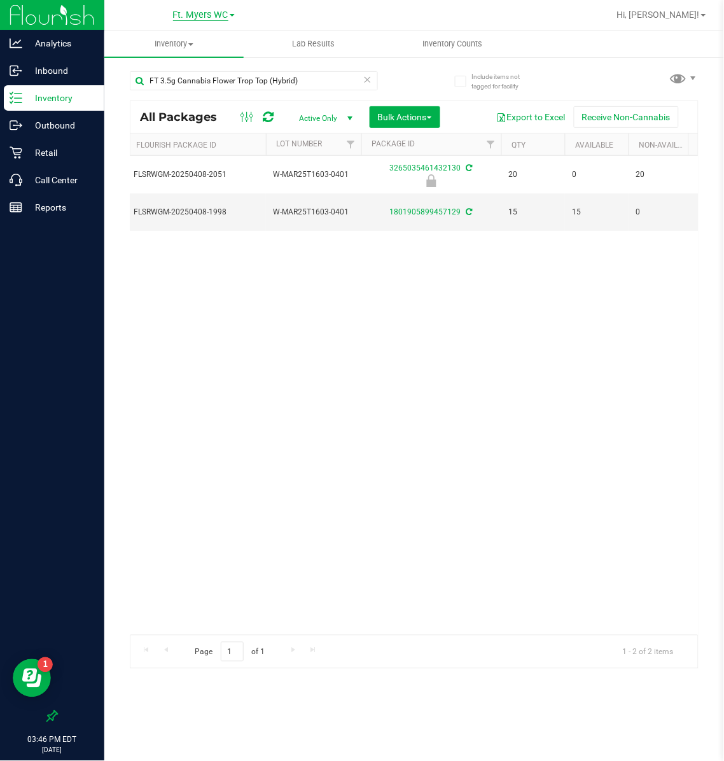
click at [201, 12] on span "Ft. Myers WC" at bounding box center [200, 15] width 55 height 11
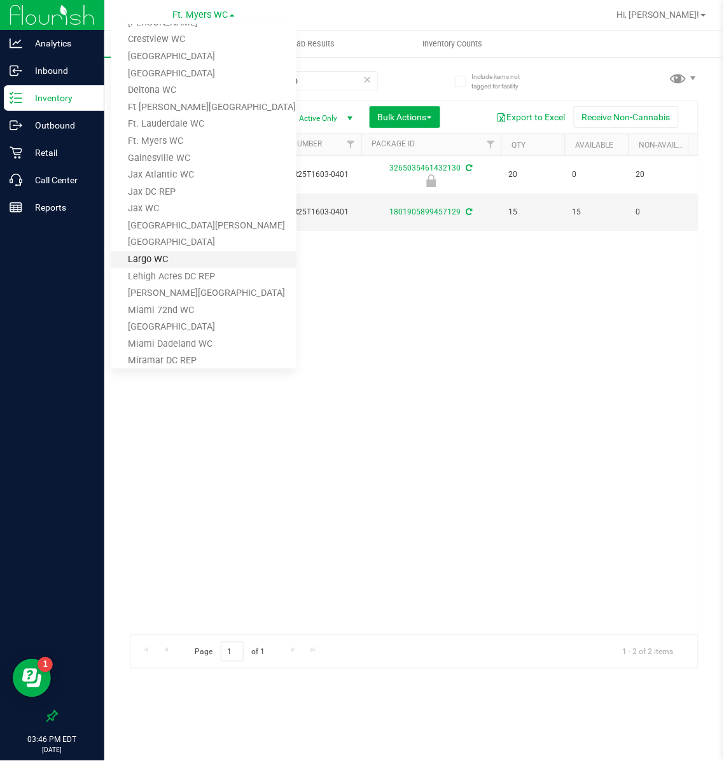
click at [161, 261] on link "Largo WC" at bounding box center [204, 259] width 186 height 17
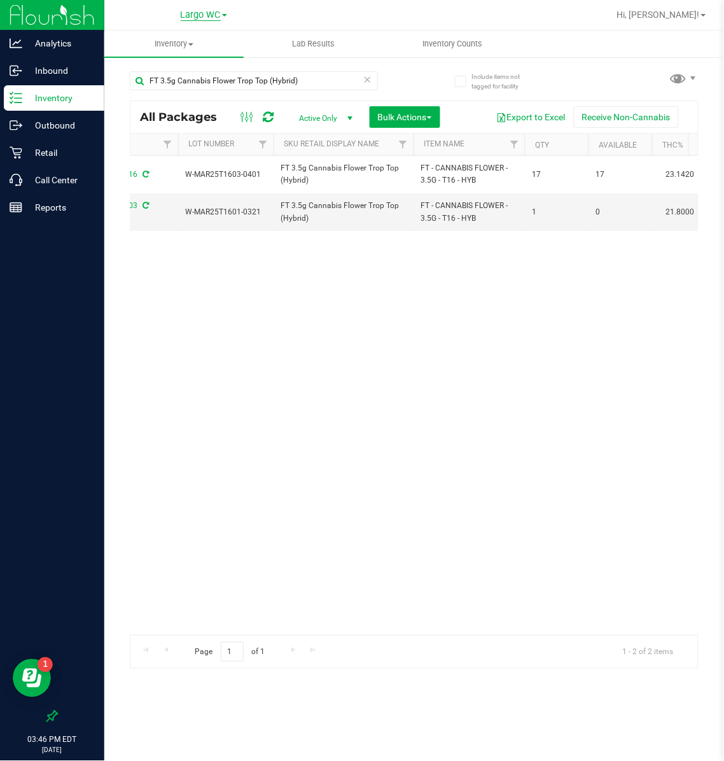
click at [205, 13] on span "Largo WC" at bounding box center [201, 15] width 40 height 11
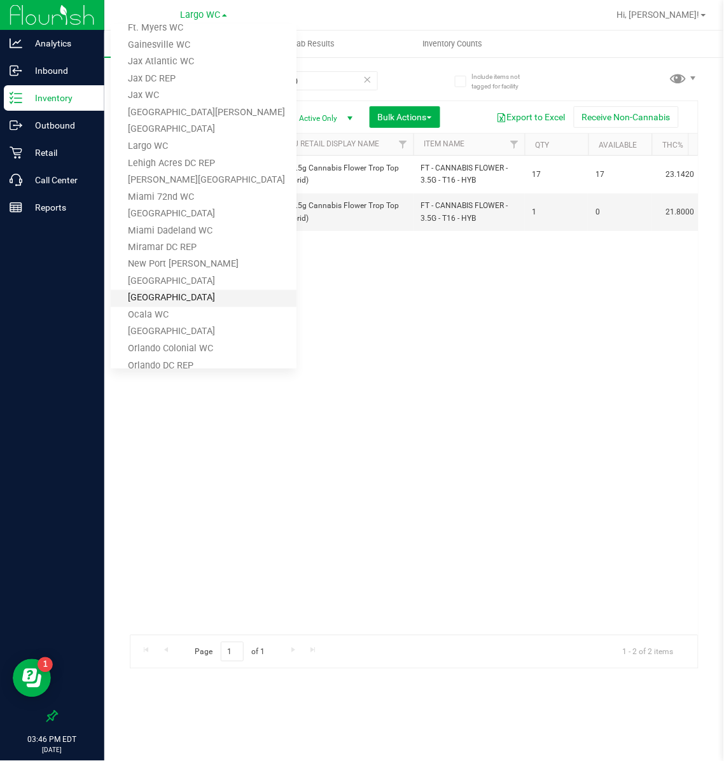
click at [156, 300] on link "[GEOGRAPHIC_DATA]" at bounding box center [204, 298] width 186 height 17
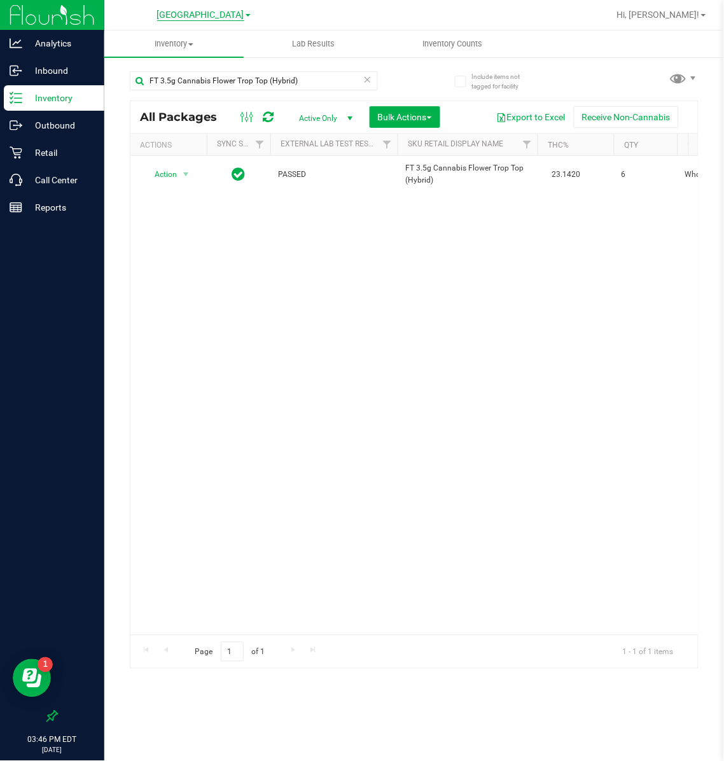
click at [205, 15] on span "[GEOGRAPHIC_DATA]" at bounding box center [200, 15] width 87 height 11
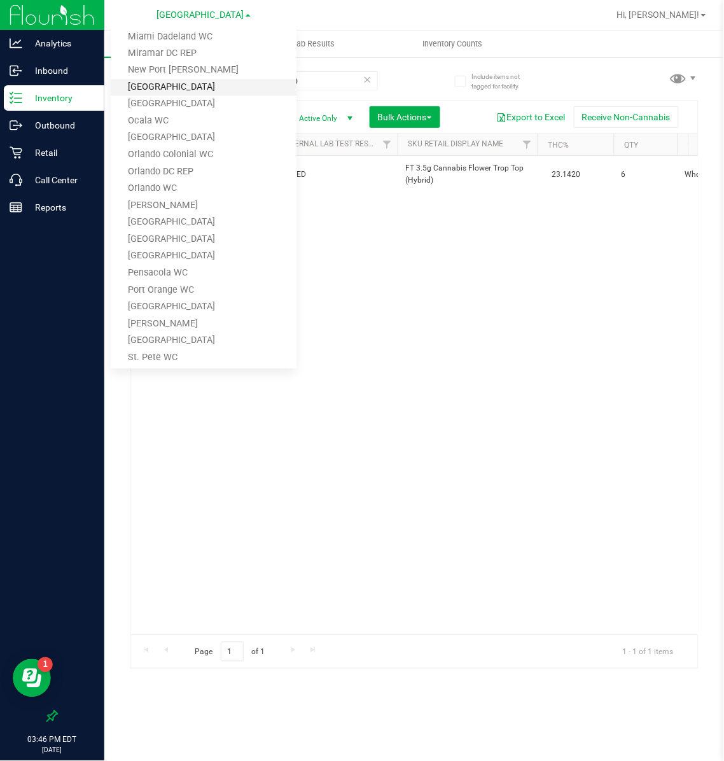
scroll to position [415, 0]
click at [155, 322] on link "[PERSON_NAME]" at bounding box center [204, 323] width 186 height 17
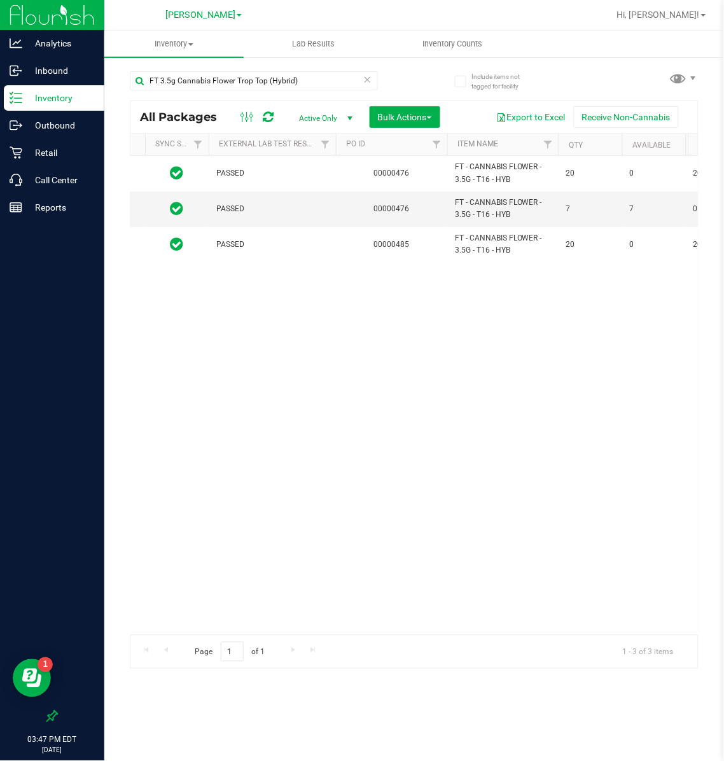
scroll to position [0, 69]
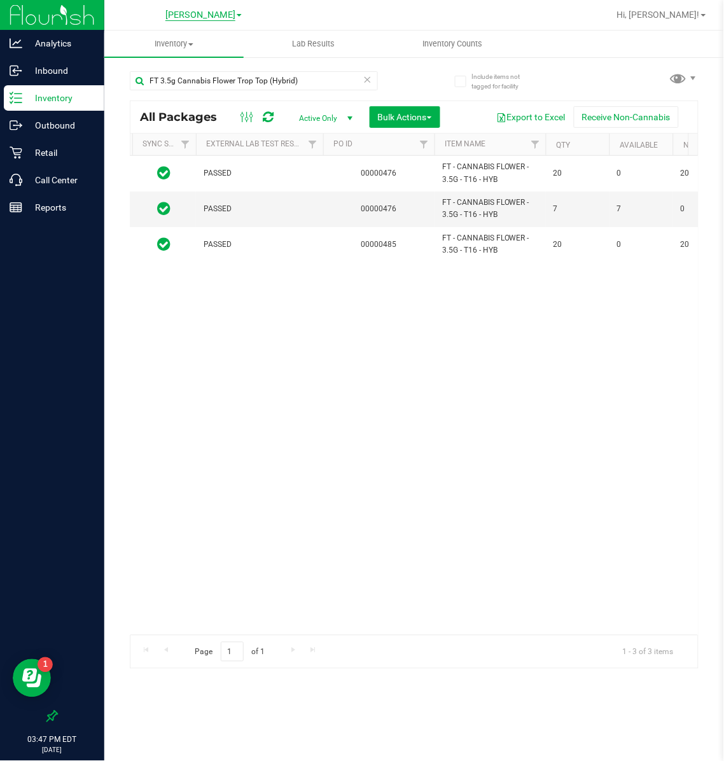
click at [209, 12] on span "[PERSON_NAME]" at bounding box center [201, 15] width 70 height 11
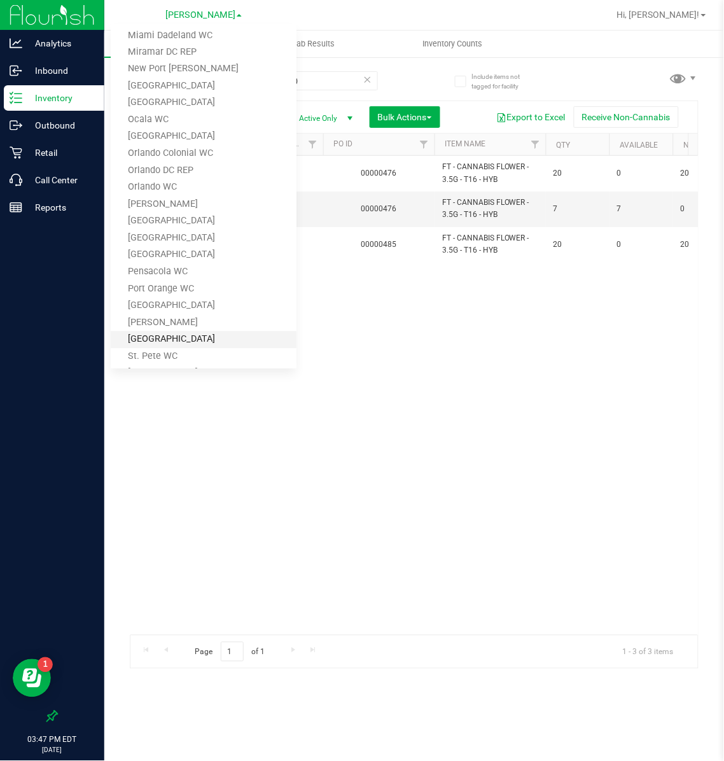
click at [150, 333] on link "[GEOGRAPHIC_DATA]" at bounding box center [204, 340] width 186 height 17
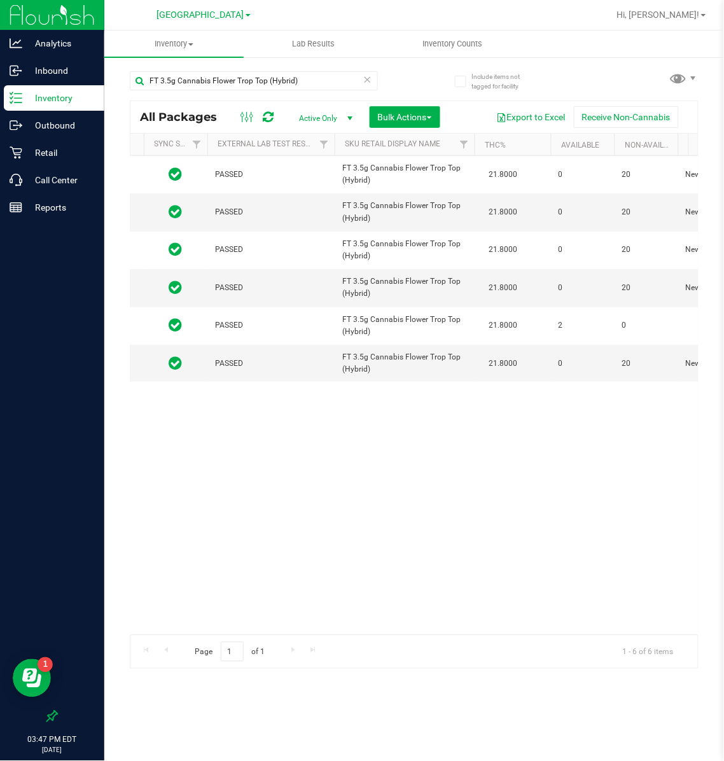
scroll to position [0, 113]
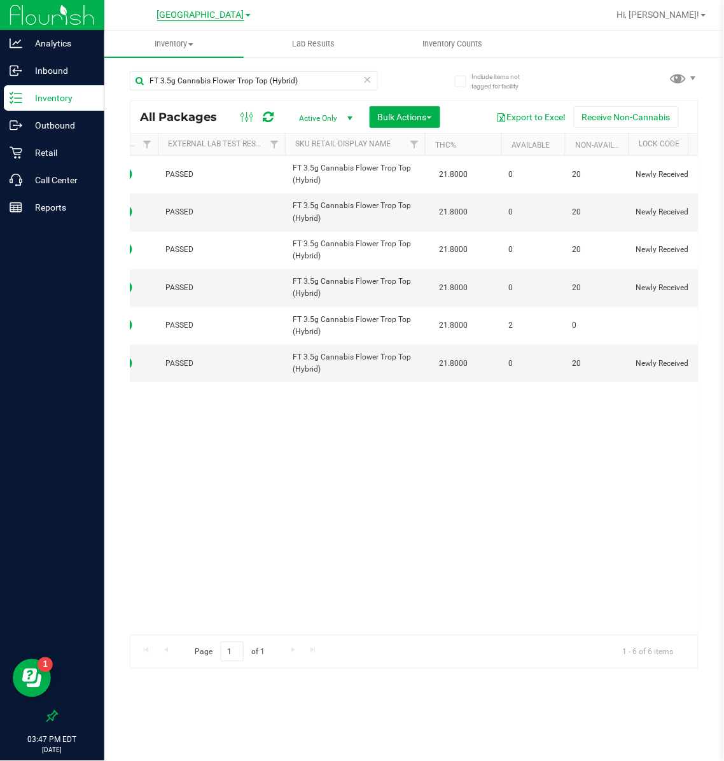
click at [220, 15] on span "[GEOGRAPHIC_DATA]" at bounding box center [200, 15] width 87 height 11
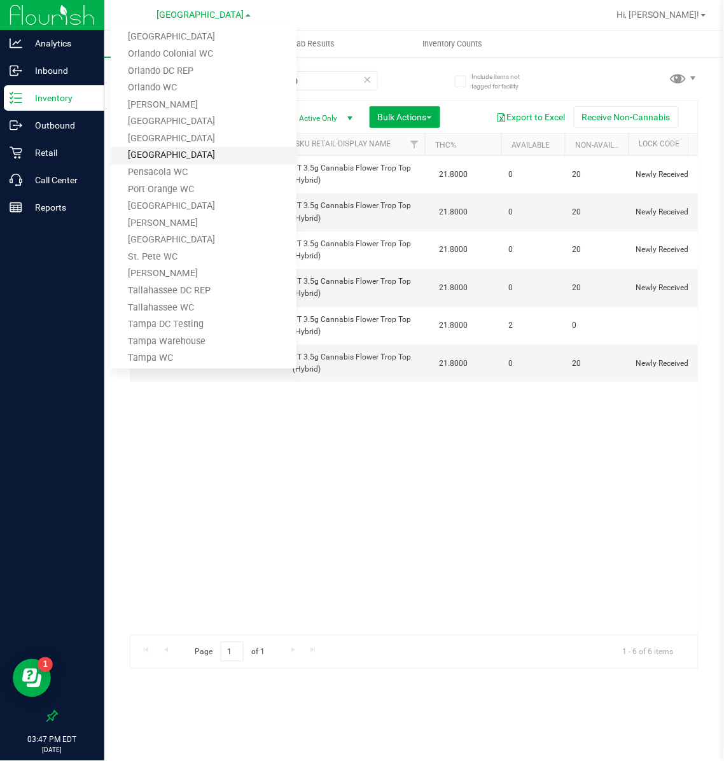
scroll to position [517, 0]
click at [161, 252] on link "St. Pete WC" at bounding box center [204, 255] width 186 height 17
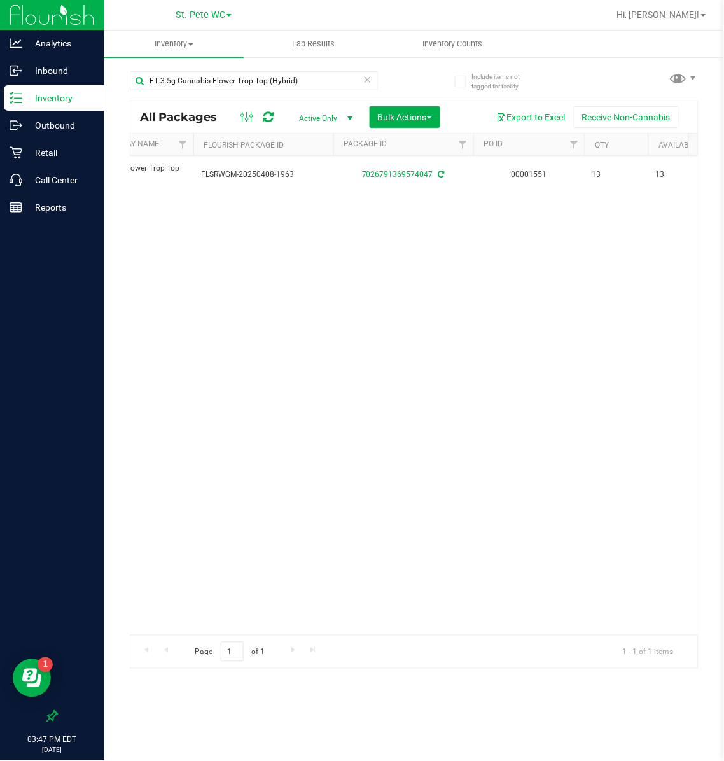
scroll to position [0, 260]
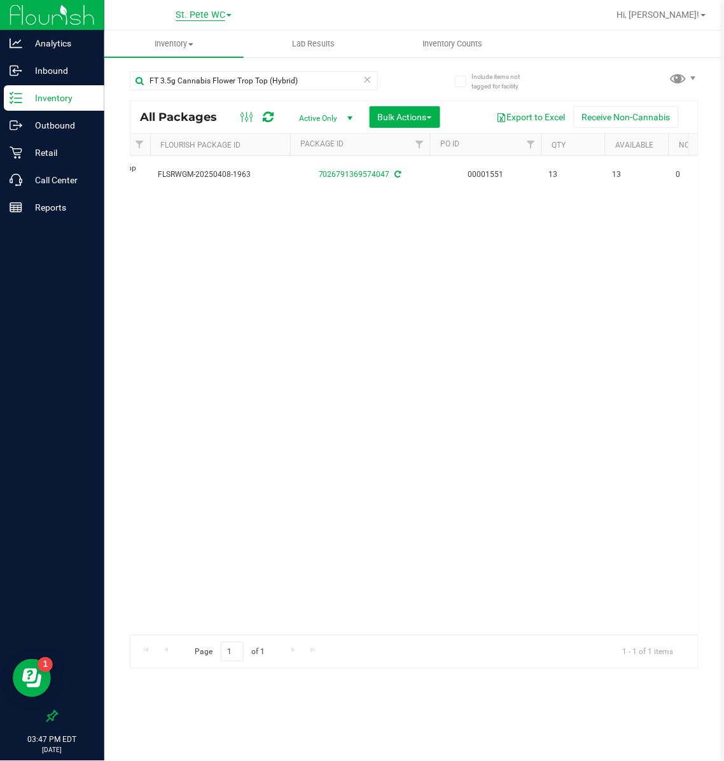
click at [194, 13] on span "St. Pete WC" at bounding box center [201, 15] width 50 height 11
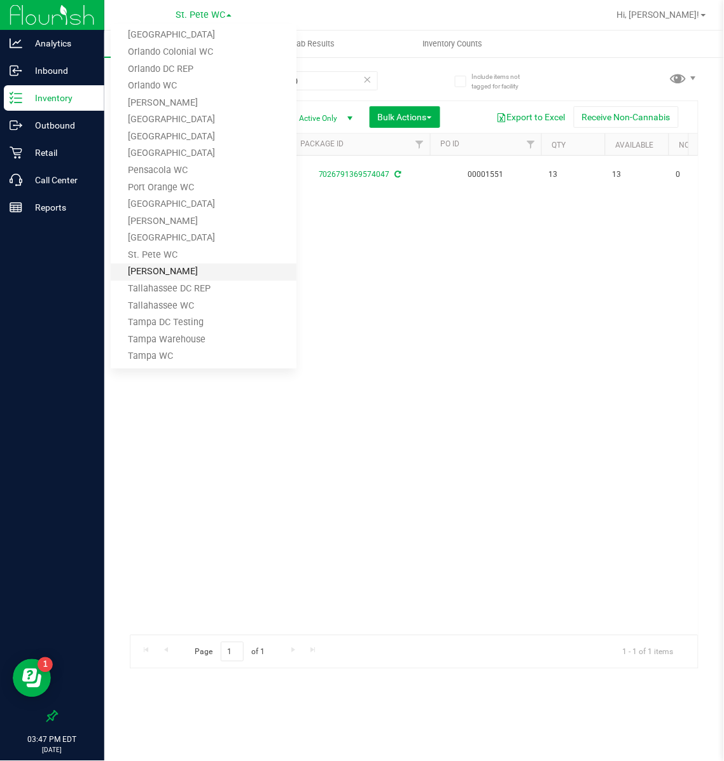
scroll to position [575, 0]
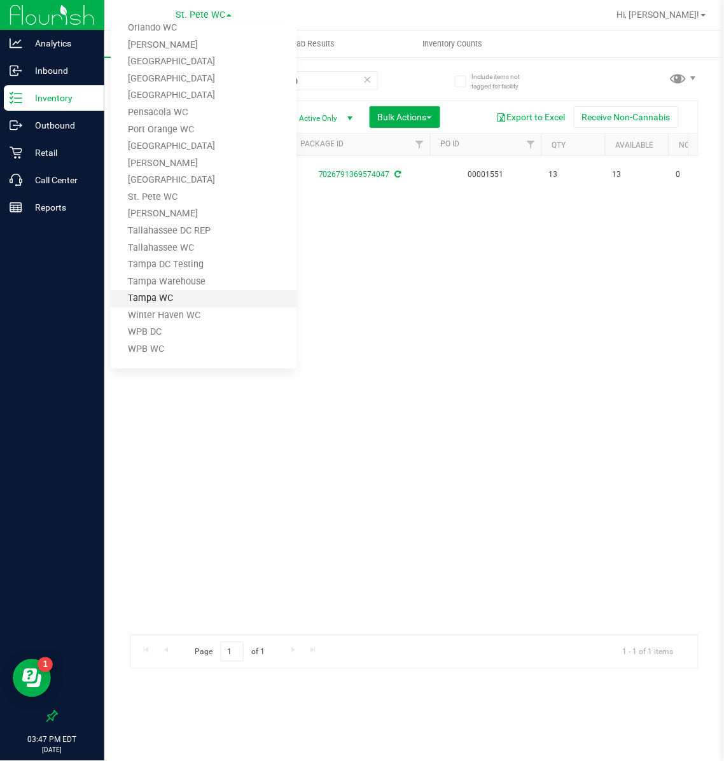
click at [173, 297] on link "Tampa WC" at bounding box center [204, 298] width 186 height 17
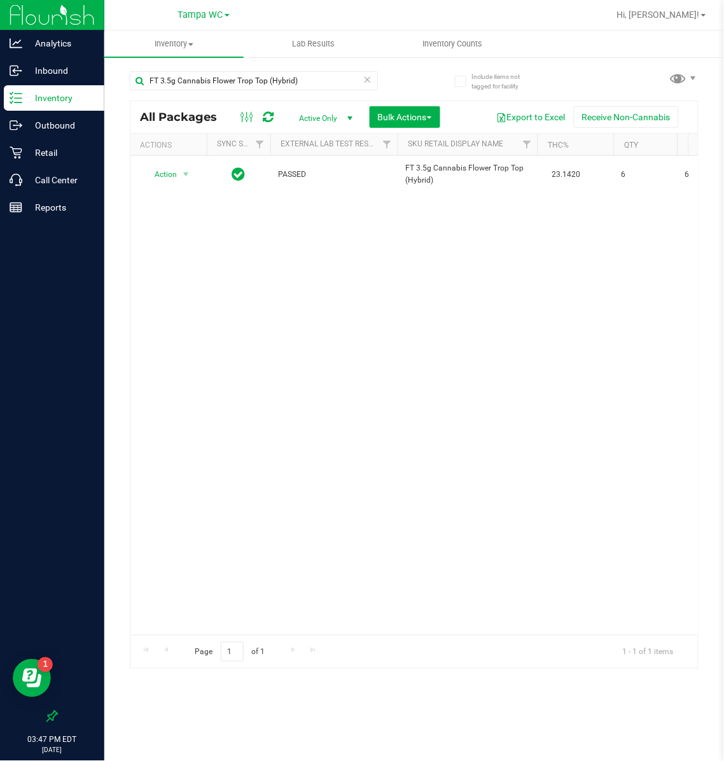
scroll to position [0, 110]
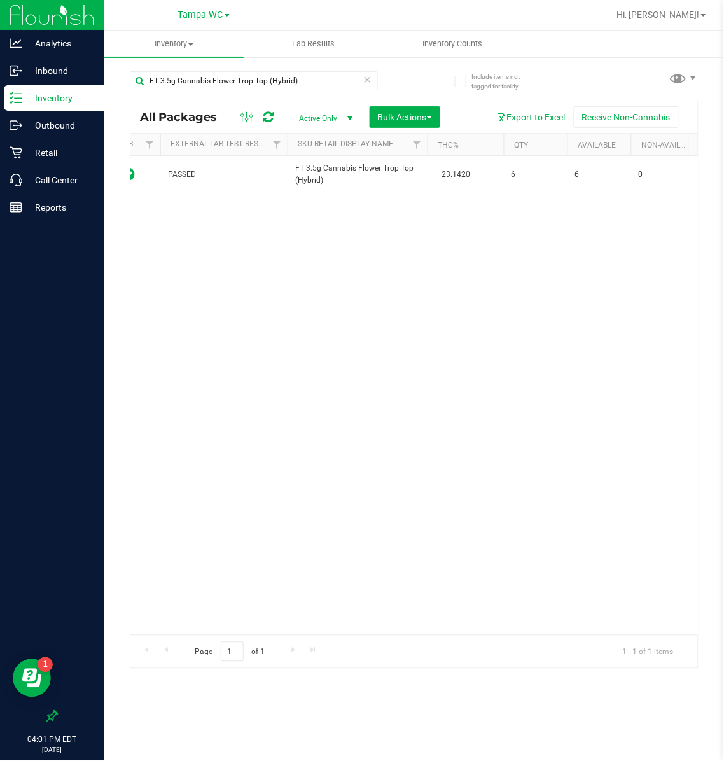
click at [213, 20] on div "[GEOGRAPHIC_DATA] WC [PERSON_NAME][GEOGRAPHIC_DATA] [PERSON_NAME][GEOGRAPHIC_DA…" at bounding box center [204, 14] width 52 height 15
click at [209, 19] on span "Tampa WC" at bounding box center [200, 15] width 45 height 11
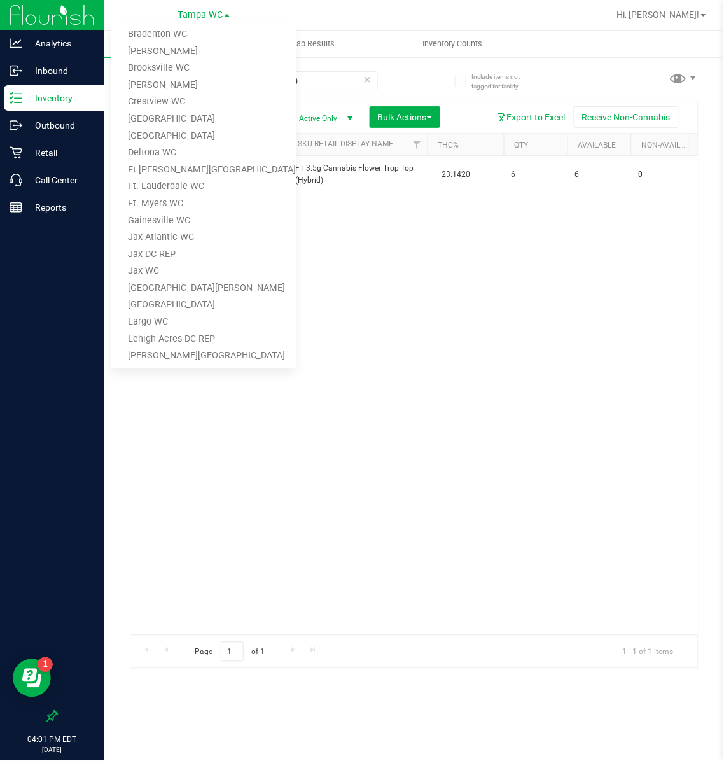
scroll to position [0, 0]
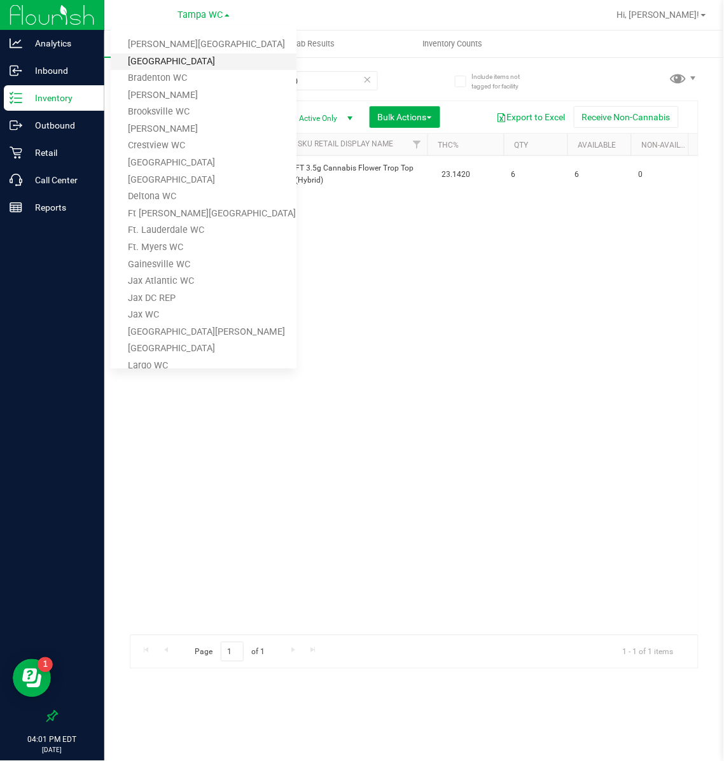
click at [178, 62] on link "[GEOGRAPHIC_DATA]" at bounding box center [204, 61] width 186 height 17
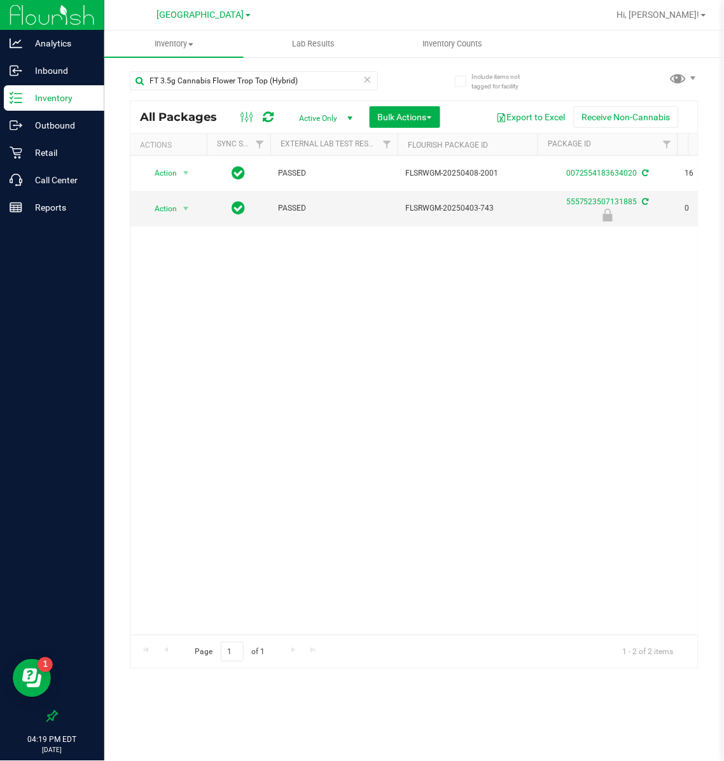
click at [365, 80] on icon at bounding box center [367, 78] width 9 height 15
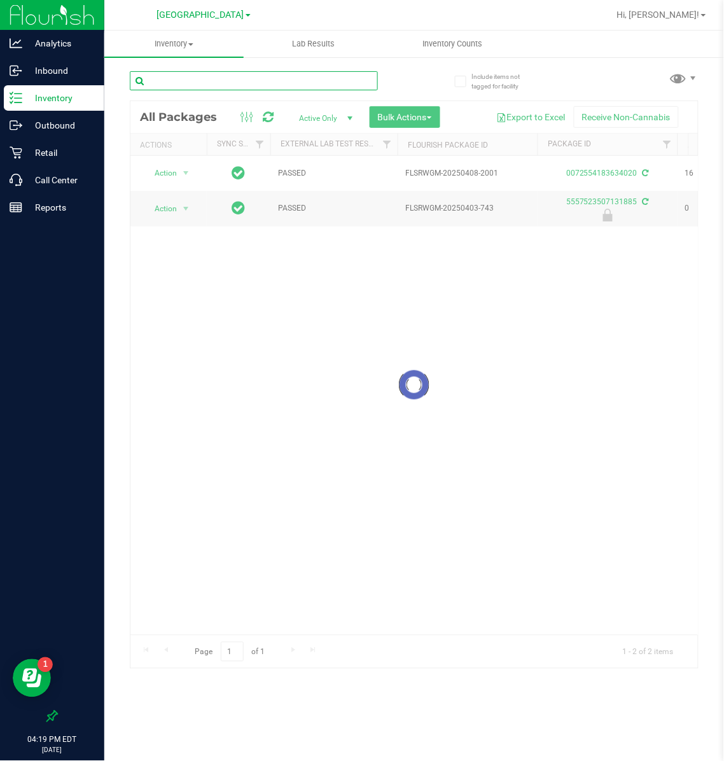
click at [305, 81] on input "text" at bounding box center [254, 80] width 248 height 19
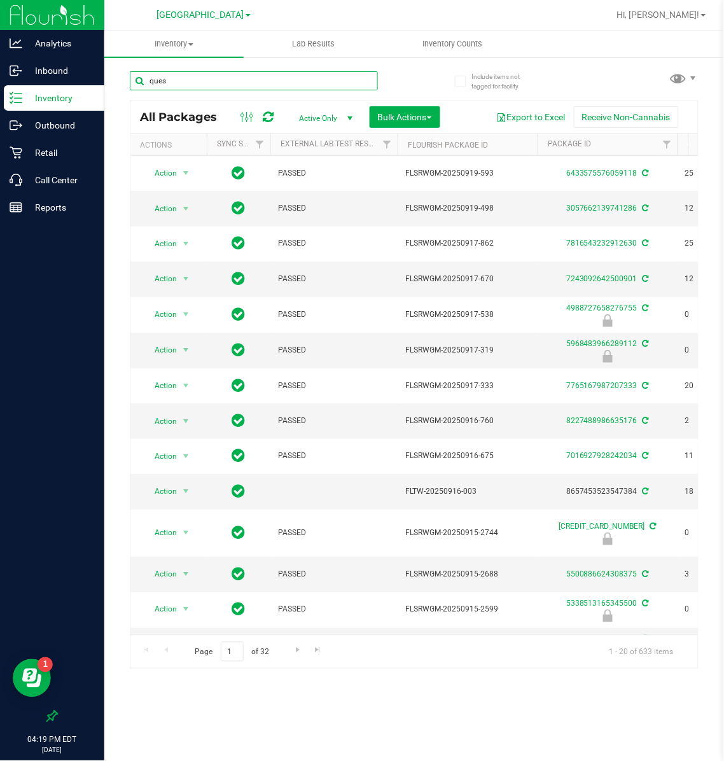
type input "ques"
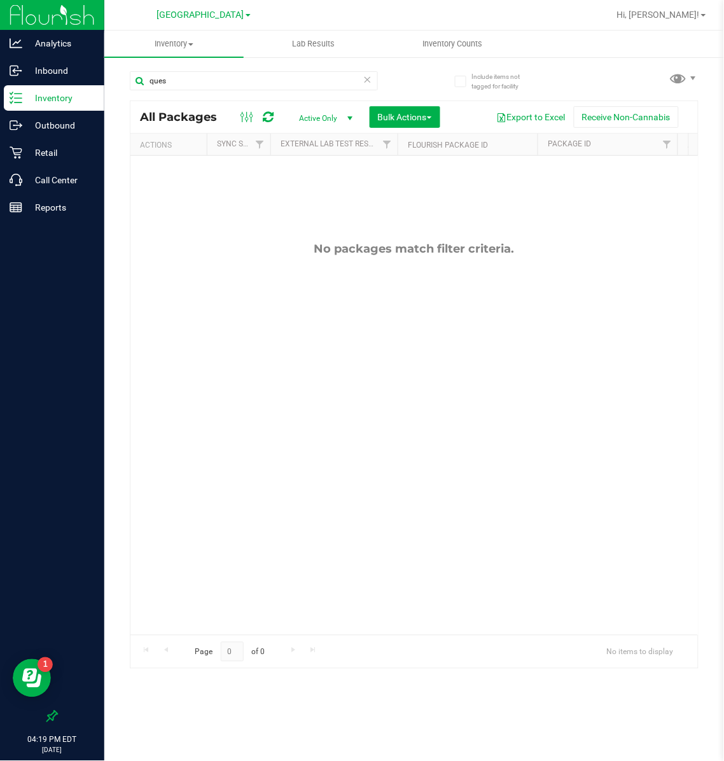
click at [222, 8] on link "[GEOGRAPHIC_DATA]" at bounding box center [204, 14] width 94 height 12
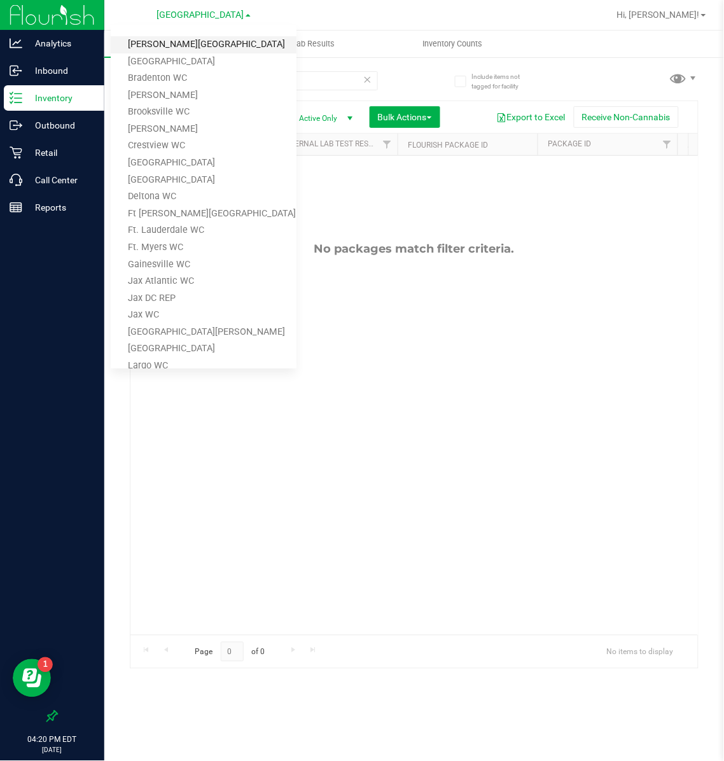
click at [196, 38] on link "[PERSON_NAME][GEOGRAPHIC_DATA]" at bounding box center [204, 44] width 186 height 17
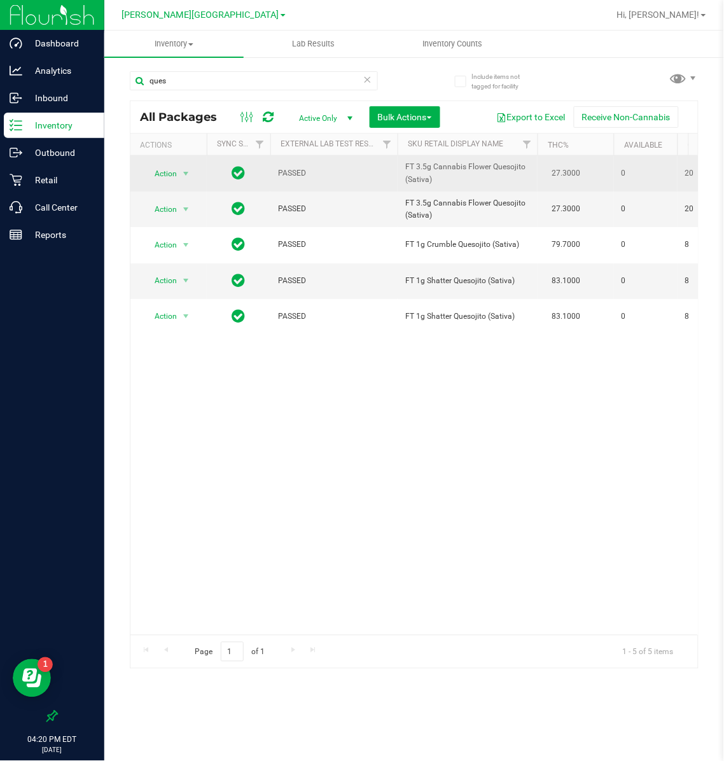
drag, startPoint x: 429, startPoint y: 180, endPoint x: 399, endPoint y: 173, distance: 30.6
click at [399, 173] on td "FT 3.5g Cannabis Flower Quesojito (Sativa)" at bounding box center [468, 174] width 140 height 36
drag, startPoint x: 399, startPoint y: 173, endPoint x: 440, endPoint y: 177, distance: 40.9
click at [440, 177] on span "FT 3.5g Cannabis Flower Quesojito (Sativa)" at bounding box center [468, 173] width 125 height 24
drag, startPoint x: 436, startPoint y: 180, endPoint x: 399, endPoint y: 176, distance: 37.7
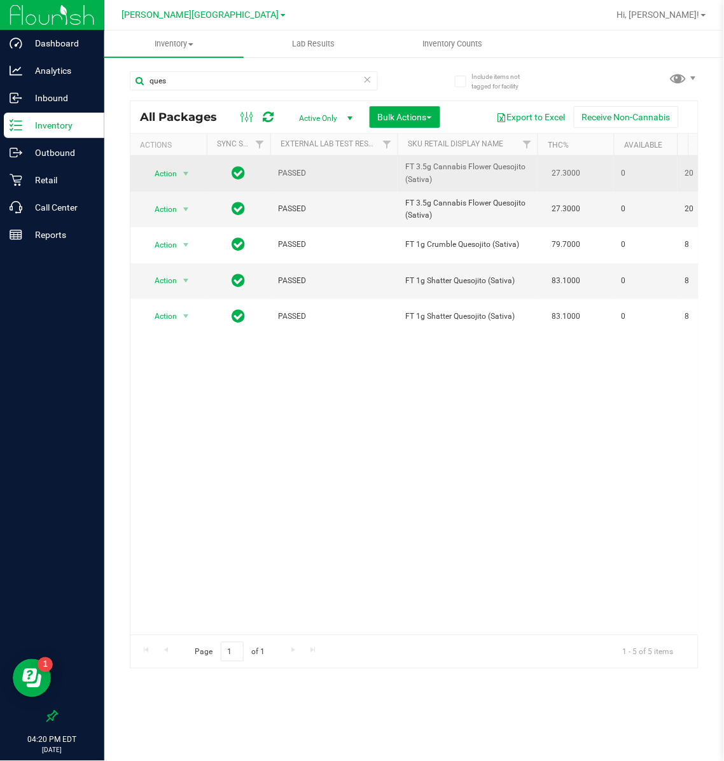
click at [399, 176] on td "FT 3.5g Cannabis Flower Quesojito (Sativa)" at bounding box center [468, 174] width 140 height 36
copy span "FT 3.5g Cannabis Flower Quesojito (Sativa)"
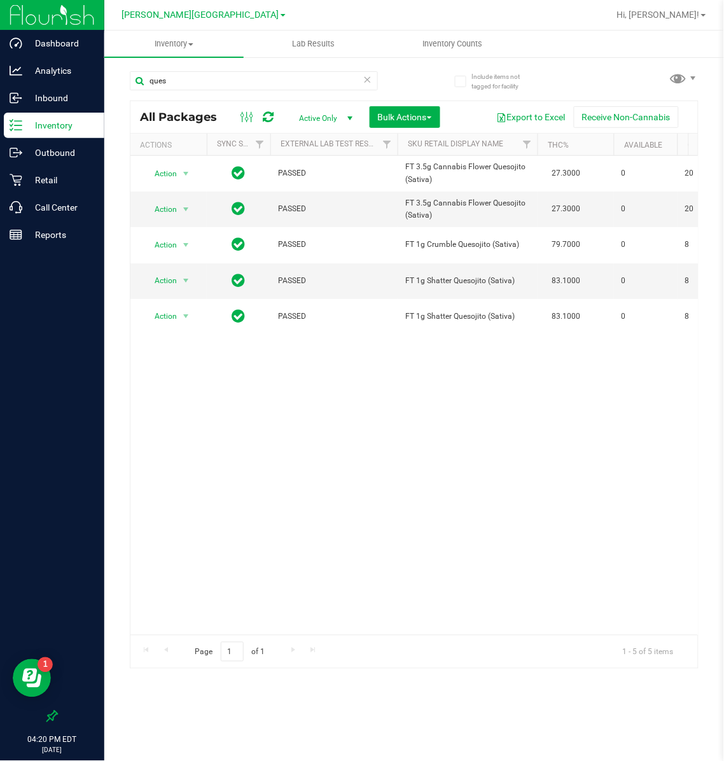
click at [369, 73] on icon at bounding box center [367, 78] width 9 height 15
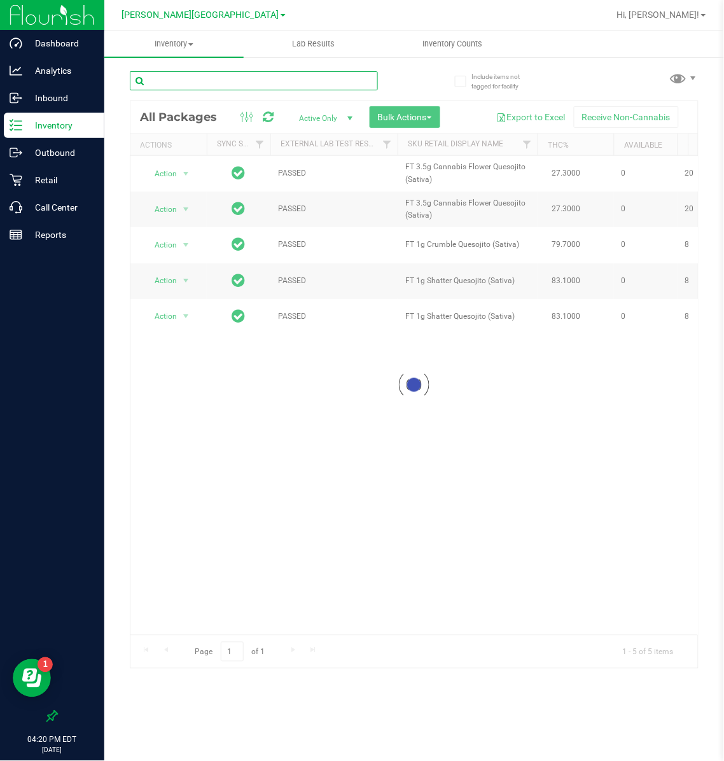
click at [332, 78] on input "text" at bounding box center [254, 80] width 248 height 19
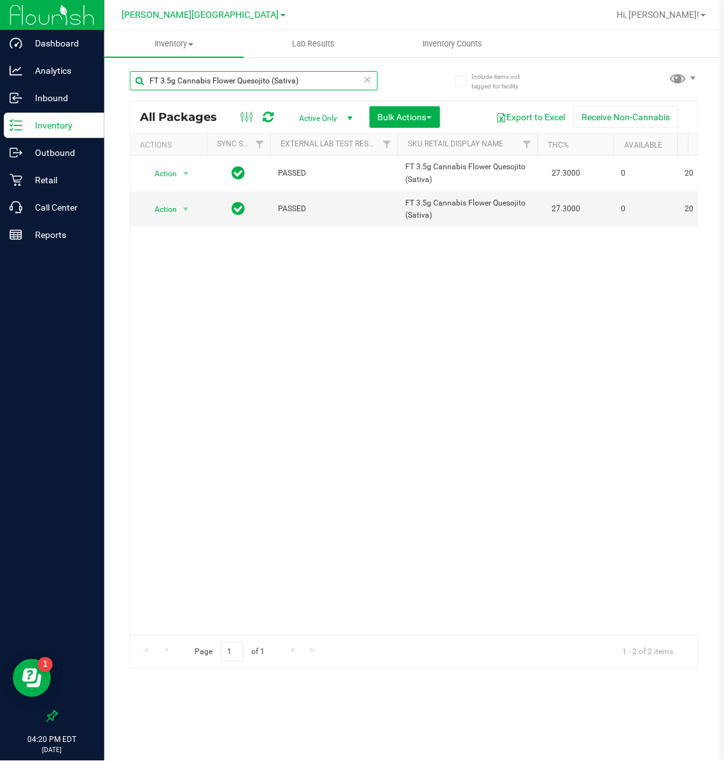
type input "FT 3.5g Cannabis Flower Quesojito (Sativa)"
click at [225, 11] on span "[PERSON_NAME][GEOGRAPHIC_DATA]" at bounding box center [200, 15] width 157 height 11
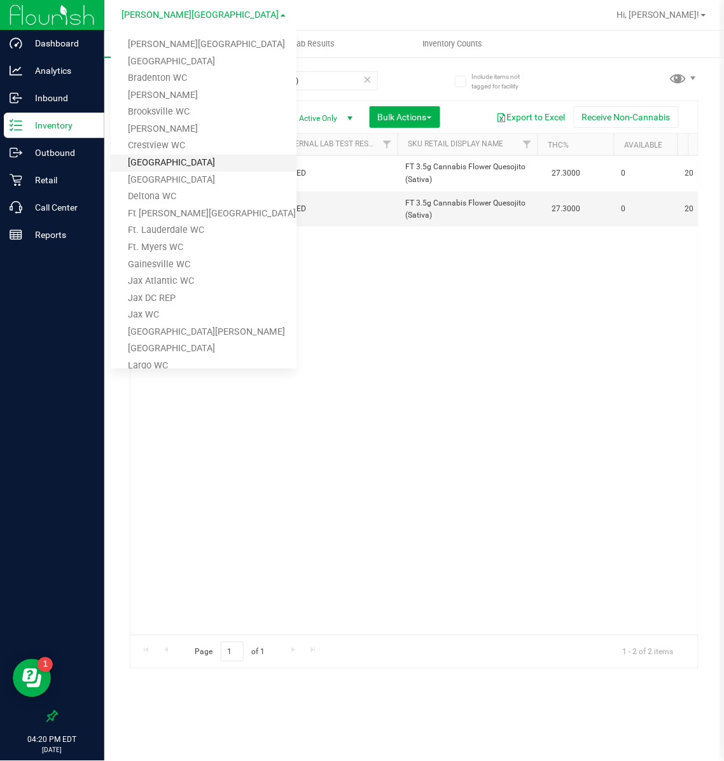
click at [166, 157] on link "[GEOGRAPHIC_DATA]" at bounding box center [204, 163] width 186 height 17
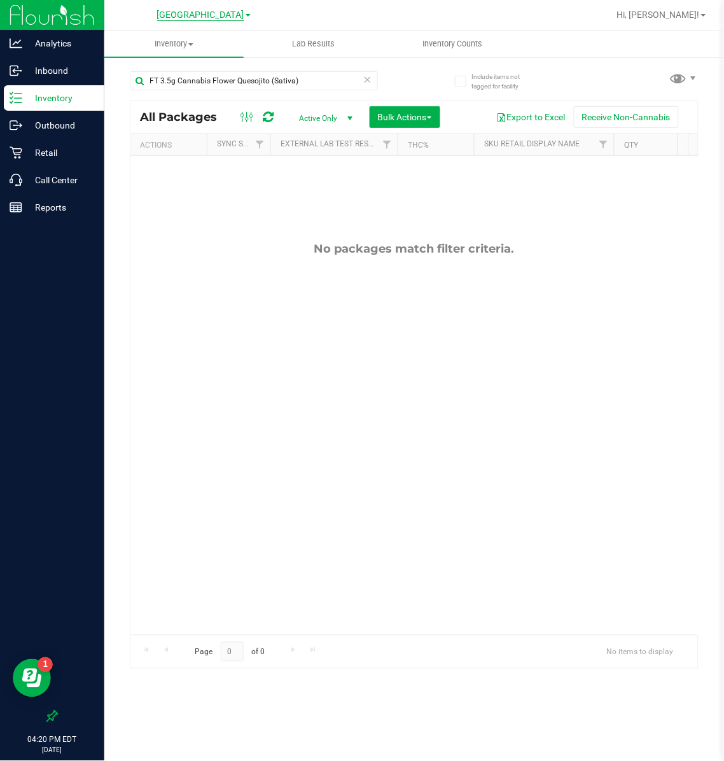
click at [236, 17] on span "[GEOGRAPHIC_DATA]" at bounding box center [200, 15] width 87 height 11
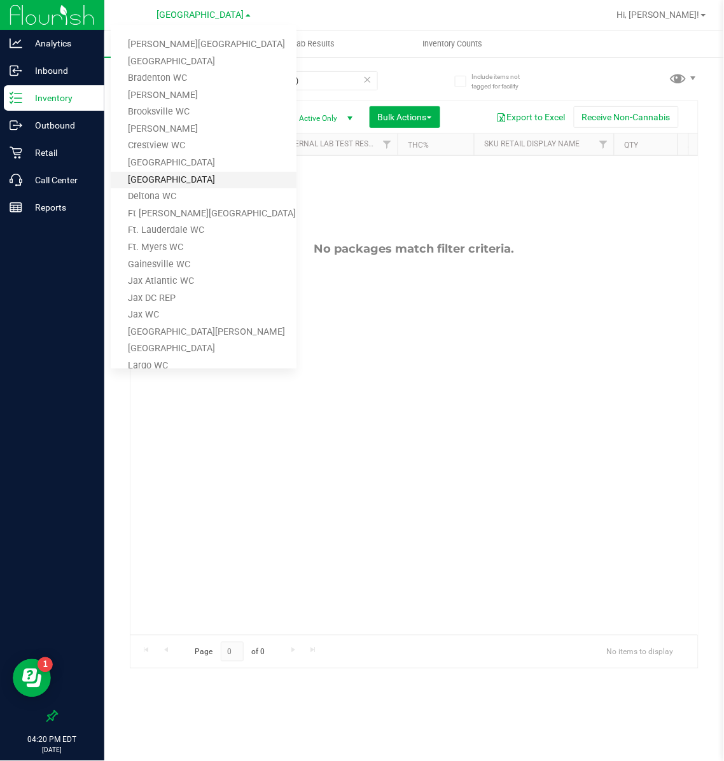
click at [170, 173] on link "[GEOGRAPHIC_DATA]" at bounding box center [204, 180] width 186 height 17
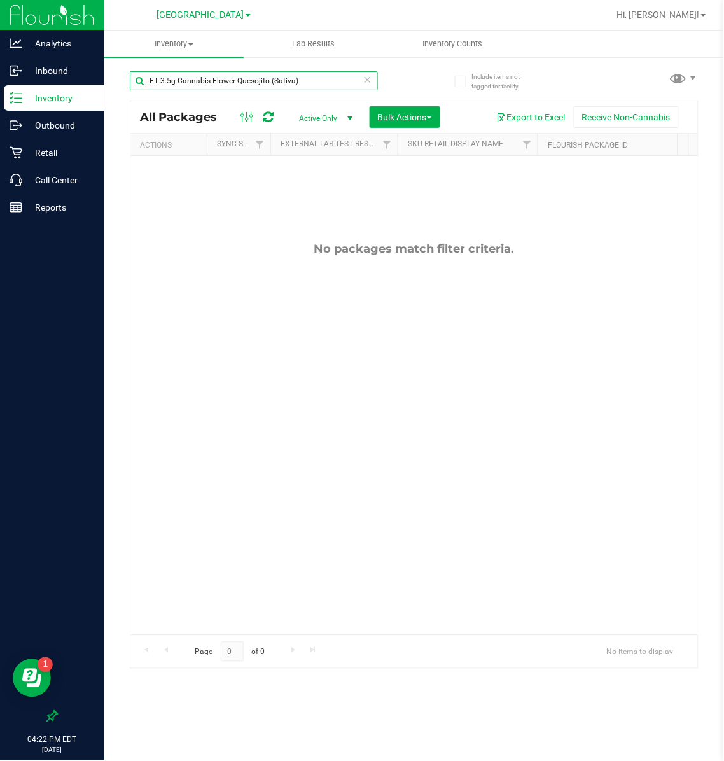
click at [314, 82] on input "FT 3.5g Cannabis Flower Quesojito (Sativa)" at bounding box center [254, 80] width 248 height 19
click at [365, 78] on icon at bounding box center [367, 78] width 9 height 15
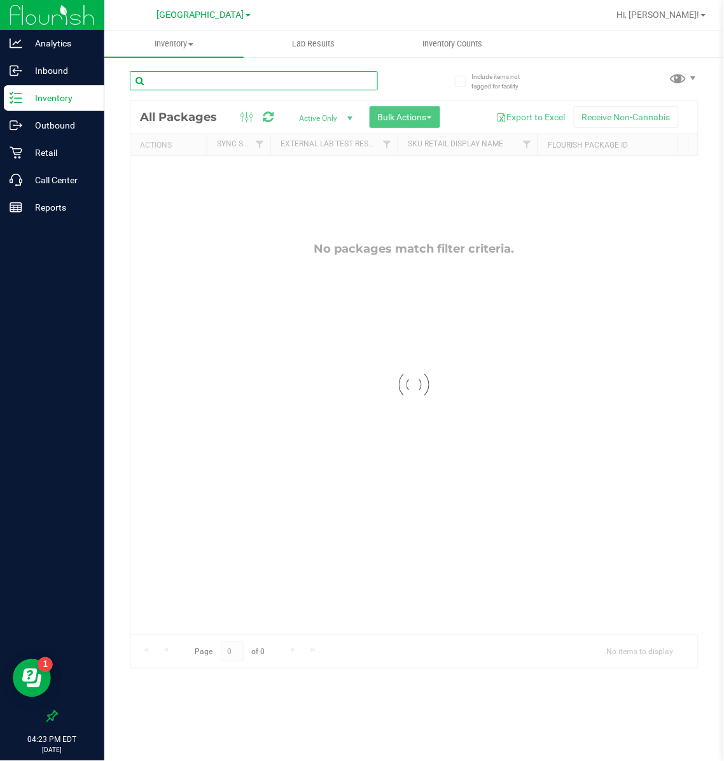
click at [315, 80] on input "text" at bounding box center [254, 80] width 248 height 19
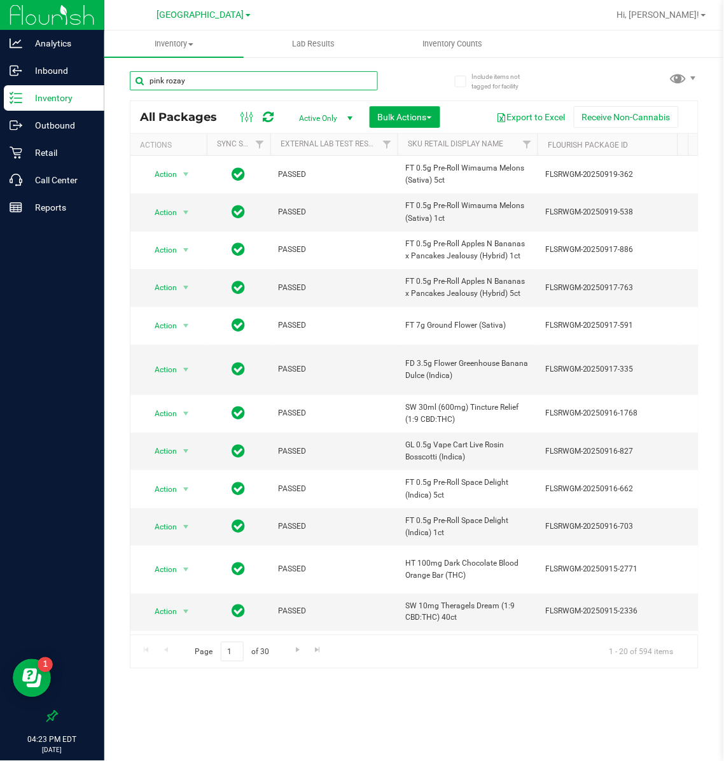
type input "pink rozay"
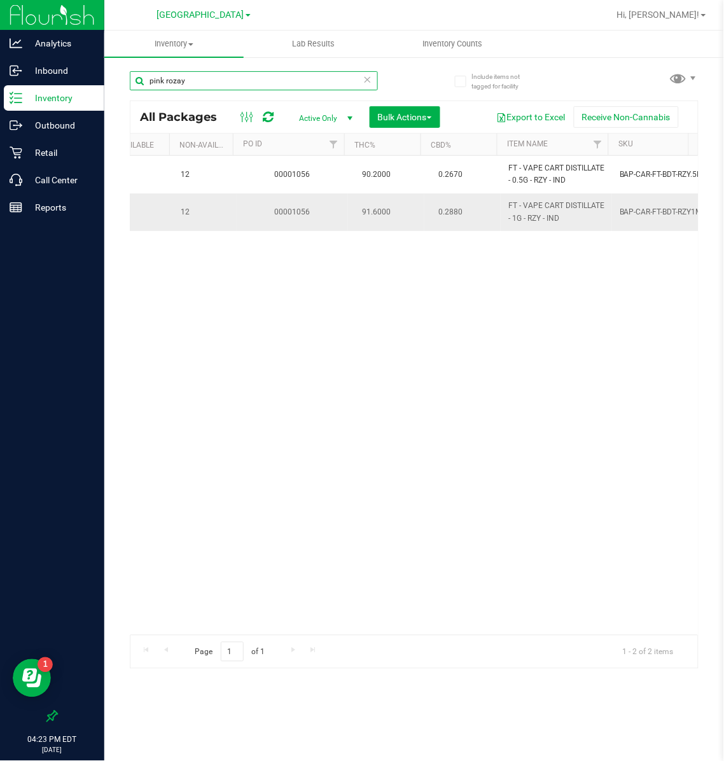
scroll to position [0, 868]
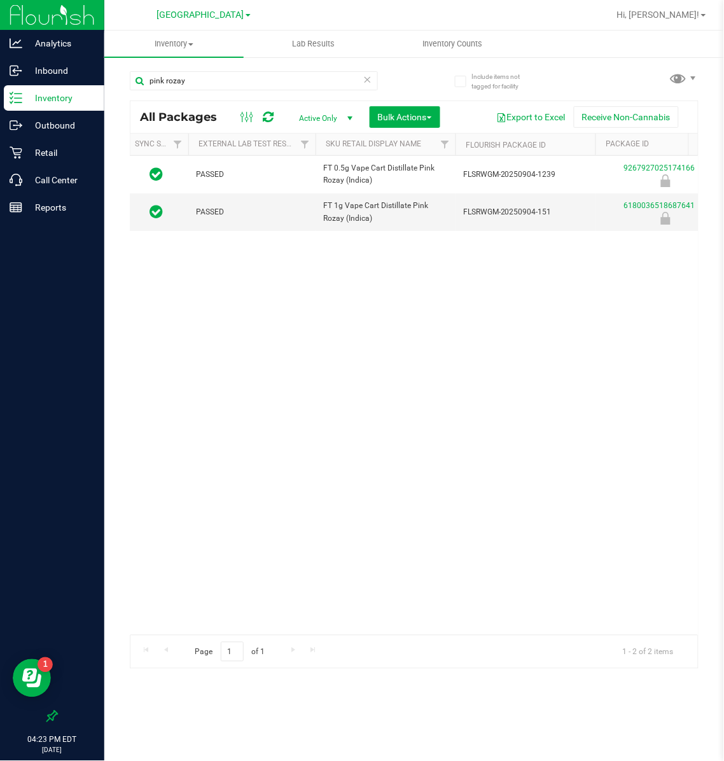
click at [369, 81] on icon at bounding box center [367, 78] width 9 height 15
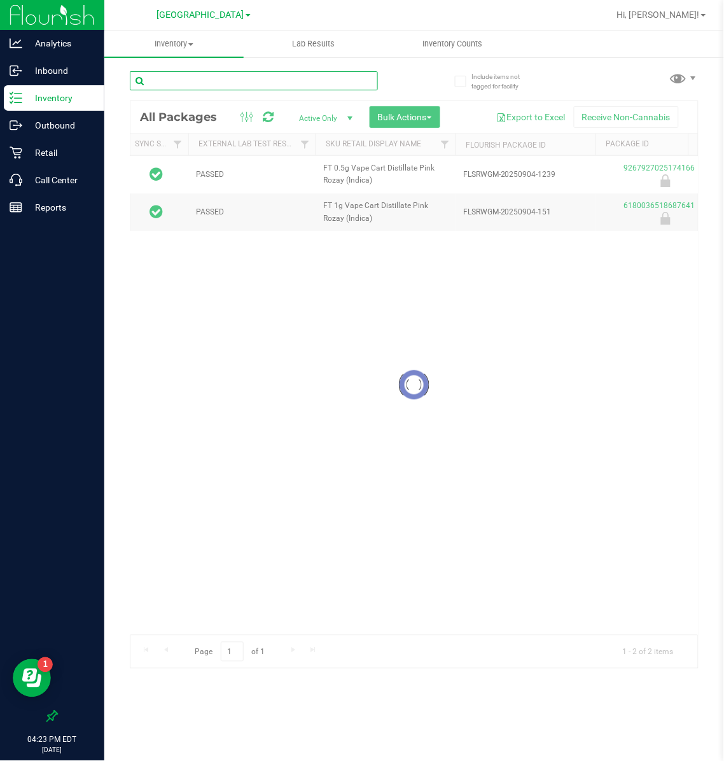
click at [276, 76] on div "Inventory All packages All inventory Waste log Create inventory Lab Results Inv…" at bounding box center [414, 396] width 620 height 731
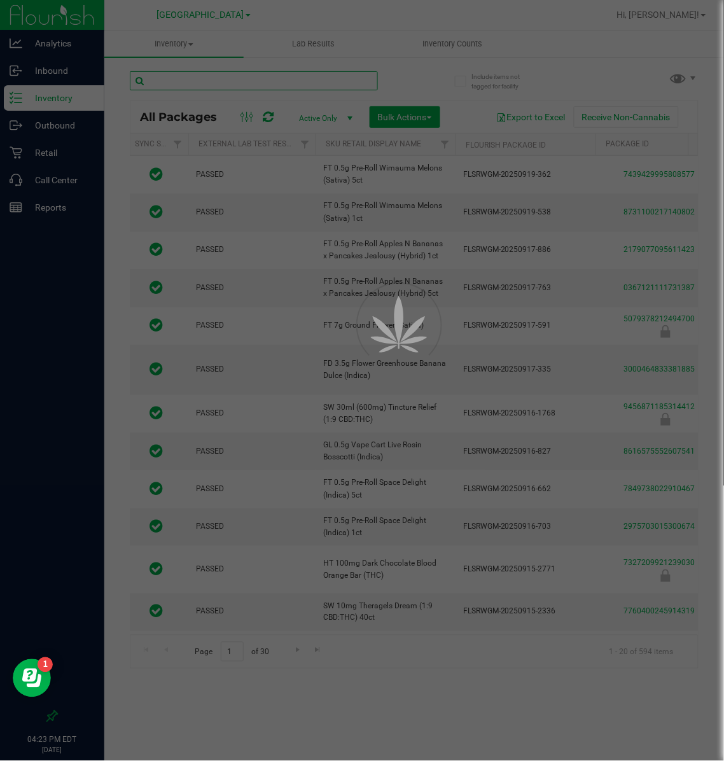
type input "y"
type input "[DATE]"
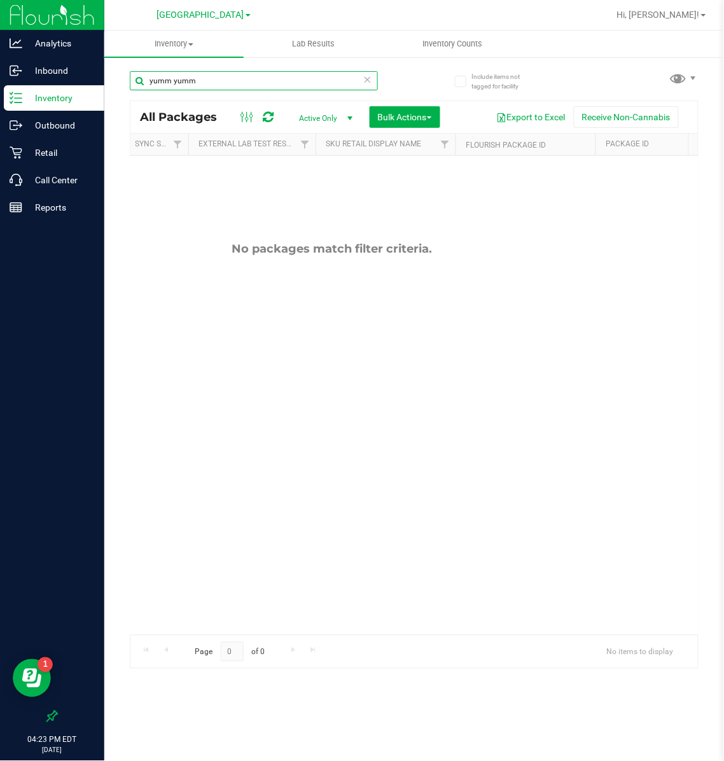
type input "yumm yumm"
click at [217, 8] on link "[GEOGRAPHIC_DATA]" at bounding box center [204, 14] width 94 height 12
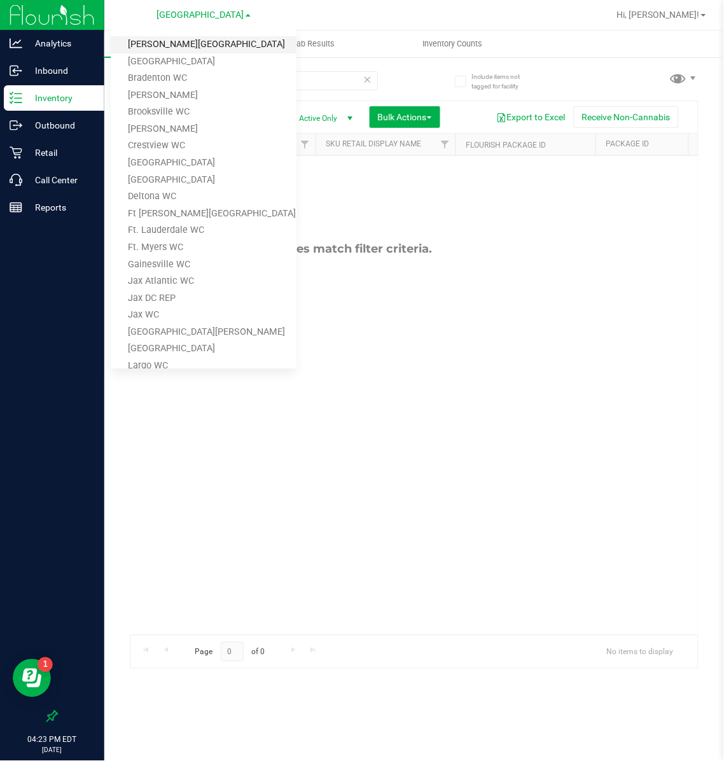
click at [182, 44] on link "[PERSON_NAME][GEOGRAPHIC_DATA]" at bounding box center [204, 44] width 186 height 17
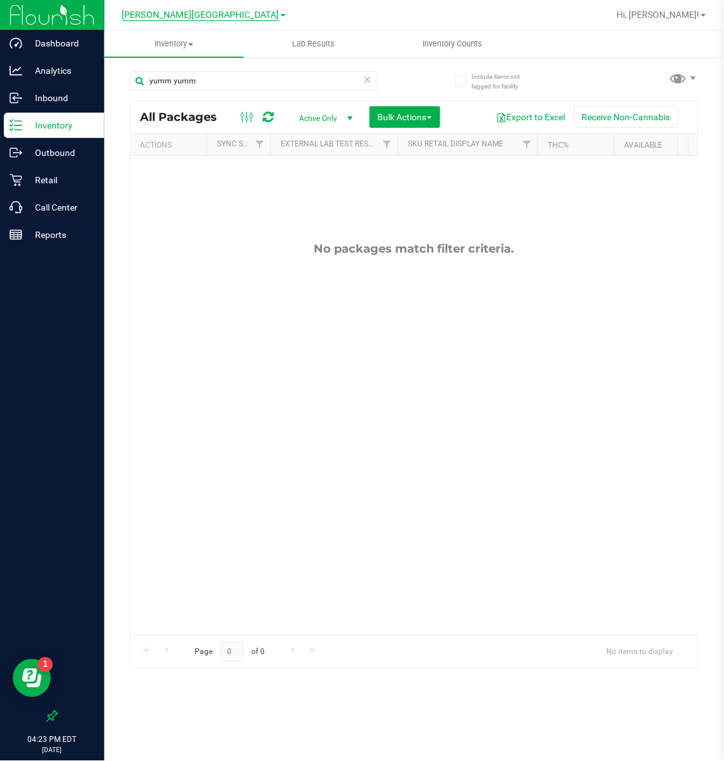
click at [208, 11] on span "[PERSON_NAME][GEOGRAPHIC_DATA]" at bounding box center [200, 15] width 157 height 11
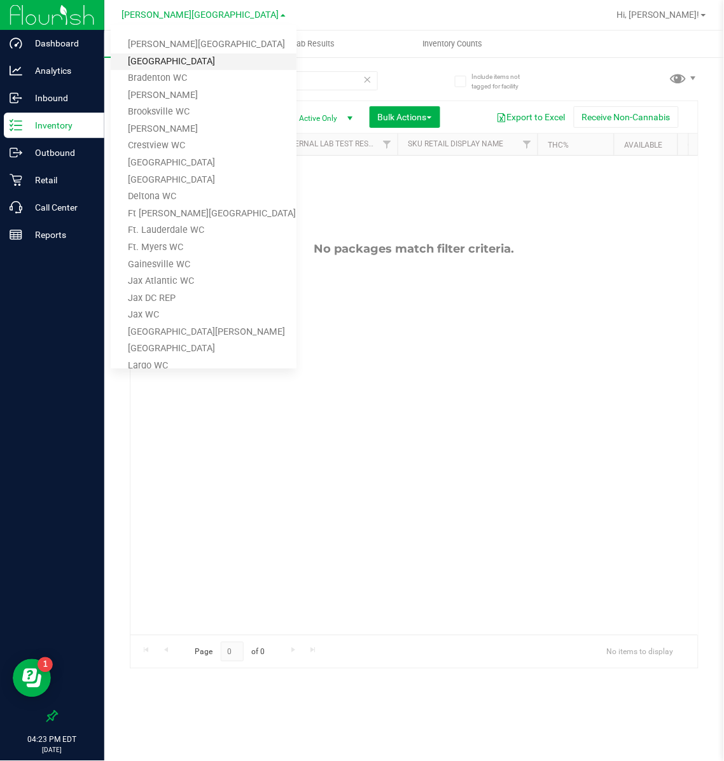
click at [185, 59] on link "[GEOGRAPHIC_DATA]" at bounding box center [204, 61] width 186 height 17
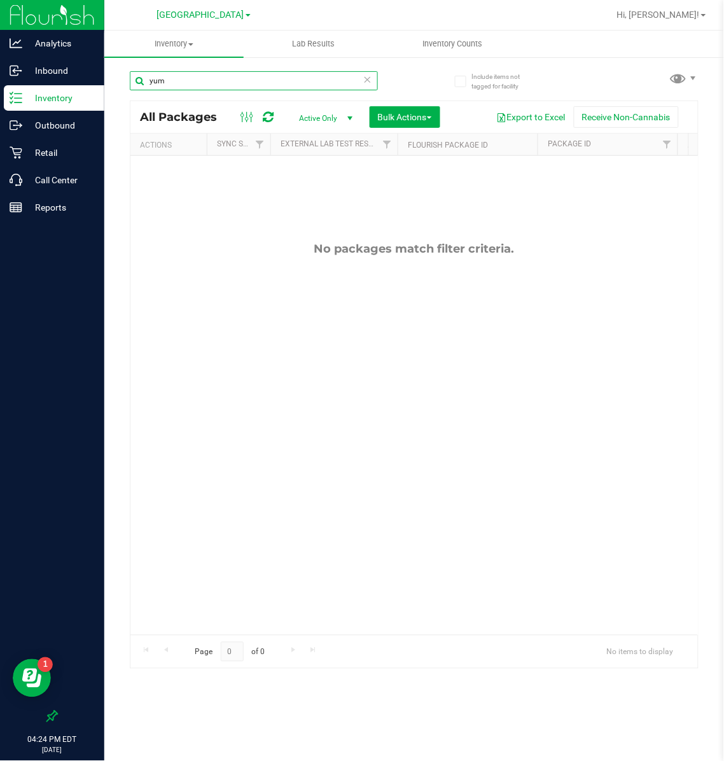
type input "yum"
click at [197, 76] on input "yum" at bounding box center [254, 80] width 248 height 19
click at [232, 17] on span "[GEOGRAPHIC_DATA]" at bounding box center [200, 15] width 87 height 11
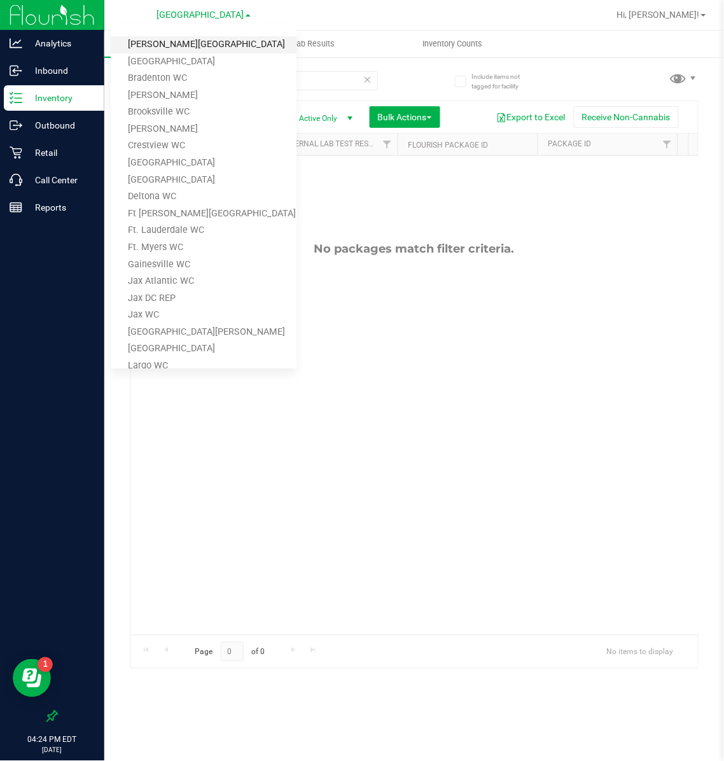
click at [186, 46] on link "[PERSON_NAME][GEOGRAPHIC_DATA]" at bounding box center [204, 44] width 186 height 17
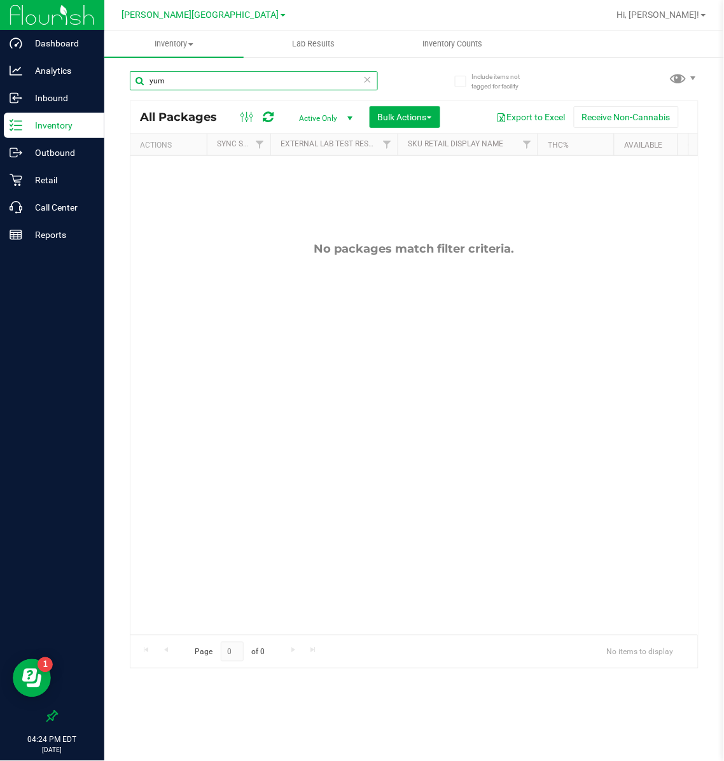
click at [361, 76] on input "yum" at bounding box center [254, 80] width 248 height 19
click at [364, 76] on icon at bounding box center [367, 78] width 9 height 15
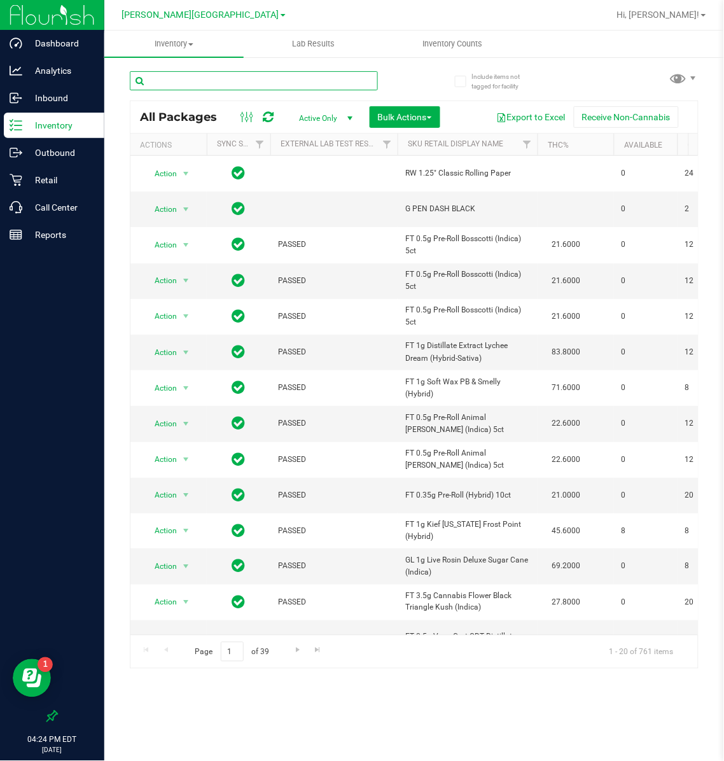
click at [330, 81] on input "text" at bounding box center [254, 80] width 248 height 19
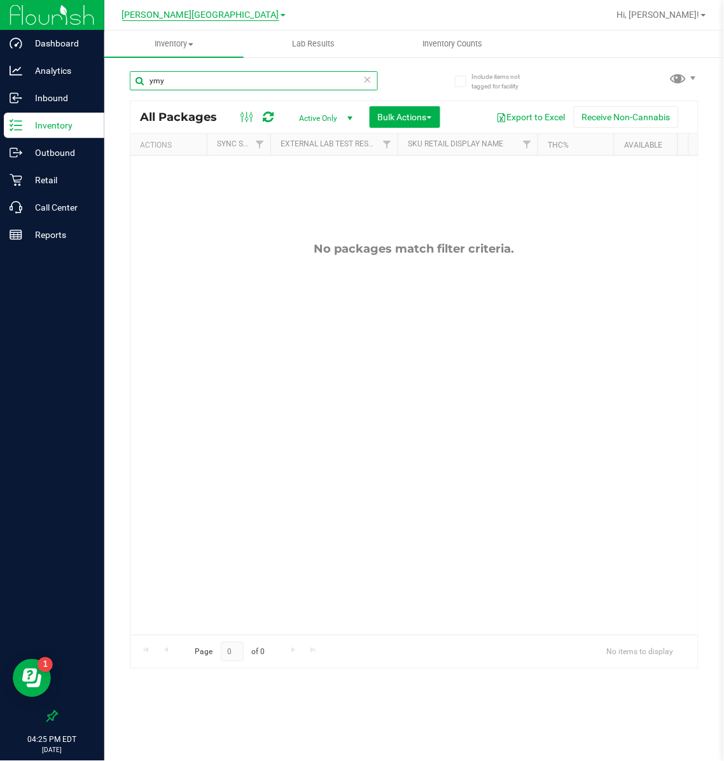
type input "ymy"
click at [239, 13] on span "[PERSON_NAME][GEOGRAPHIC_DATA]" at bounding box center [200, 15] width 157 height 11
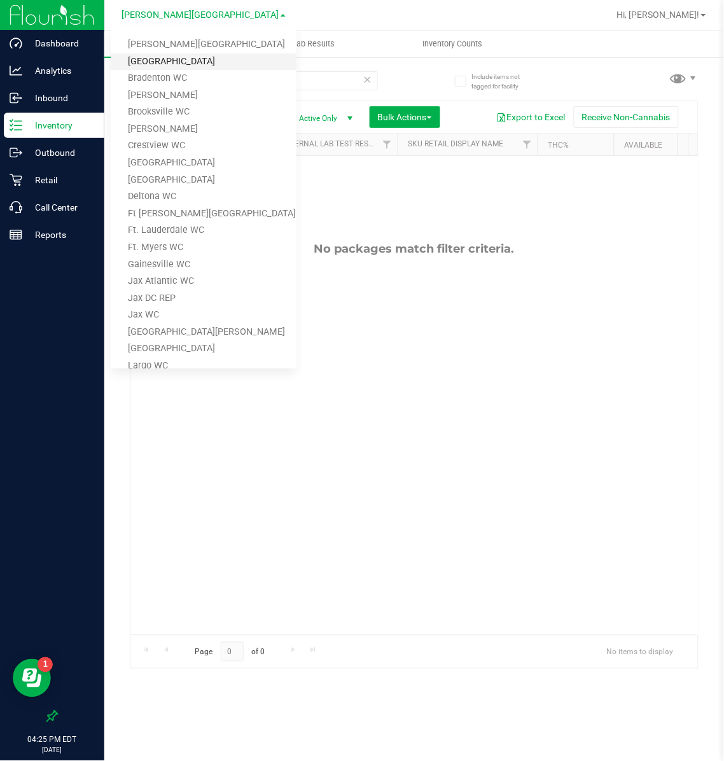
click at [161, 55] on link "[GEOGRAPHIC_DATA]" at bounding box center [204, 61] width 186 height 17
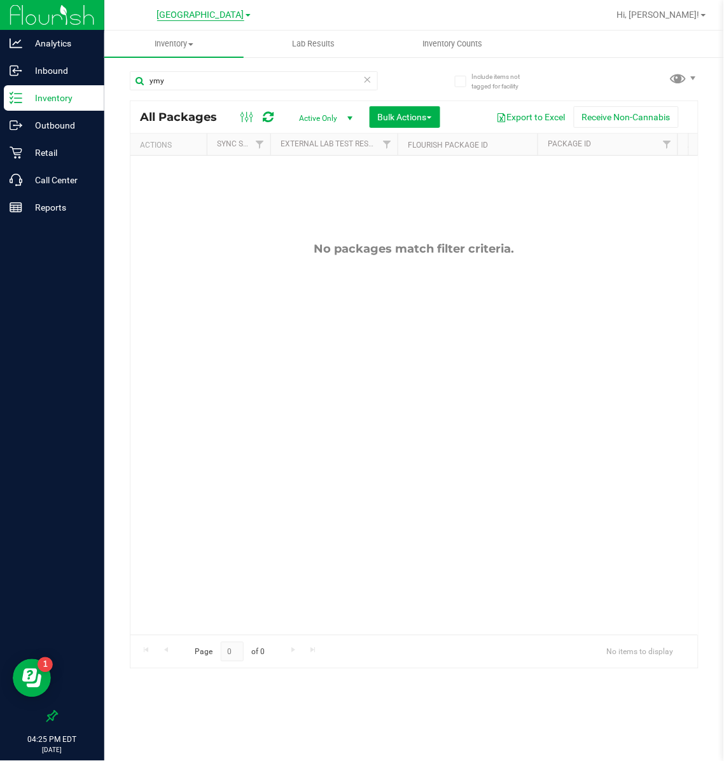
click at [230, 11] on span "[GEOGRAPHIC_DATA]" at bounding box center [200, 15] width 87 height 11
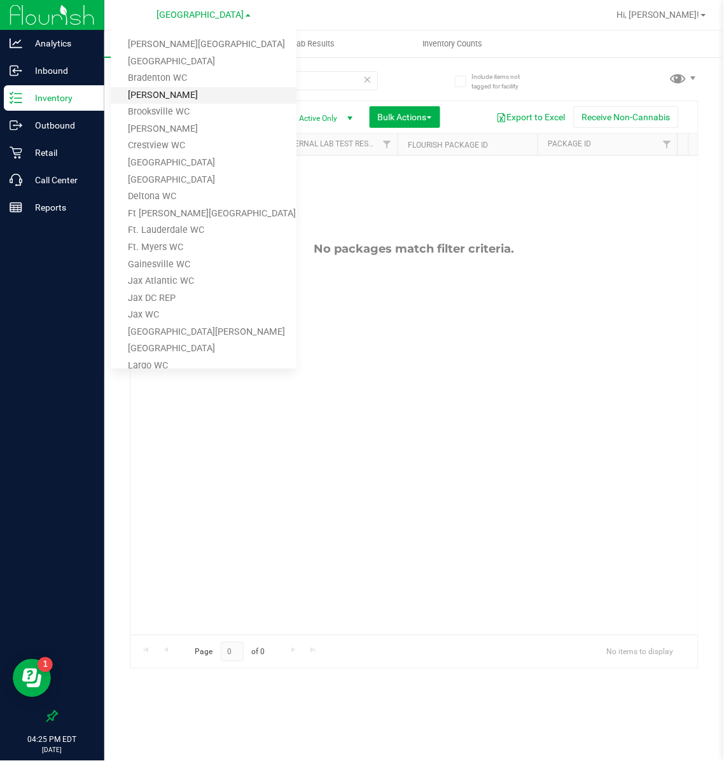
click at [181, 92] on link "[PERSON_NAME]" at bounding box center [204, 95] width 186 height 17
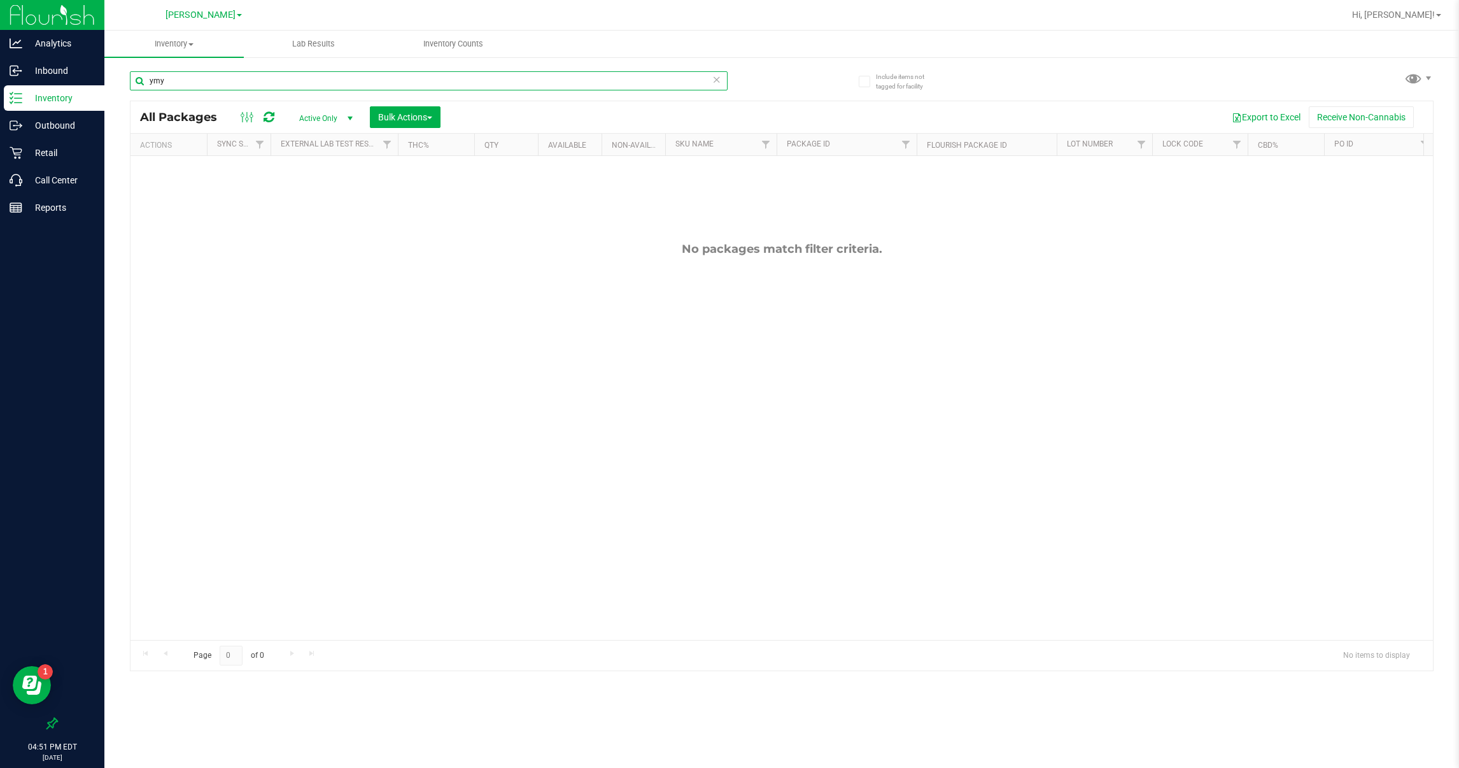
click at [395, 73] on input "ymy" at bounding box center [429, 80] width 598 height 19
type input "pink"
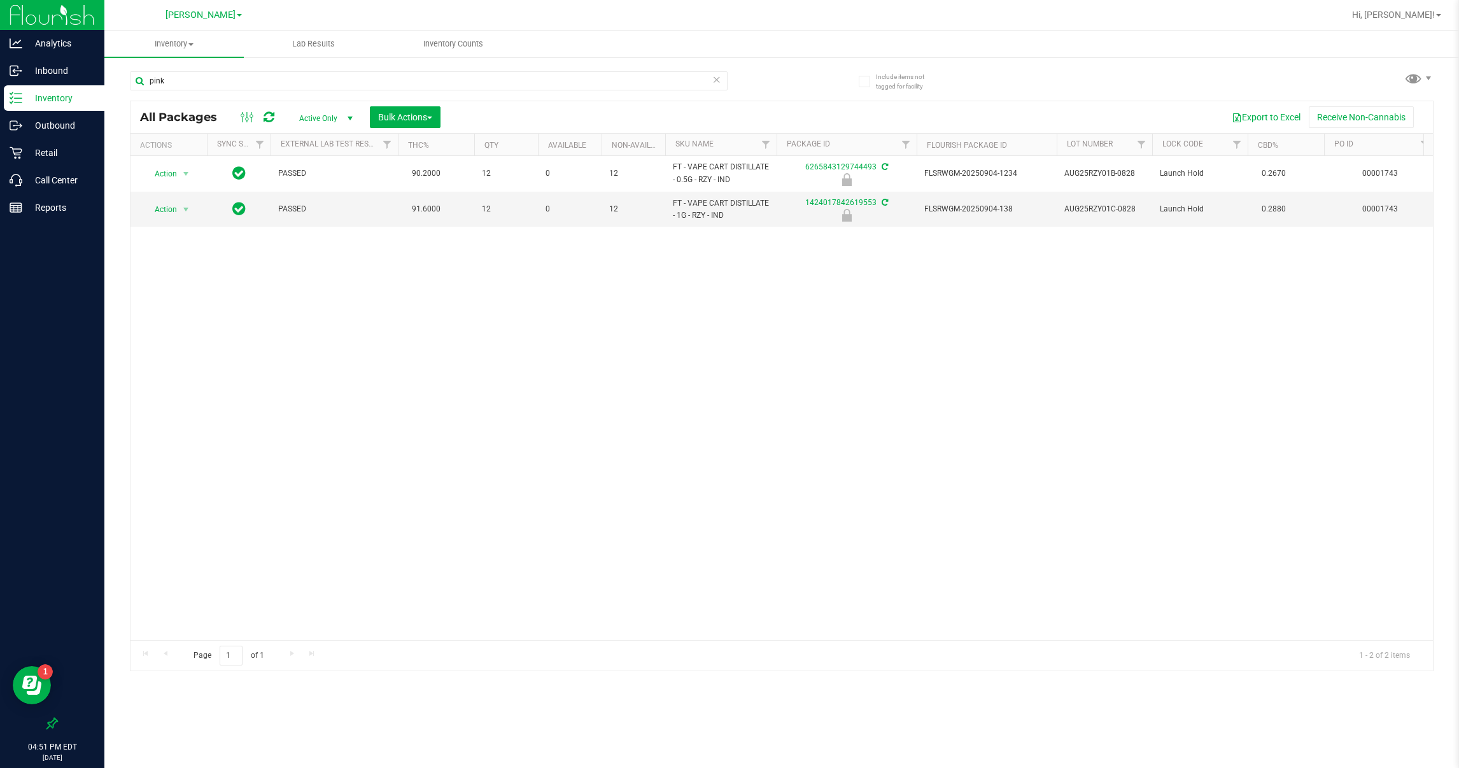
click at [218, 7] on div "[PERSON_NAME] [PERSON_NAME][GEOGRAPHIC_DATA] [PERSON_NAME][GEOGRAPHIC_DATA] WC …" at bounding box center [204, 14] width 76 height 15
click at [197, 15] on span "[PERSON_NAME]" at bounding box center [201, 15] width 70 height 11
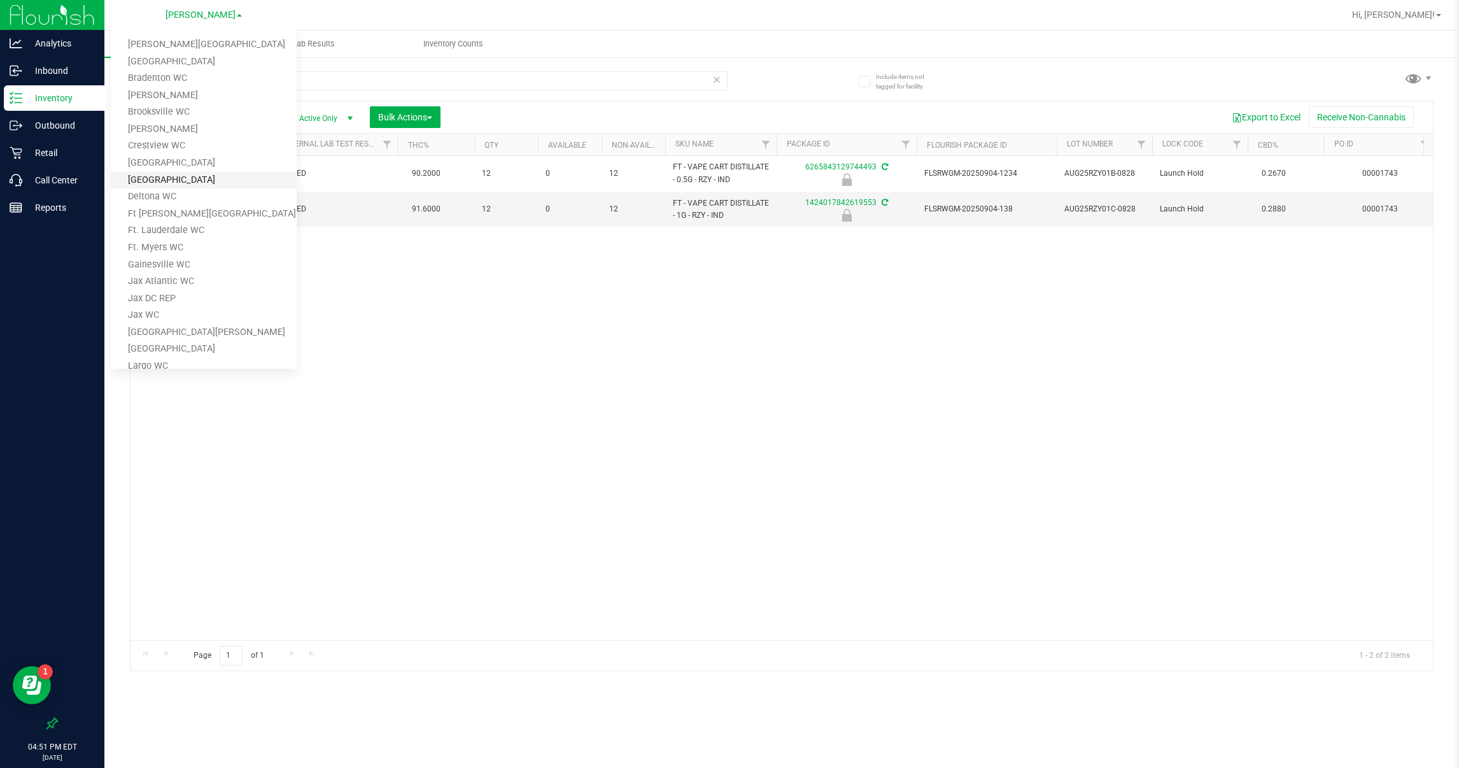
click at [167, 176] on link "[GEOGRAPHIC_DATA]" at bounding box center [204, 180] width 186 height 17
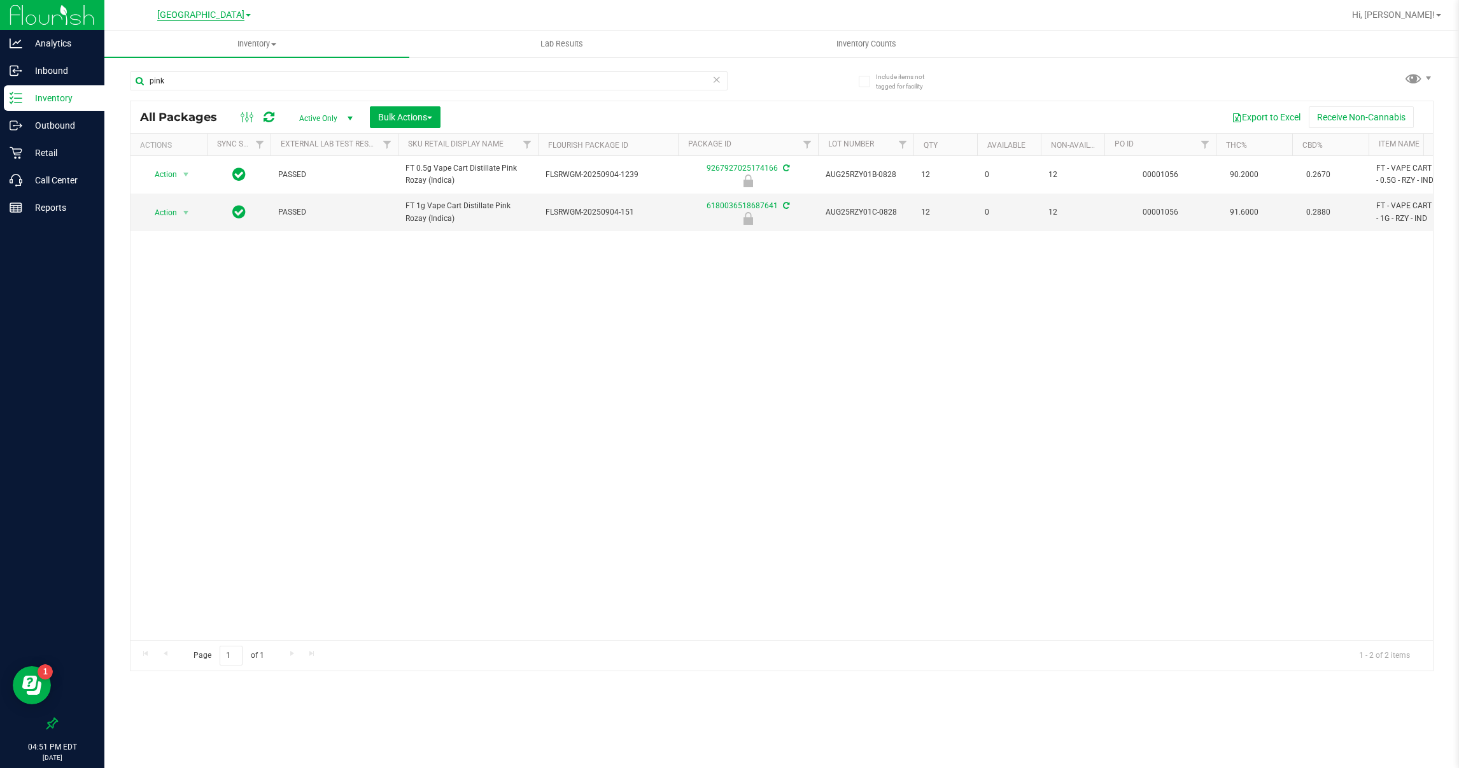
click at [216, 15] on span "[GEOGRAPHIC_DATA]" at bounding box center [200, 15] width 87 height 11
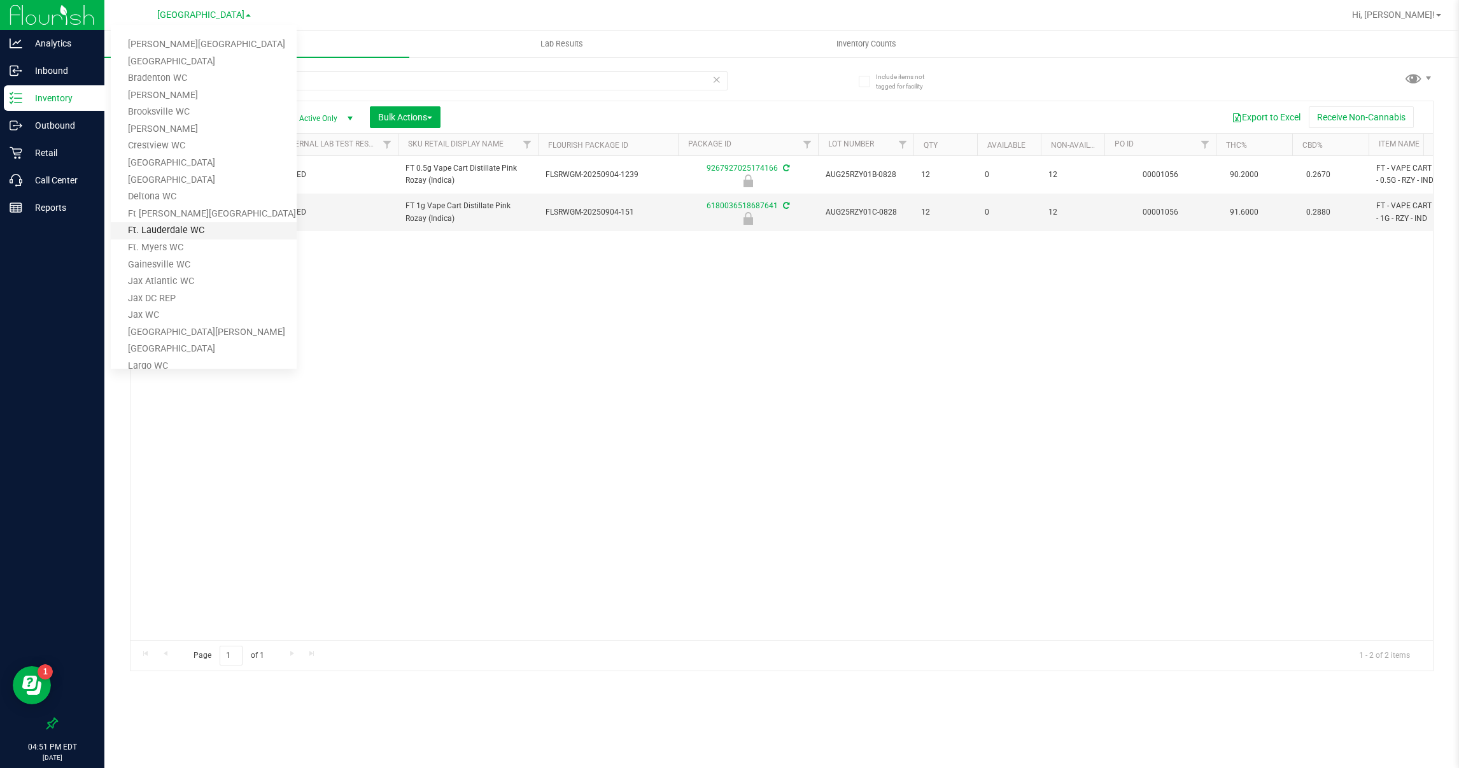
click at [174, 223] on link "Ft. Lauderdale WC" at bounding box center [204, 230] width 186 height 17
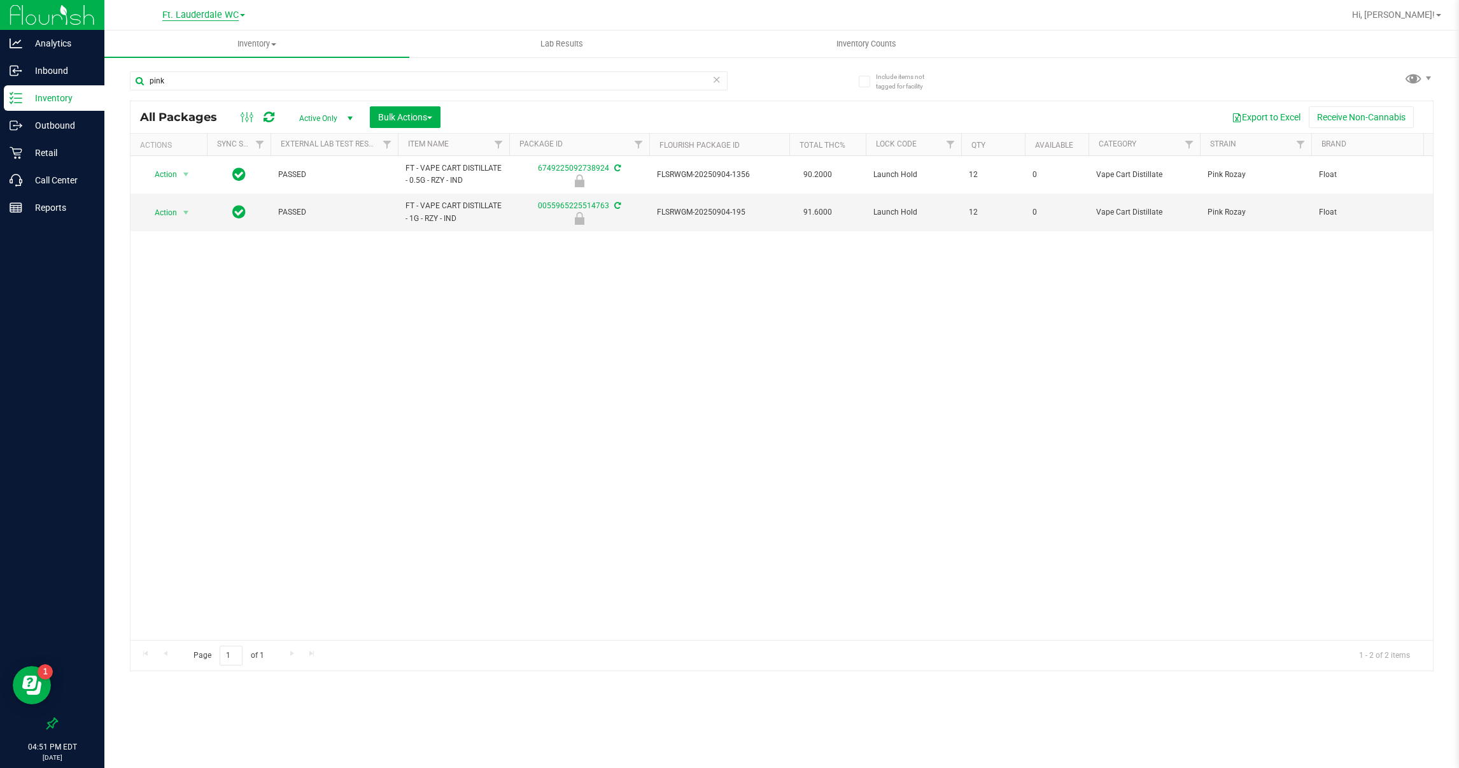
click at [188, 10] on span "Ft. Lauderdale WC" at bounding box center [200, 15] width 76 height 11
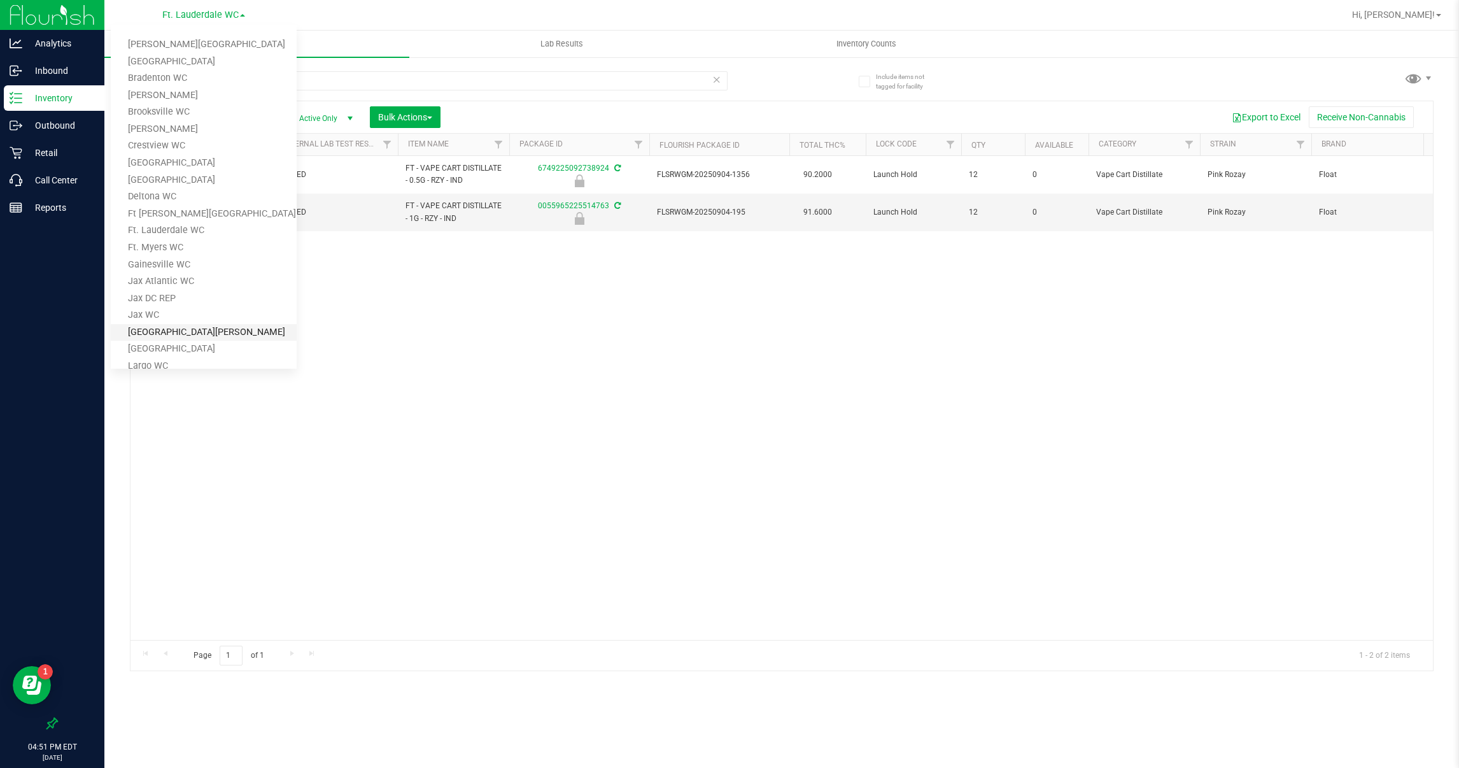
click at [136, 330] on link "[GEOGRAPHIC_DATA][PERSON_NAME]" at bounding box center [204, 332] width 186 height 17
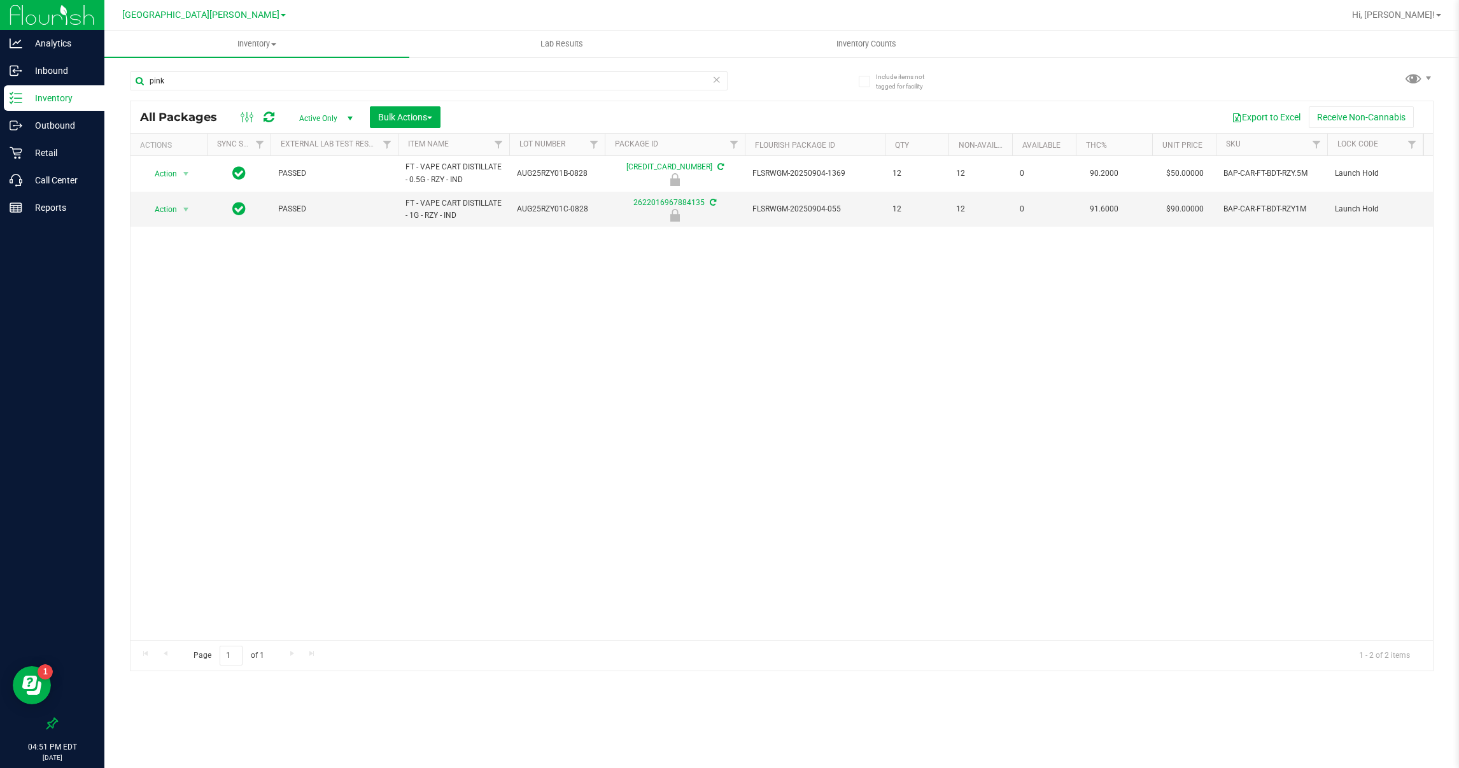
click at [208, 16] on span "[GEOGRAPHIC_DATA][PERSON_NAME]" at bounding box center [200, 15] width 157 height 11
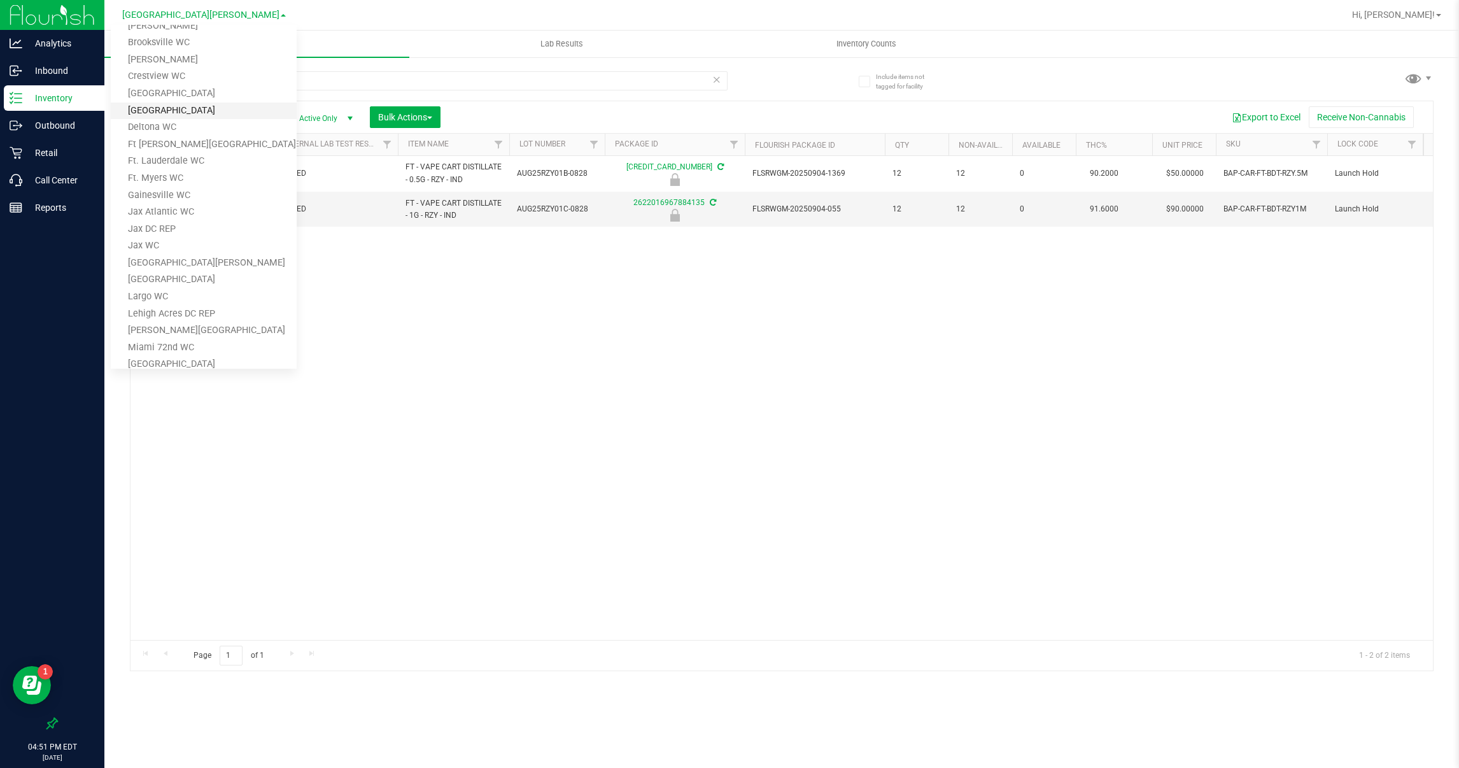
scroll to position [63, 0]
click at [204, 165] on link "Ft. Lauderdale WC" at bounding box center [204, 167] width 186 height 17
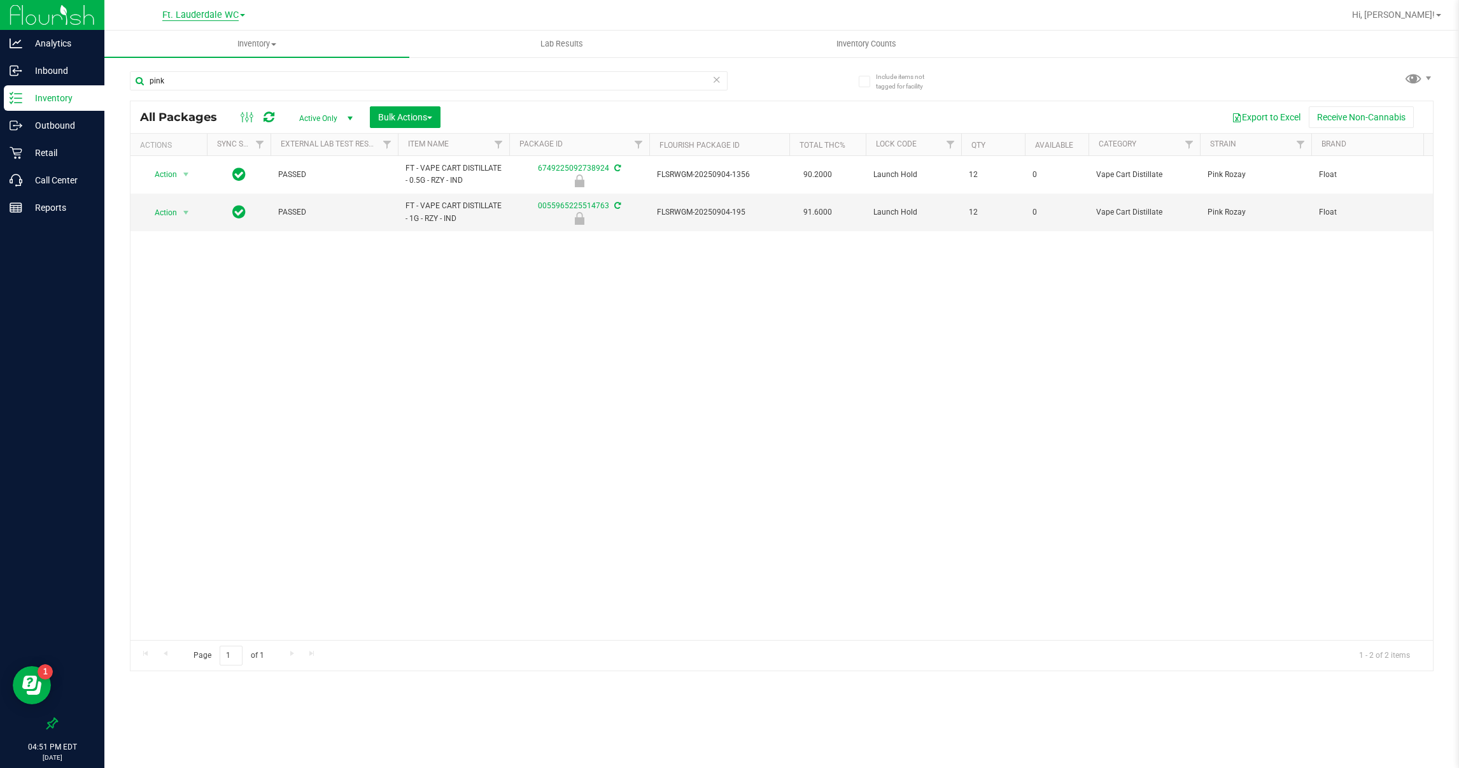
click at [211, 16] on span "Ft. Lauderdale WC" at bounding box center [200, 15] width 76 height 11
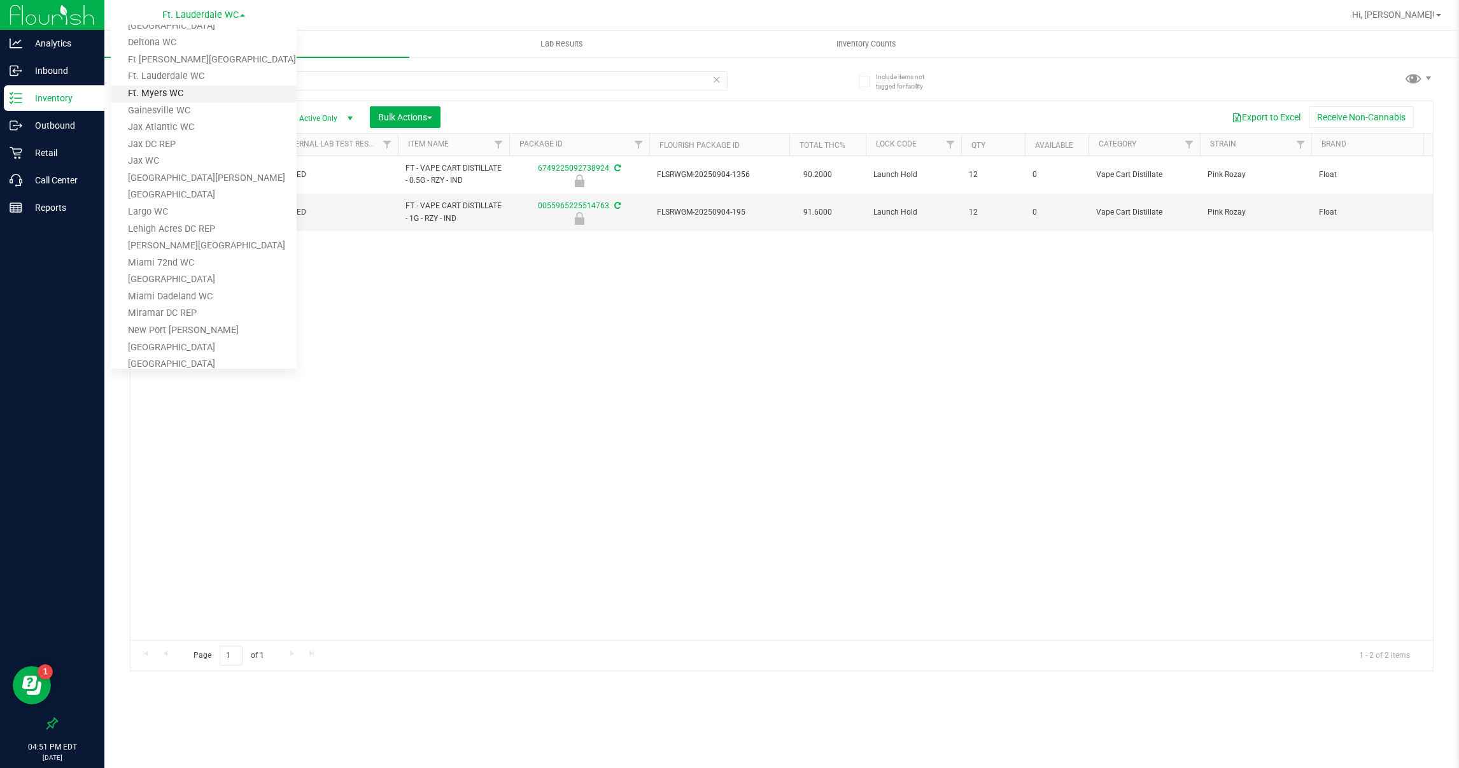
scroll to position [155, 0]
click at [188, 255] on link "Miami 72nd WC" at bounding box center [204, 262] width 186 height 17
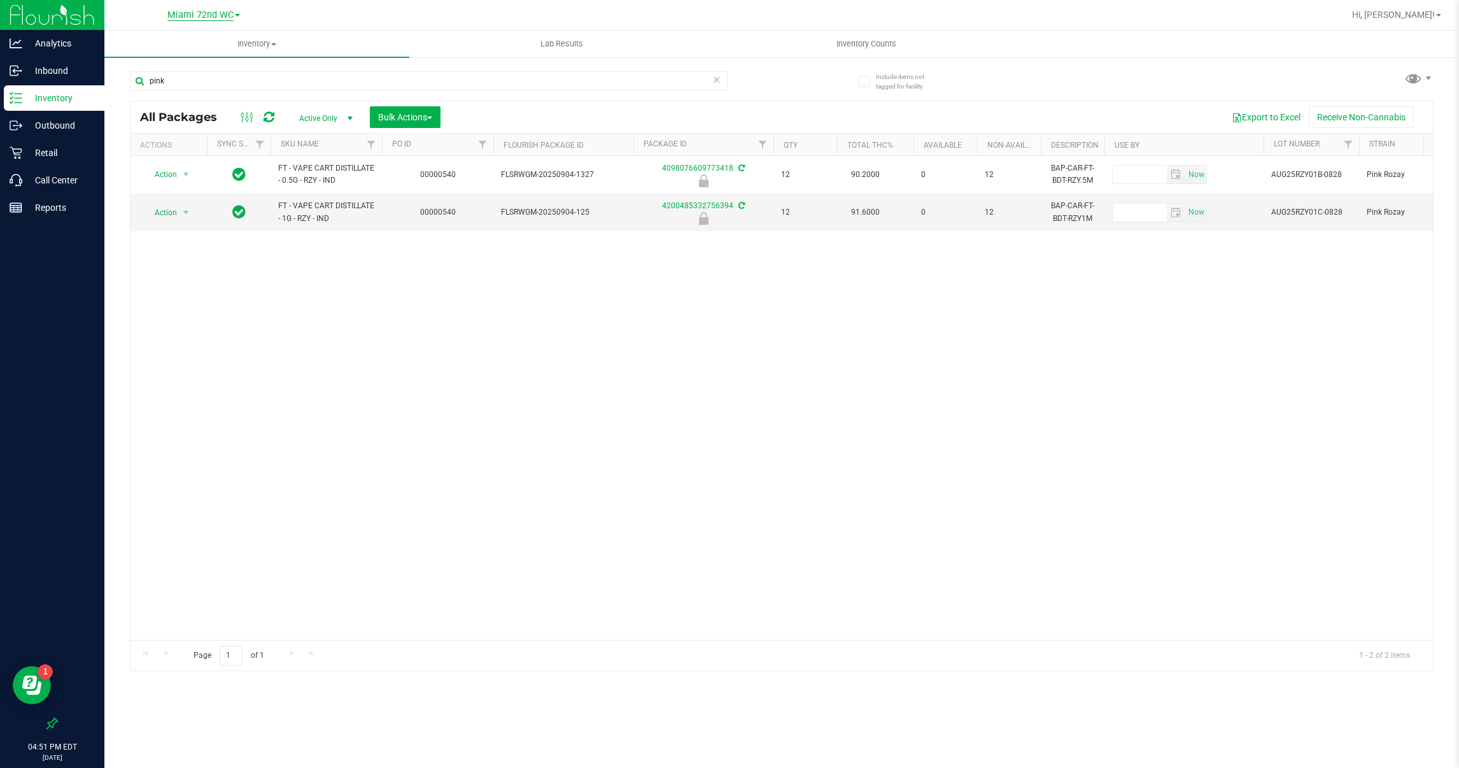
click at [205, 16] on span "Miami 72nd WC" at bounding box center [200, 15] width 66 height 11
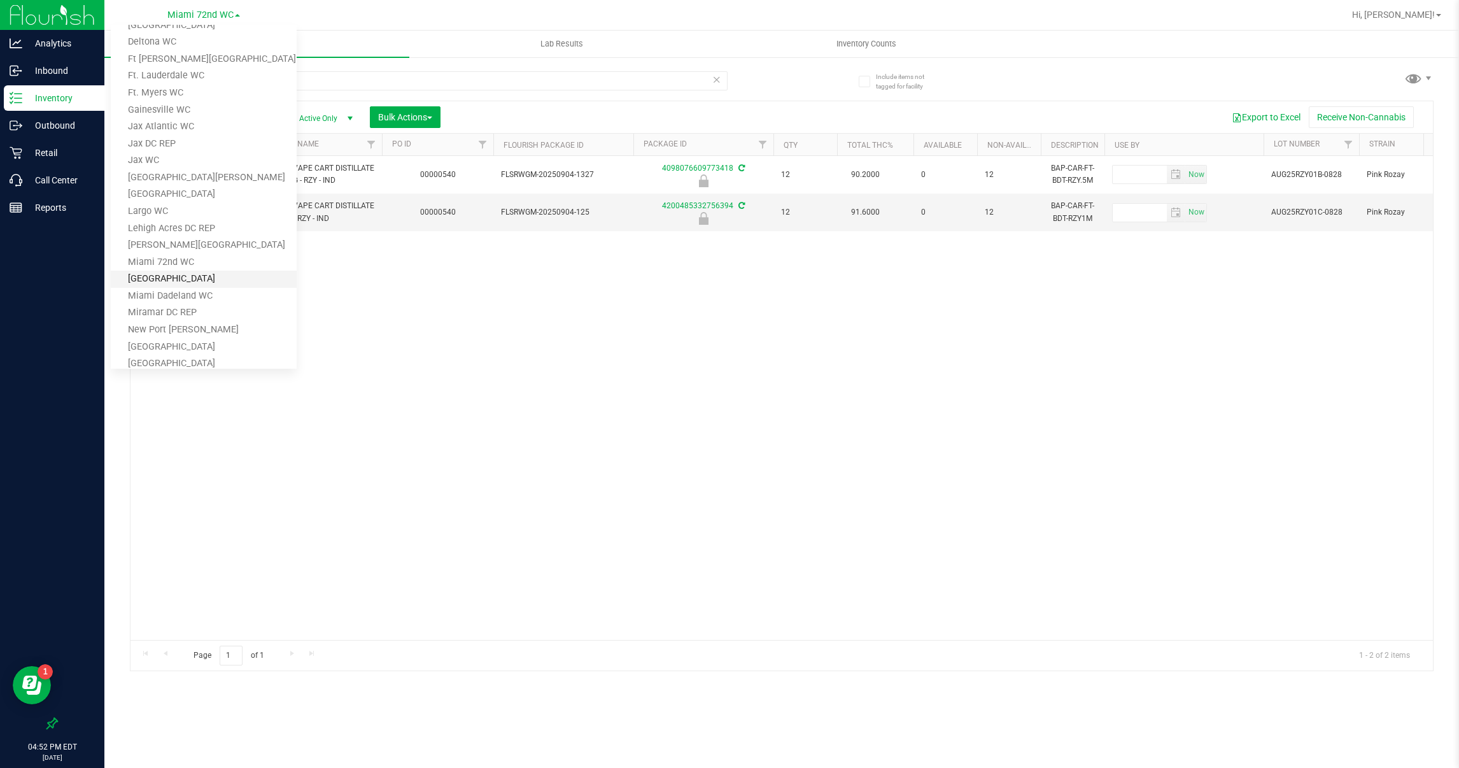
click at [174, 276] on link "[GEOGRAPHIC_DATA]" at bounding box center [204, 279] width 186 height 17
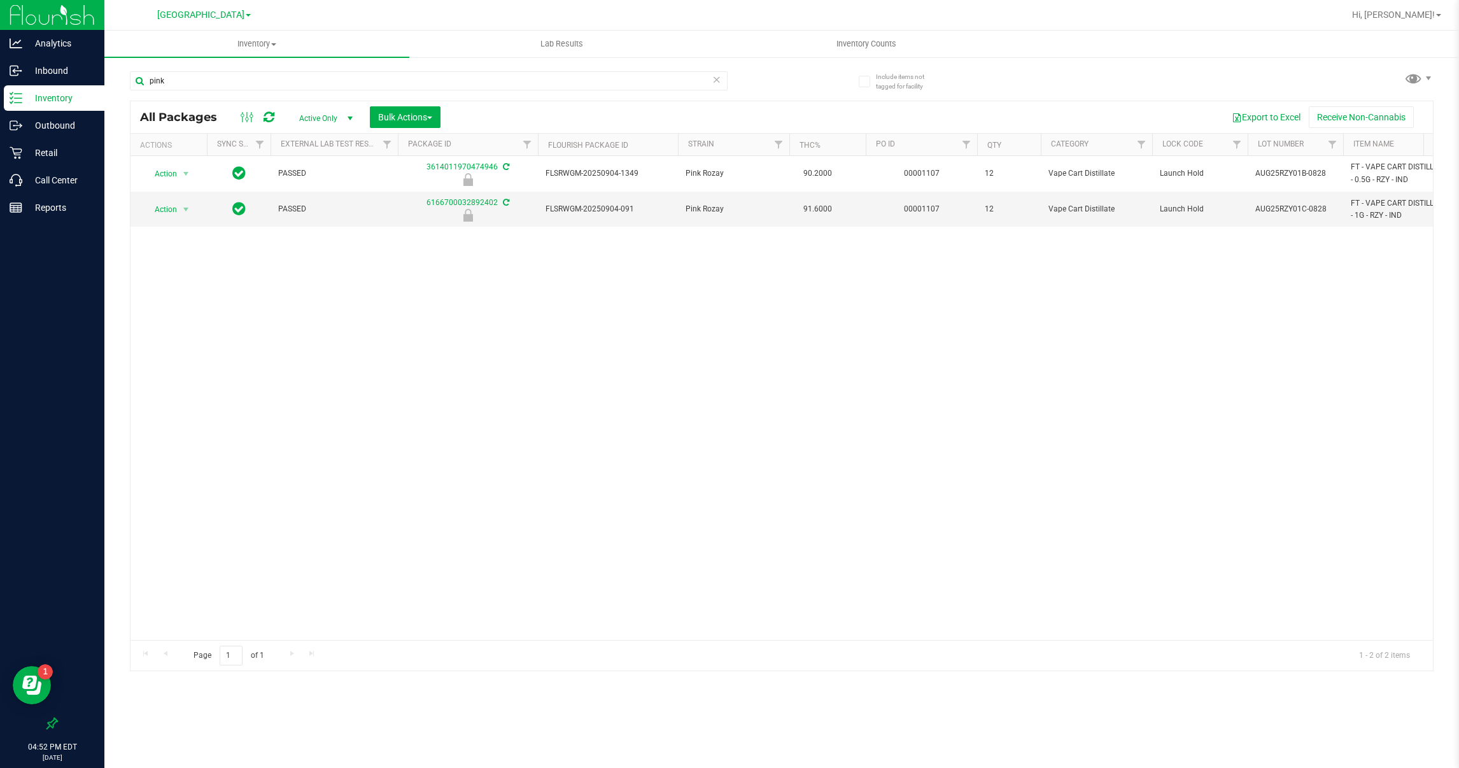
click at [194, 7] on div "[GEOGRAPHIC_DATA] WC [PERSON_NAME][GEOGRAPHIC_DATA] [PERSON_NAME][GEOGRAPHIC_DA…" at bounding box center [204, 14] width 94 height 15
click at [195, 14] on span "[GEOGRAPHIC_DATA]" at bounding box center [200, 15] width 87 height 11
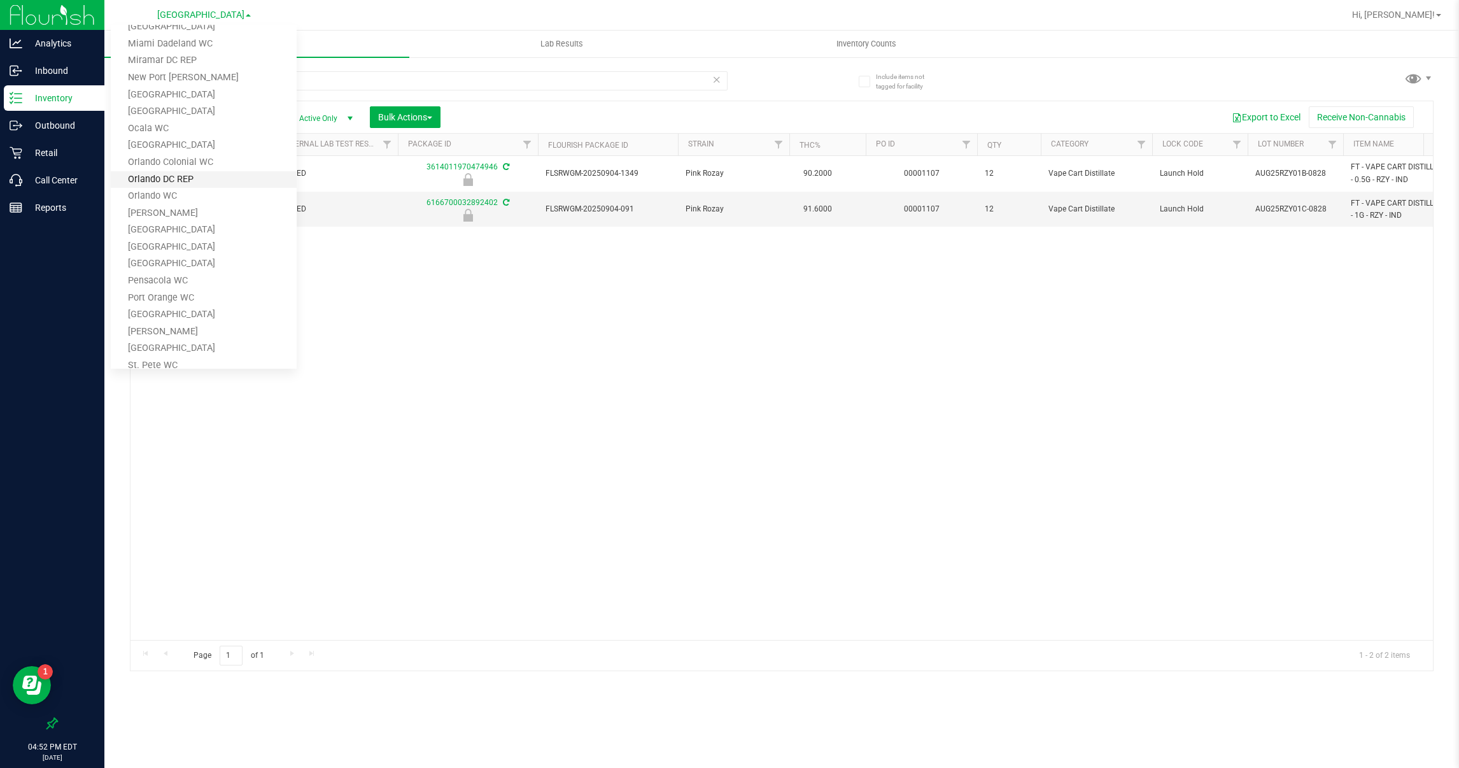
scroll to position [411, 0]
click at [183, 304] on link "[GEOGRAPHIC_DATA]" at bounding box center [204, 310] width 186 height 17
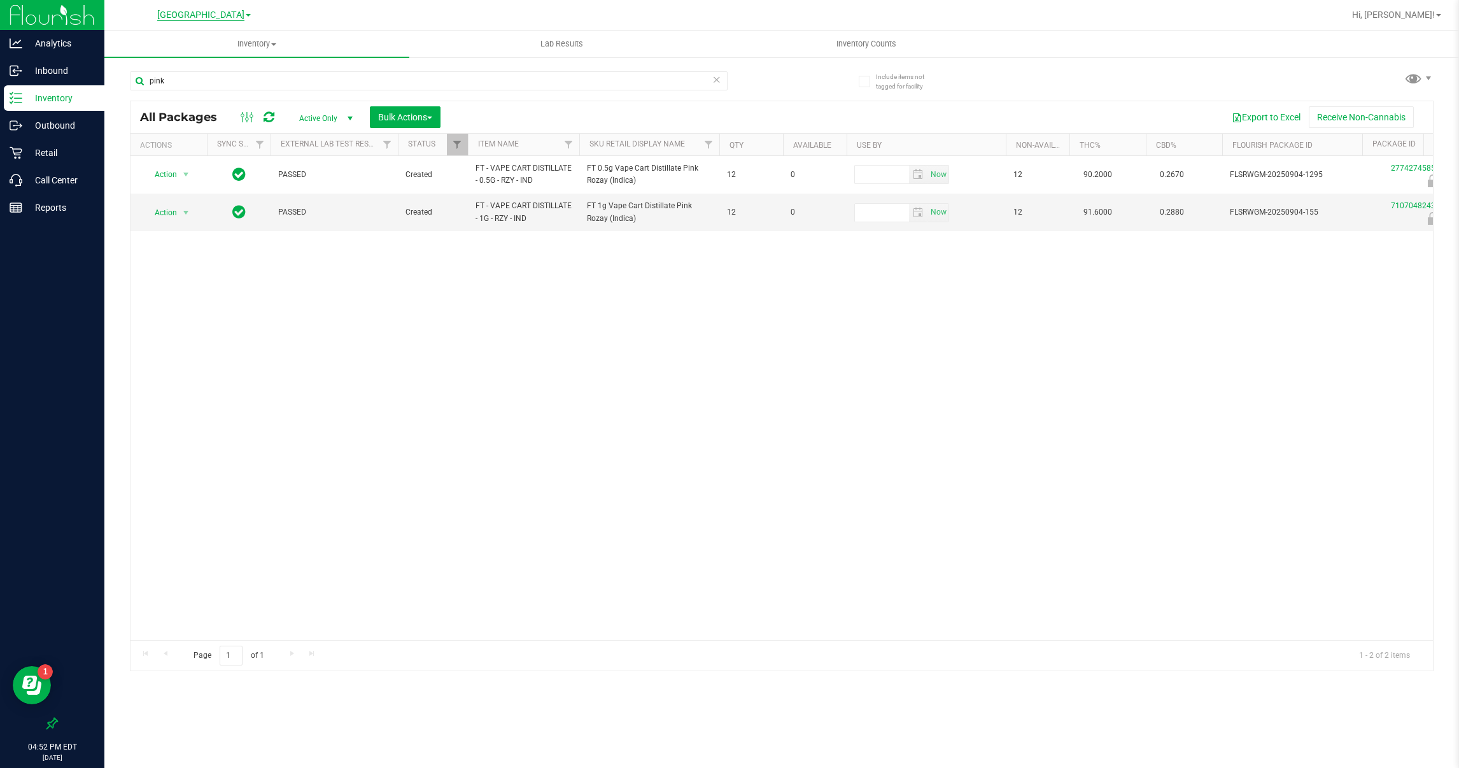
click at [194, 13] on span "[GEOGRAPHIC_DATA]" at bounding box center [200, 15] width 87 height 11
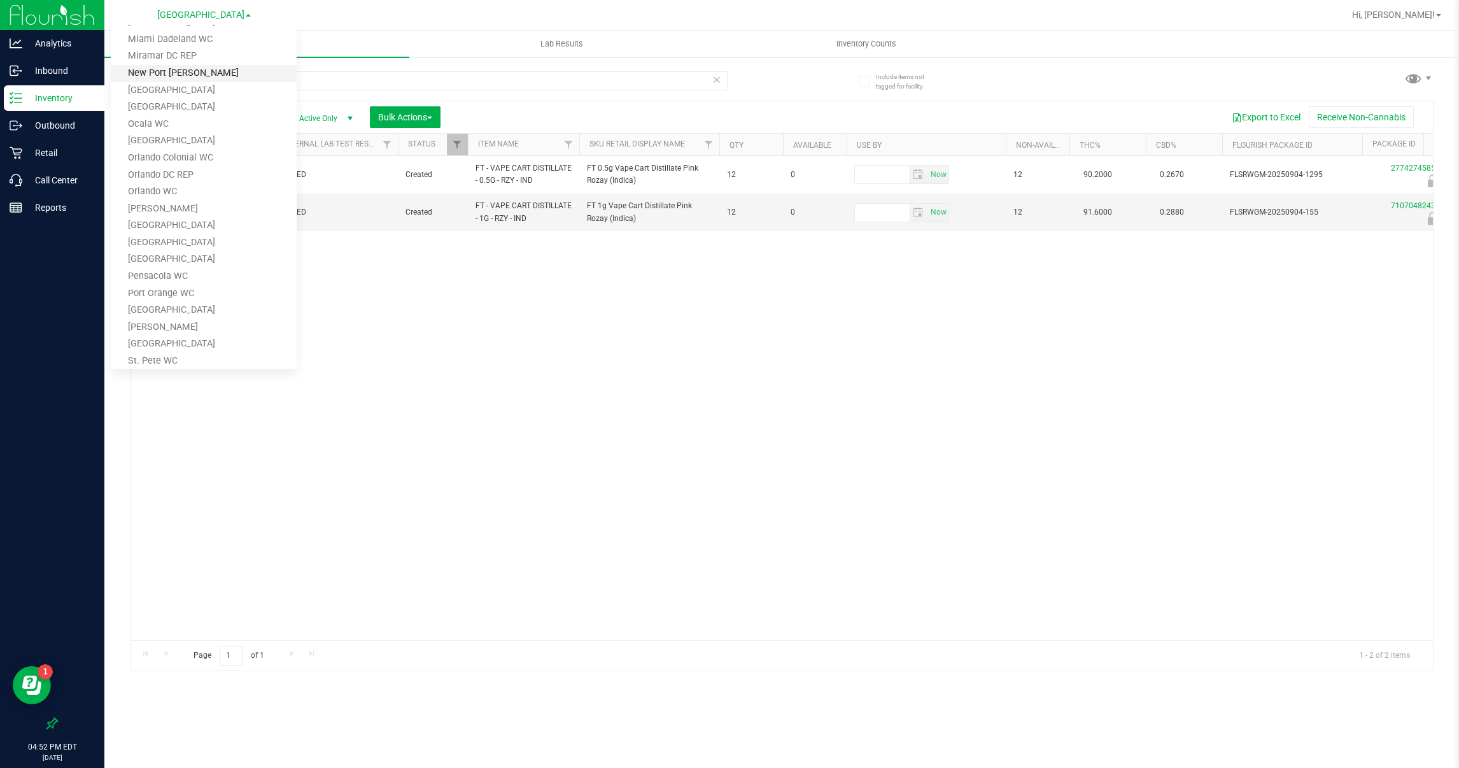
click at [187, 82] on link "[GEOGRAPHIC_DATA]" at bounding box center [204, 90] width 186 height 17
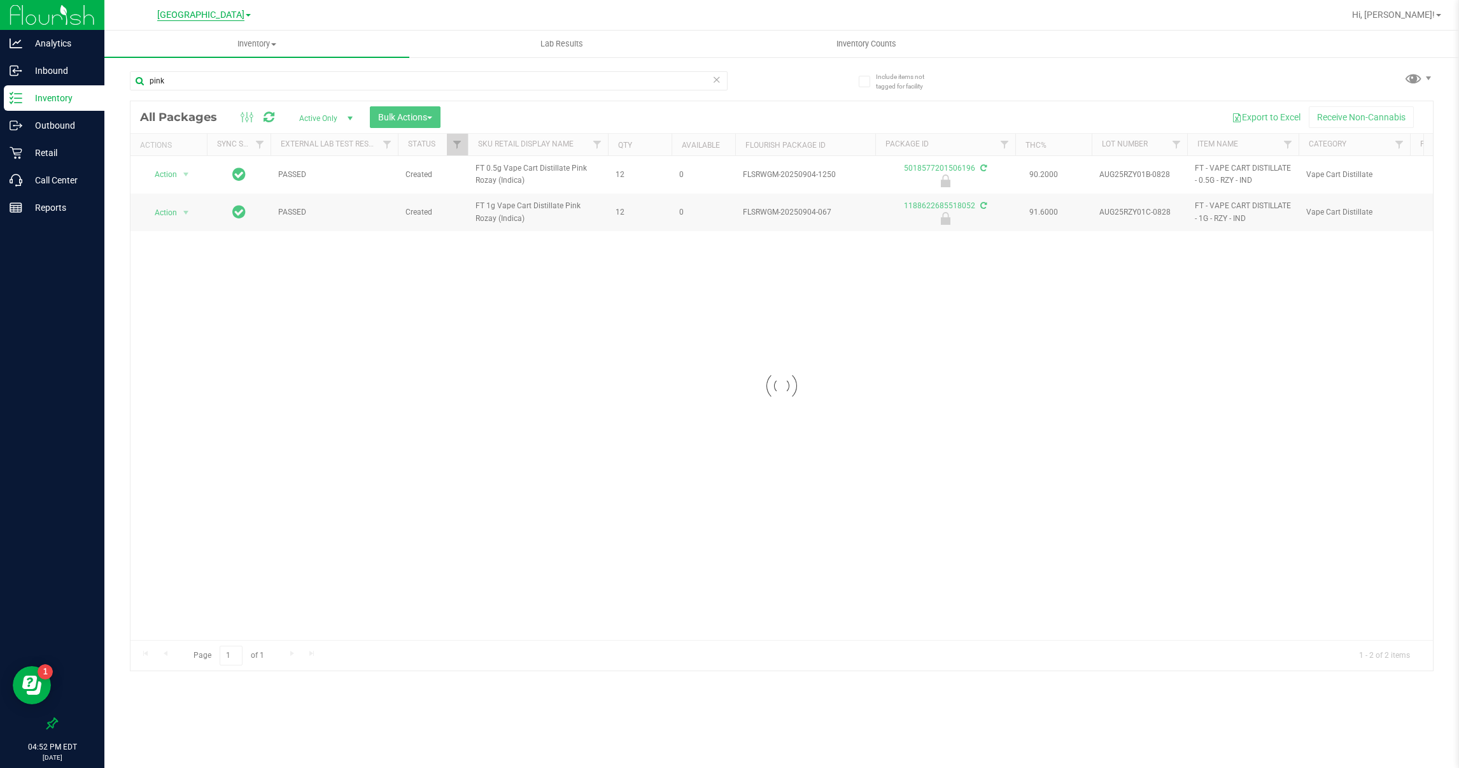
click at [227, 12] on span "[GEOGRAPHIC_DATA]" at bounding box center [200, 15] width 87 height 11
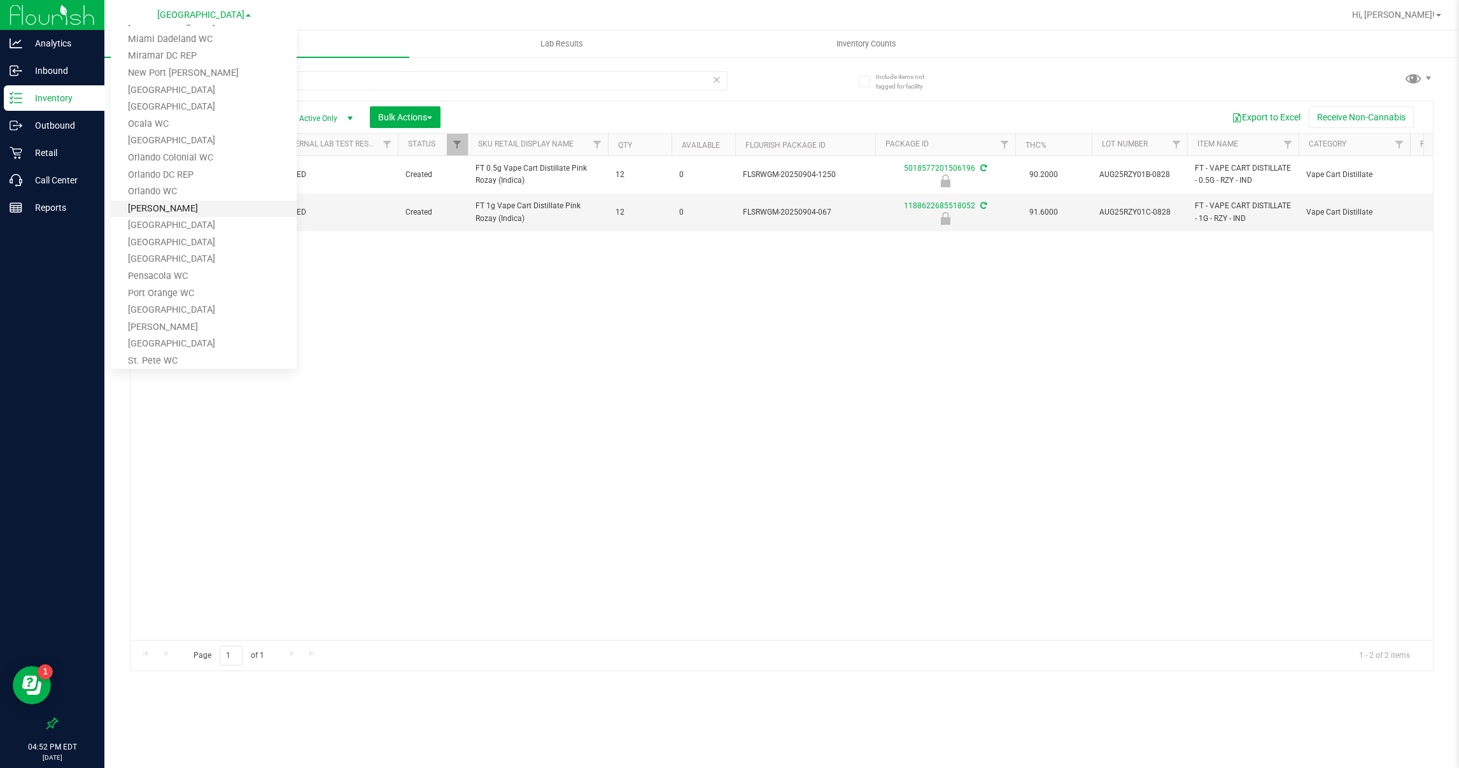
scroll to position [575, 0]
click at [162, 342] on link "WPB WC" at bounding box center [204, 349] width 186 height 17
